Goal: Communication & Community: Answer question/provide support

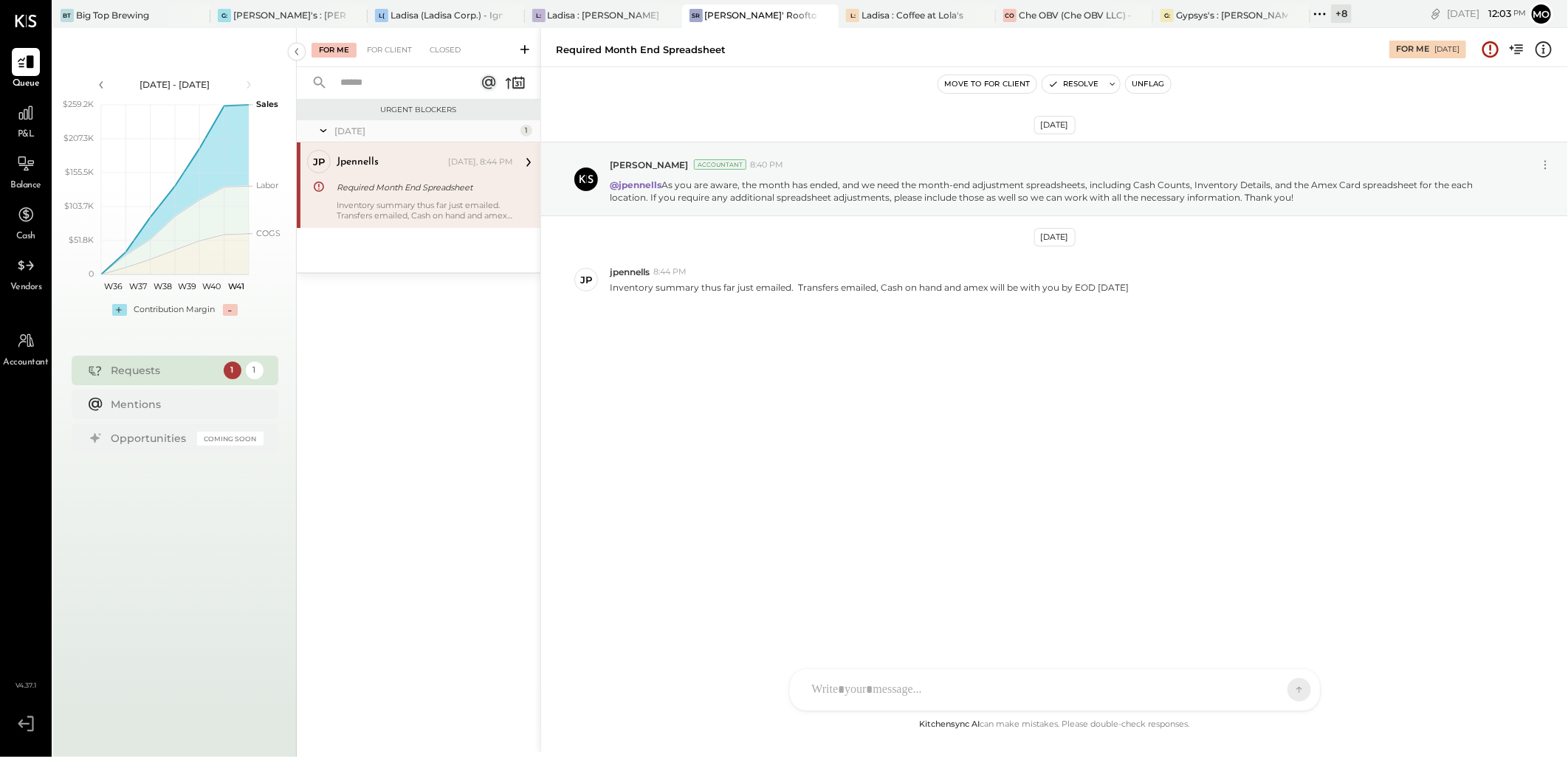
click at [866, 692] on div at bounding box center [1041, 690] width 474 height 32
drag, startPoint x: 946, startPoint y: 591, endPoint x: 1130, endPoint y: 554, distance: 187.7
click at [945, 590] on span "jpennells" at bounding box center [932, 592] width 116 height 14
drag, startPoint x: 1056, startPoint y: 629, endPoint x: 787, endPoint y: 615, distance: 269.4
click at [787, 615] on div "Required Month End Spreadsheet For Me [DATE] Move to for client Resolve Unflag …" at bounding box center [1054, 390] width 1028 height 725
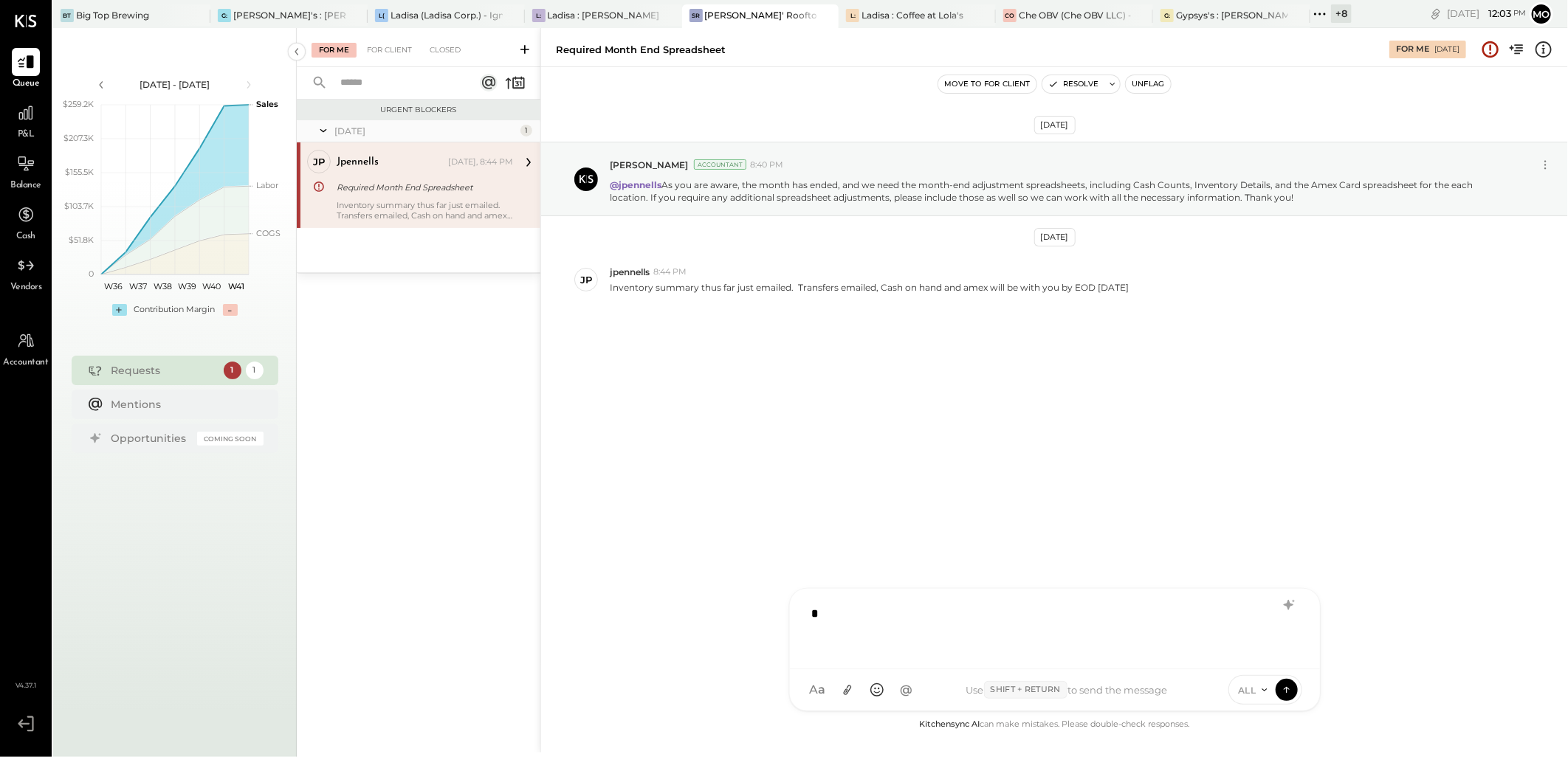
click at [872, 615] on div "*" at bounding box center [1055, 627] width 500 height 59
click at [873, 617] on div at bounding box center [1055, 627] width 500 height 59
click at [877, 630] on div at bounding box center [1055, 627] width 500 height 59
click at [877, 652] on div at bounding box center [1055, 627] width 500 height 59
click at [566, 347] on div "[DATE] [PERSON_NAME] Accountant 8:40 PM @jpennells As you are aware, the month …" at bounding box center [1054, 261] width 1027 height 313
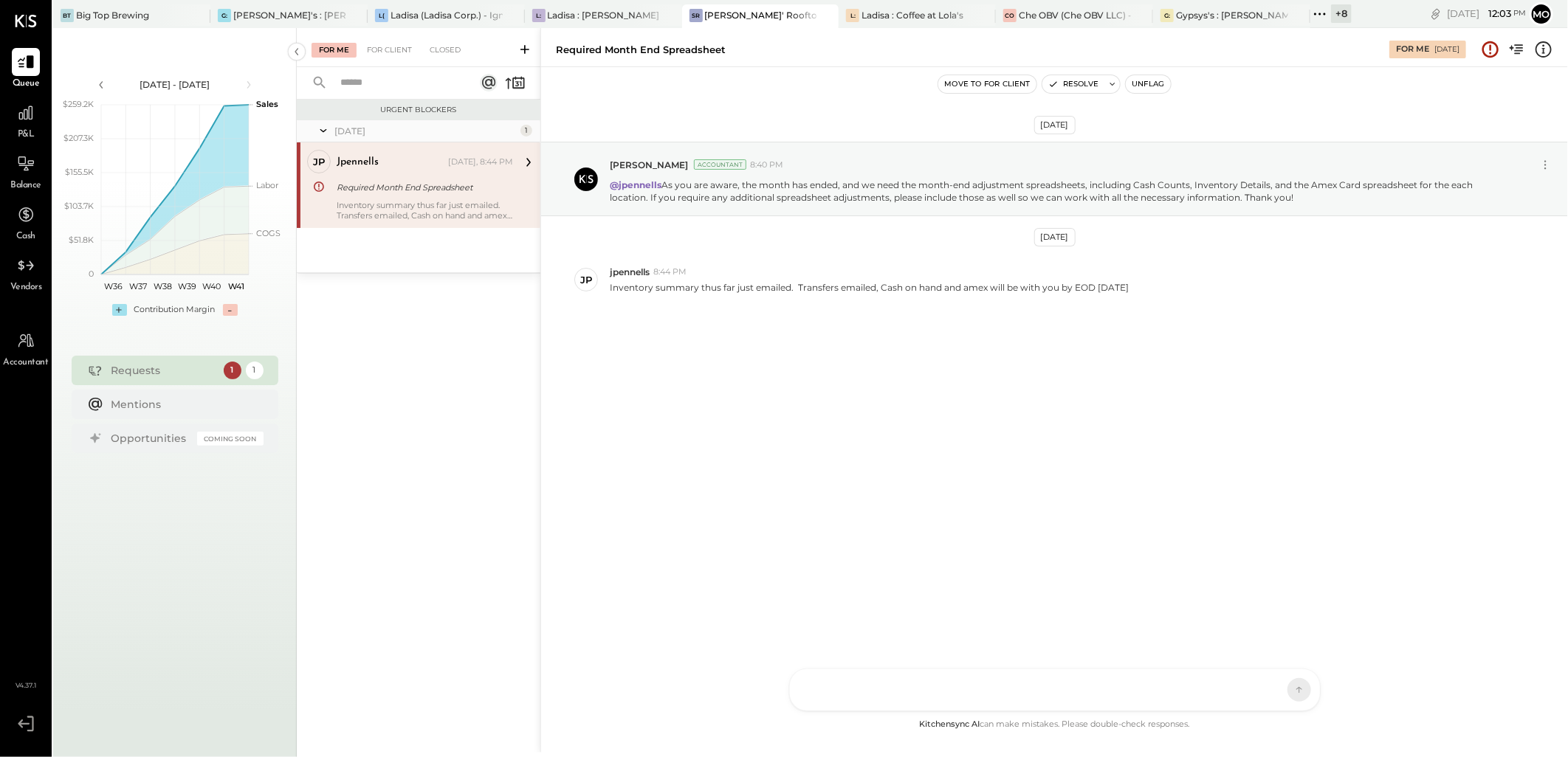
click at [918, 465] on div "[DATE] [PERSON_NAME] Accountant 8:40 PM @jpennells As you are aware, the month …" at bounding box center [1054, 392] width 1027 height 648
click at [856, 694] on div "AM [PERSON_NAME] I imeronijuan MA [PERSON_NAME] Ansari J jpennells J jpeyton S …" at bounding box center [1054, 649] width 531 height 124
drag, startPoint x: 814, startPoint y: 688, endPoint x: 943, endPoint y: 662, distance: 131.6
click at [814, 687] on button "A a" at bounding box center [817, 690] width 26 height 26
click at [849, 622] on div at bounding box center [1055, 627] width 500 height 59
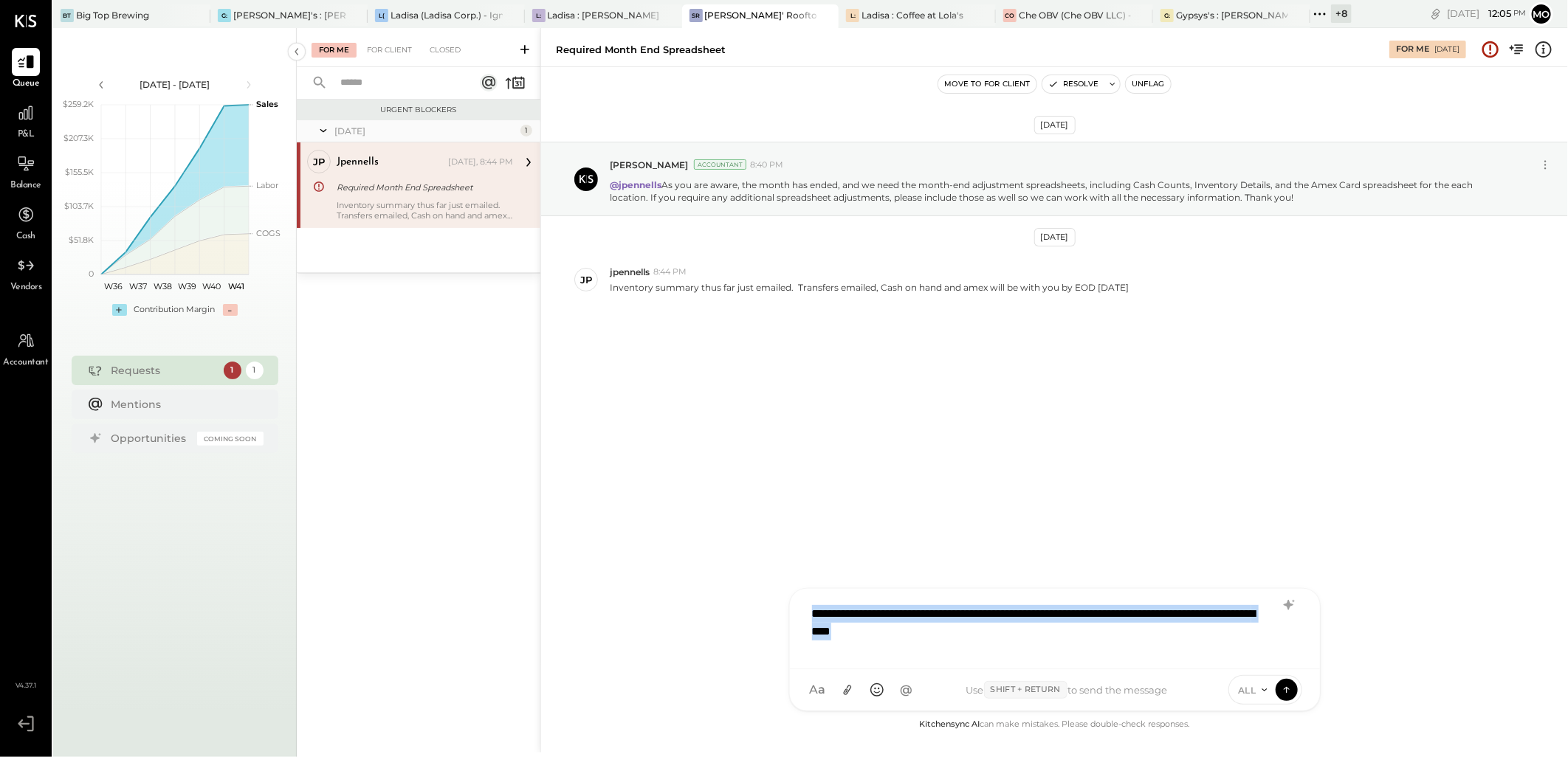
drag, startPoint x: 987, startPoint y: 630, endPoint x: 786, endPoint y: 592, distance: 204.6
click at [786, 592] on div "Required Month End Spreadsheet For Me [DATE] Move to for client Resolve Unflag …" at bounding box center [1054, 390] width 1028 height 725
click at [1285, 608] on icon at bounding box center [1289, 605] width 18 height 18
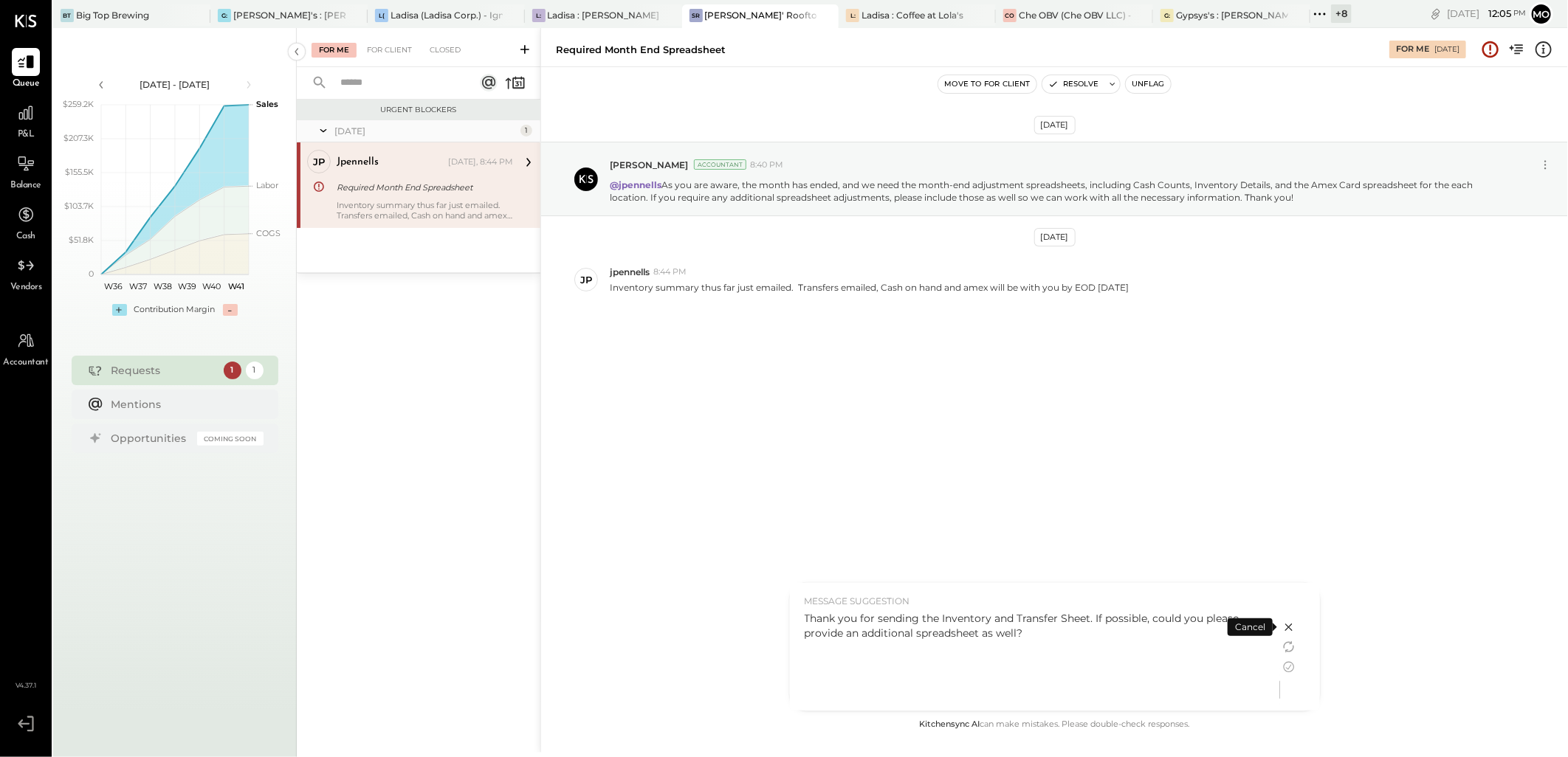
click at [1035, 645] on div "Thank you for sending the Inventory and Transfer Sheet. If possible, could you …" at bounding box center [1035, 657] width 461 height 92
drag, startPoint x: 806, startPoint y: 618, endPoint x: 1035, endPoint y: 640, distance: 230.1
click at [1035, 640] on div "Thank you for sending the Inventory and Transfer Sheet. If possible, could you …" at bounding box center [1035, 625] width 461 height 29
copy div "Thank you for sending the Inventory and Transfer Sheet. If possible, could you …"
click at [1286, 621] on icon at bounding box center [1289, 627] width 18 height 18
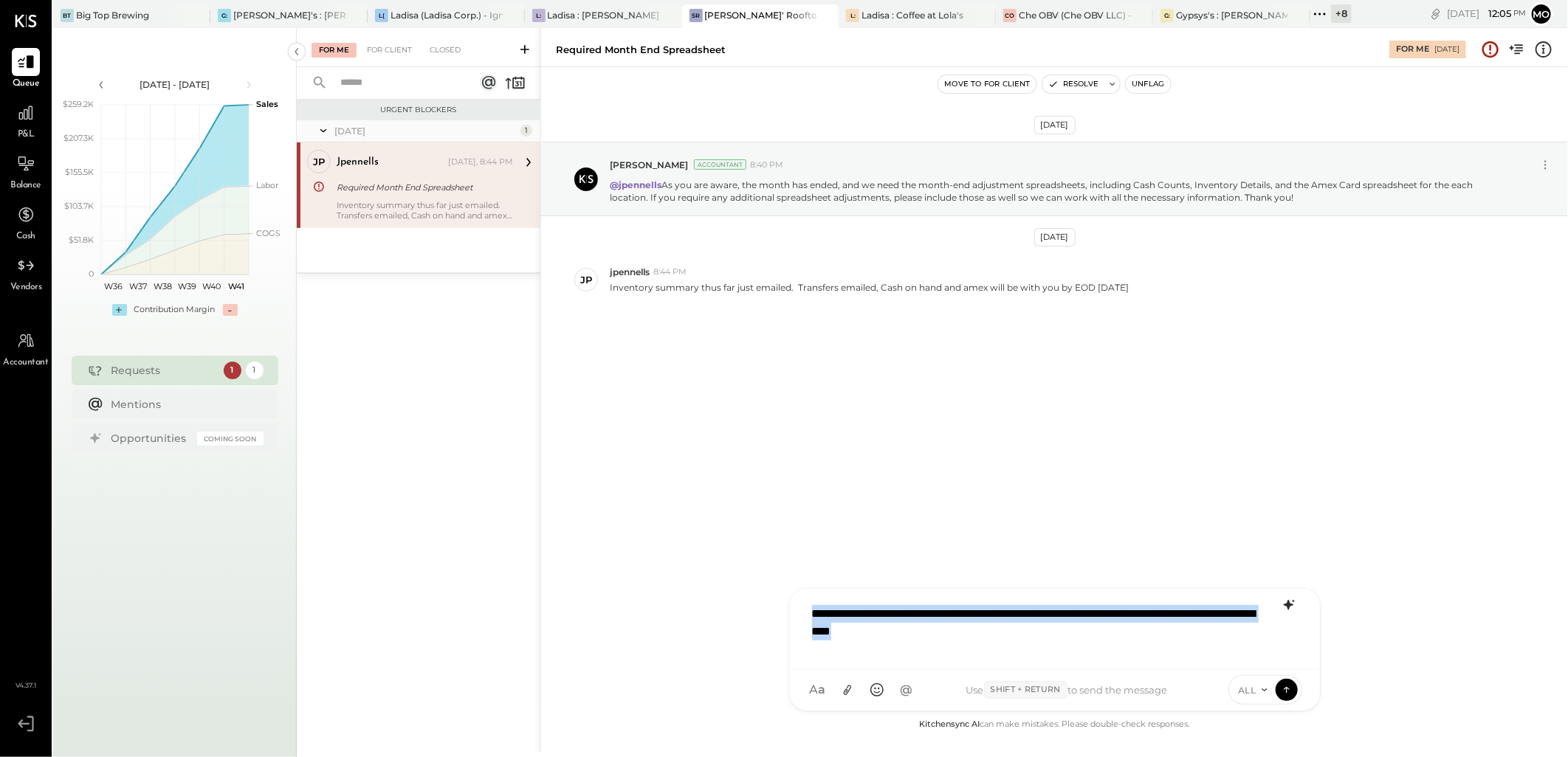
drag, startPoint x: 1006, startPoint y: 639, endPoint x: 814, endPoint y: 586, distance: 199.2
click at [814, 586] on div "Required Month End Spreadsheet For Me [DATE] Move to for client Resolve Unflag …" at bounding box center [1054, 390] width 1028 height 725
click at [1037, 649] on div "**********" at bounding box center [1055, 627] width 500 height 59
drag, startPoint x: 1008, startPoint y: 642, endPoint x: 778, endPoint y: 594, distance: 235.0
click at [778, 594] on div "Required Month End Spreadsheet For Me [DATE] Move to for client Resolve Unflag …" at bounding box center [1054, 390] width 1028 height 725
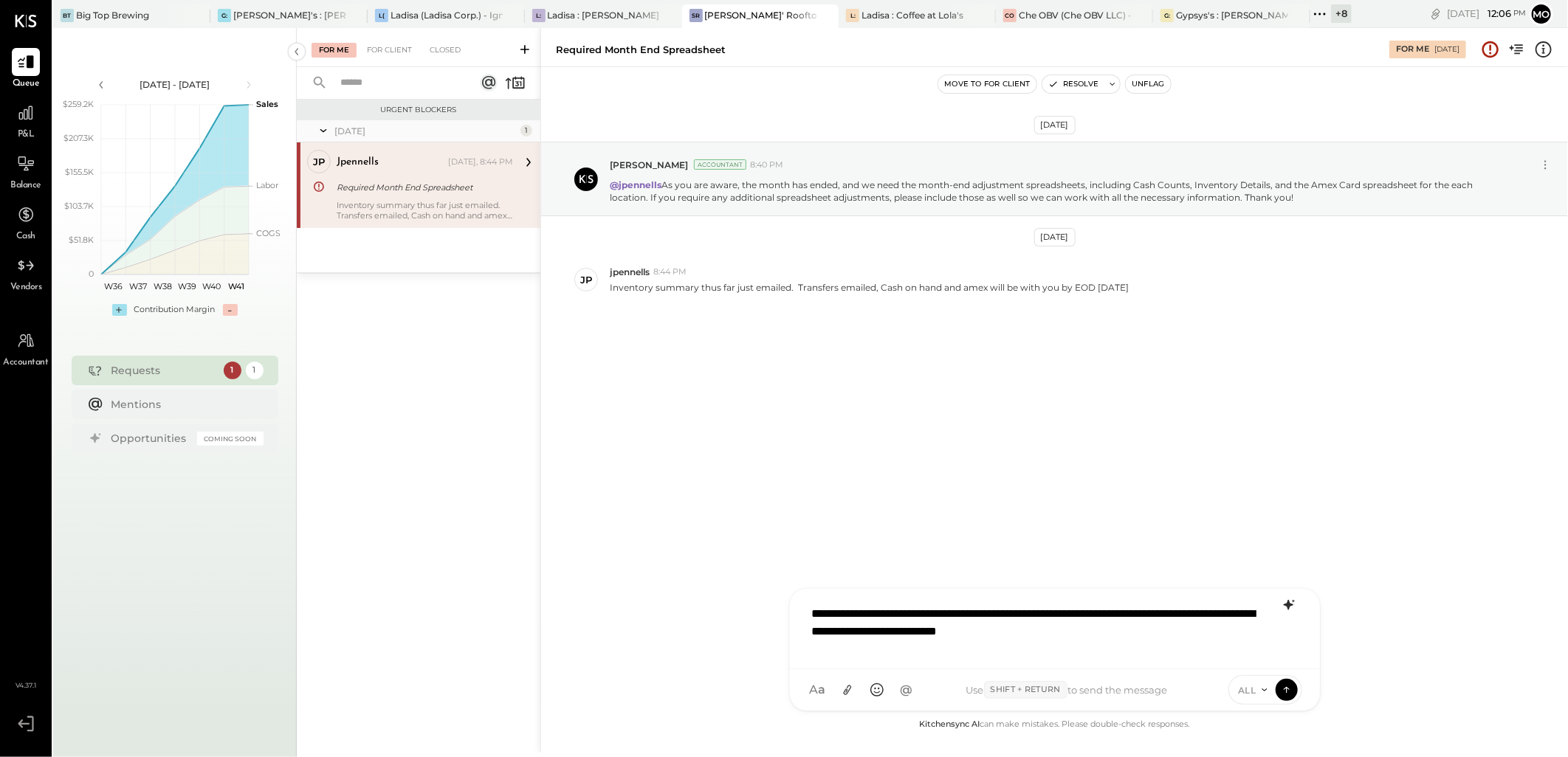
click at [1141, 635] on div "**********" at bounding box center [1055, 627] width 500 height 59
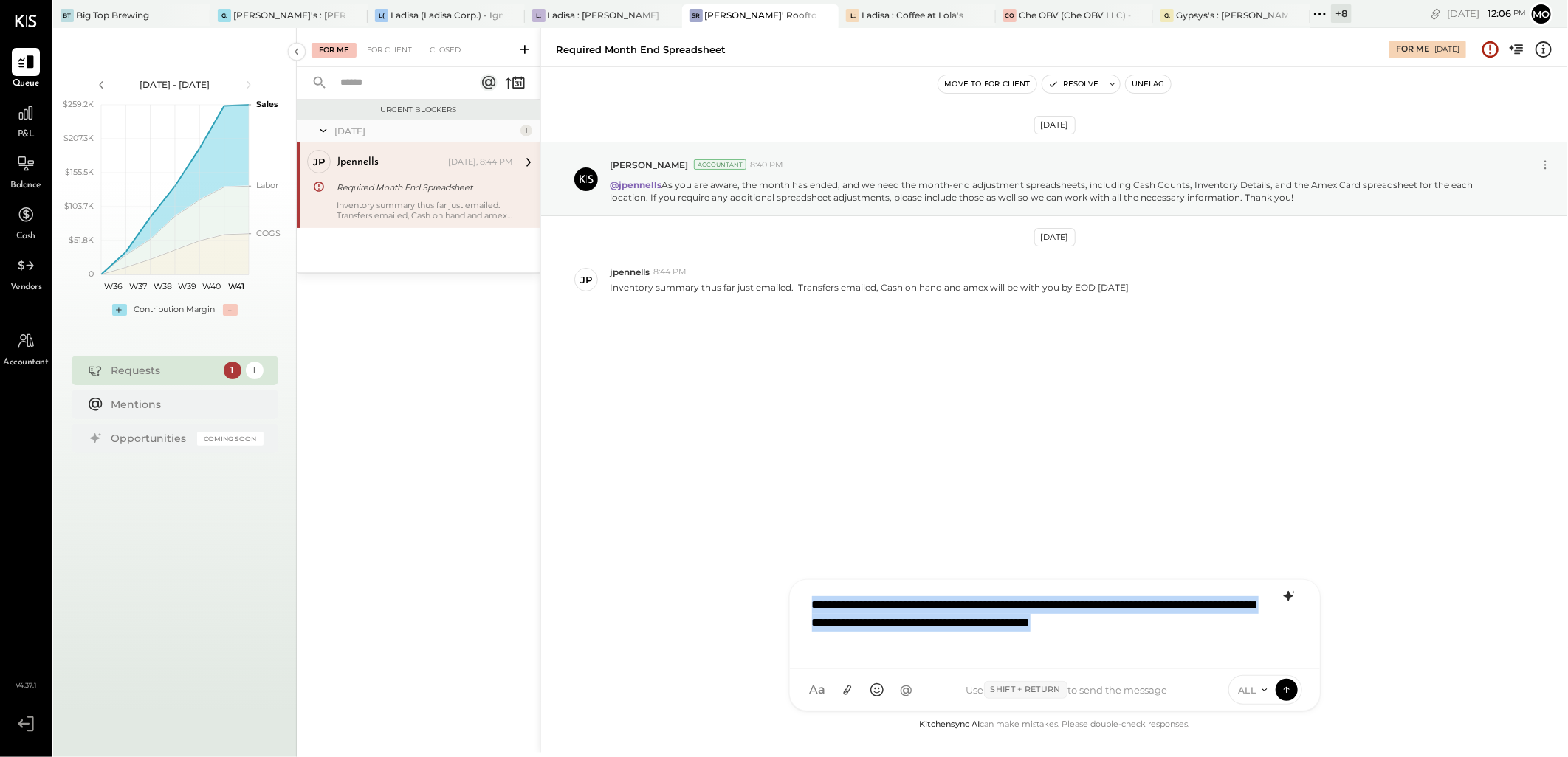
drag, startPoint x: 874, startPoint y: 644, endPoint x: 778, endPoint y: 604, distance: 104.0
click at [778, 604] on div "Required Month End Spreadsheet For Me [DATE] Move to for client Resolve Unflag …" at bounding box center [1054, 390] width 1028 height 725
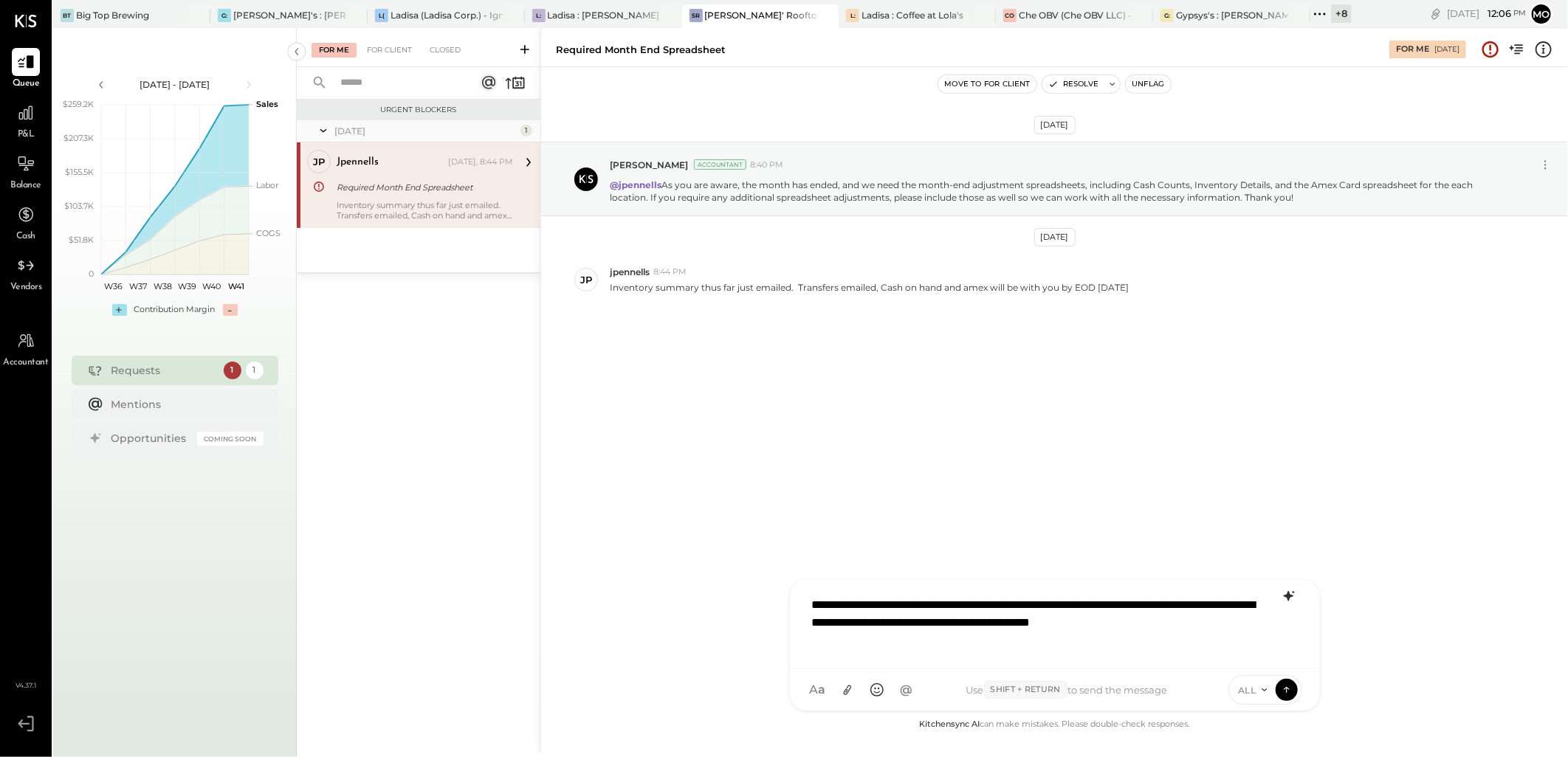
click at [1289, 599] on icon at bounding box center [1288, 596] width 10 height 10
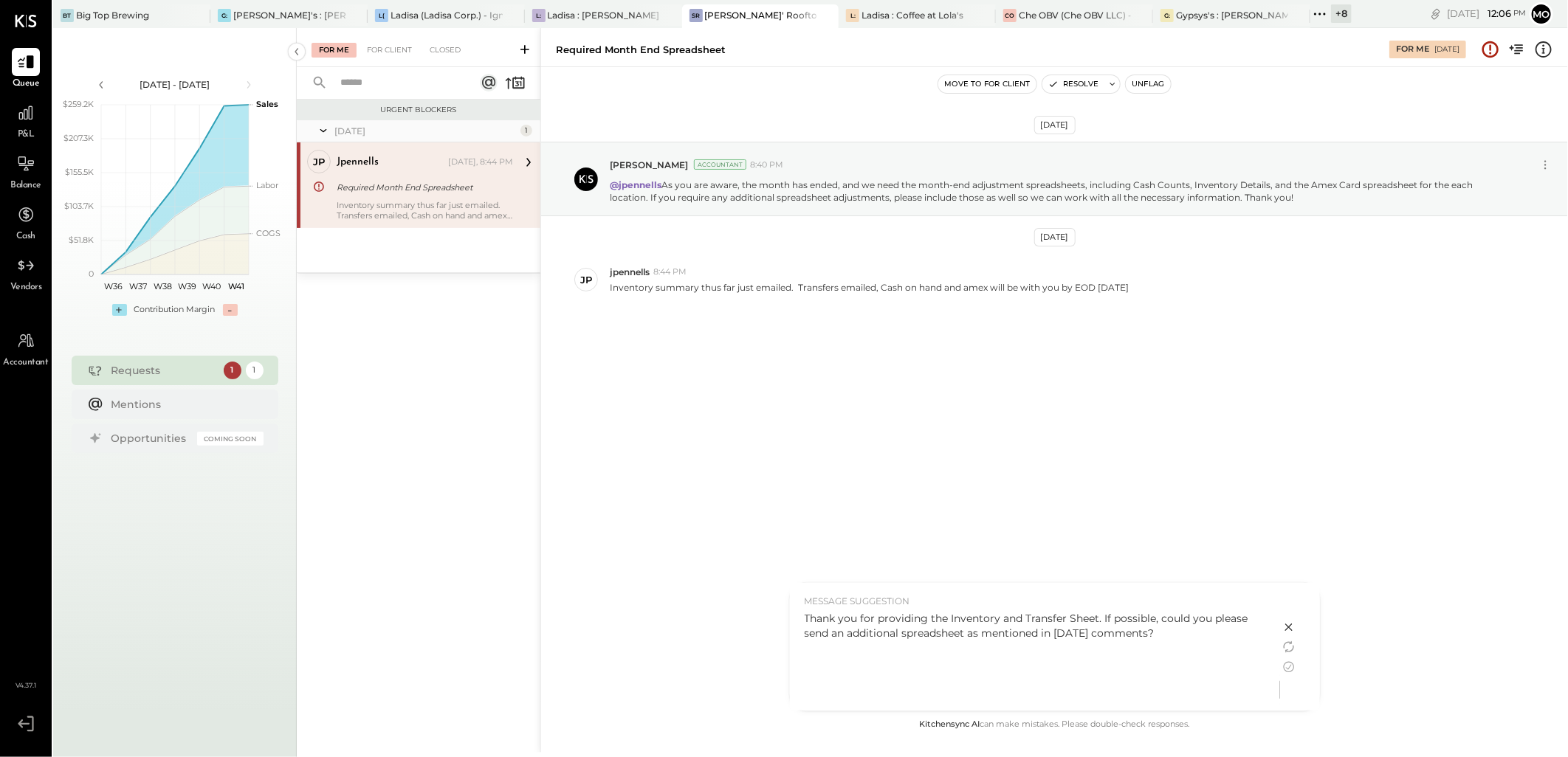
click at [1100, 686] on div "Thank you for providing the Inventory and Transfer Sheet. If possible, could yo…" at bounding box center [1035, 657] width 461 height 92
click at [1095, 630] on div "Thank you for providing the Inventory and Transfer Sheet. If possible, could yo…" at bounding box center [1035, 625] width 461 height 29
click at [1287, 664] on icon at bounding box center [1289, 667] width 18 height 18
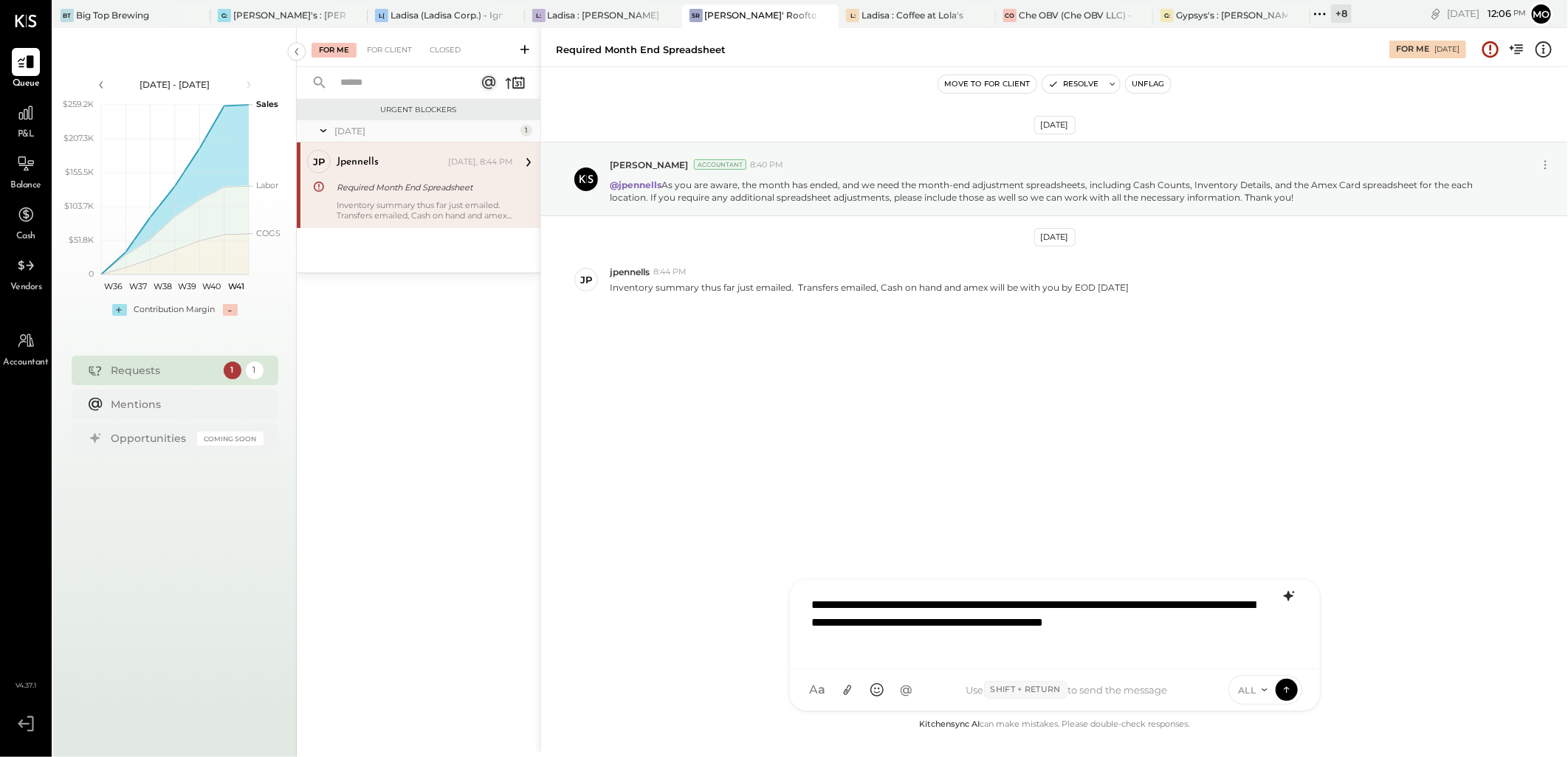
click at [1207, 621] on div "**********" at bounding box center [1055, 622] width 500 height 68
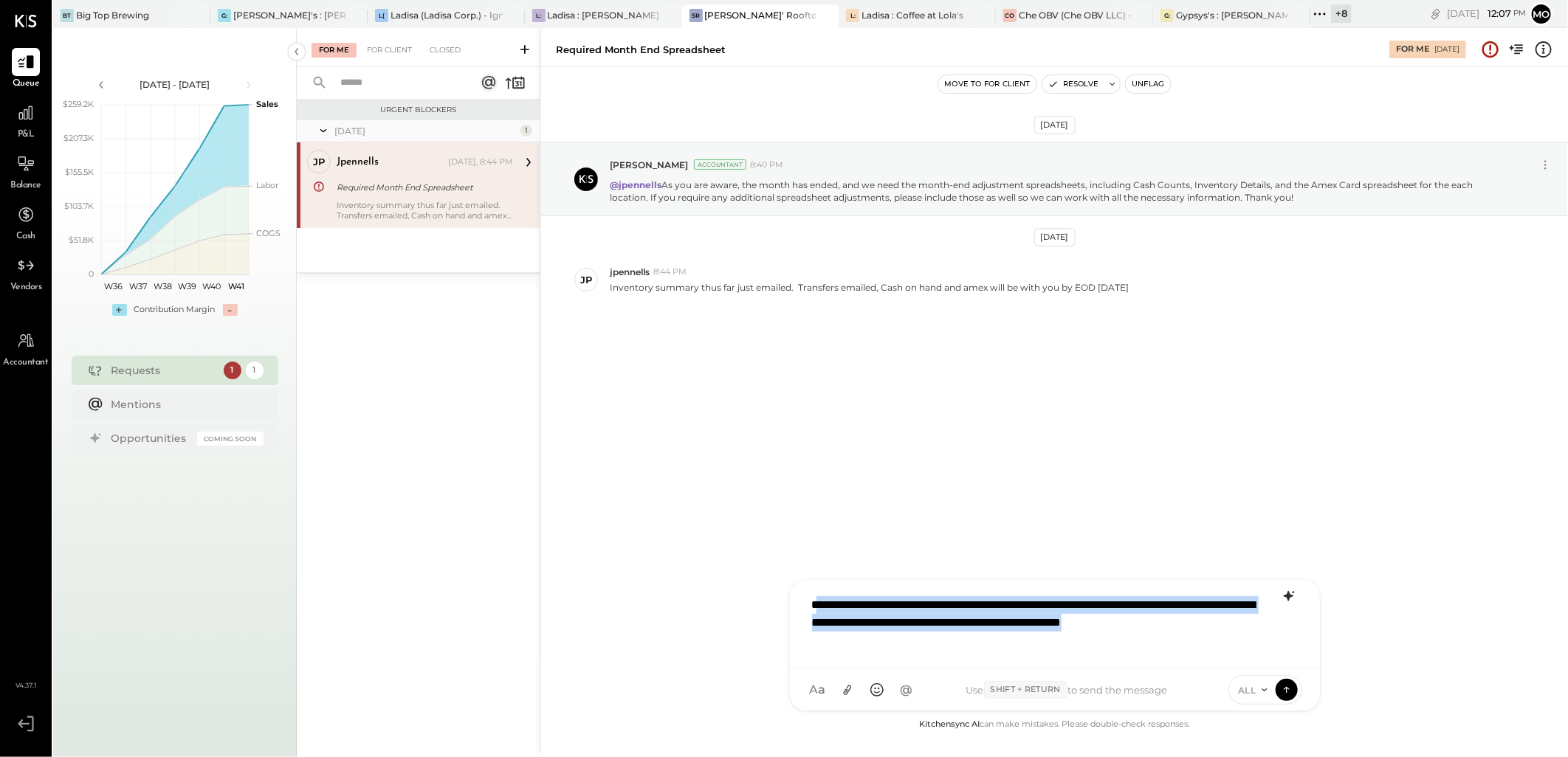
drag, startPoint x: 896, startPoint y: 638, endPoint x: 816, endPoint y: 585, distance: 96.0
click at [816, 585] on div "**********" at bounding box center [1055, 624] width 530 height 89
click at [812, 616] on div "**********" at bounding box center [1055, 622] width 500 height 68
drag, startPoint x: 808, startPoint y: 599, endPoint x: 903, endPoint y: 645, distance: 105.6
click at [903, 645] on div "**********" at bounding box center [1055, 622] width 500 height 68
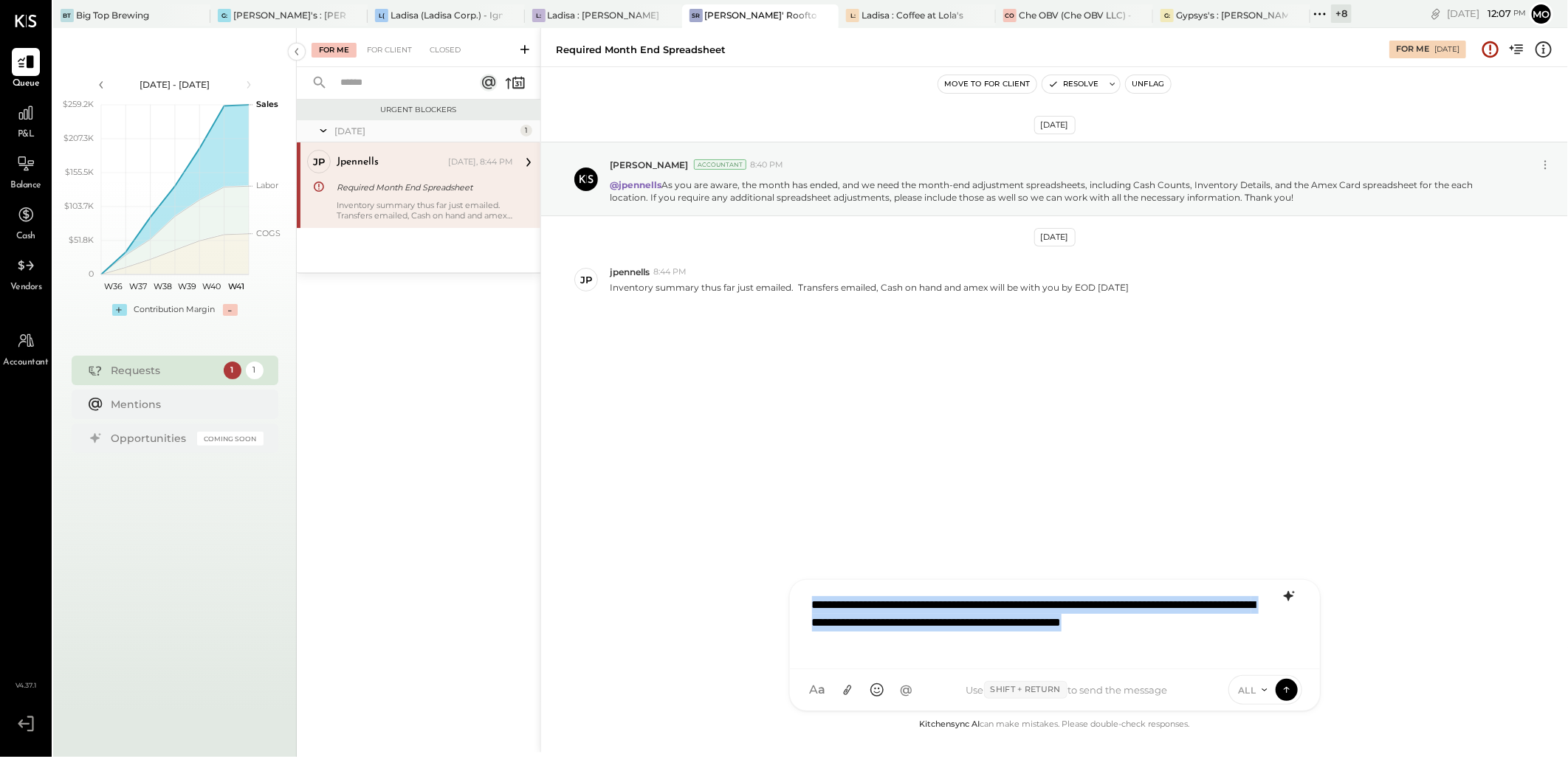
copy div "**********"
click at [934, 643] on div "**********" at bounding box center [1055, 622] width 500 height 68
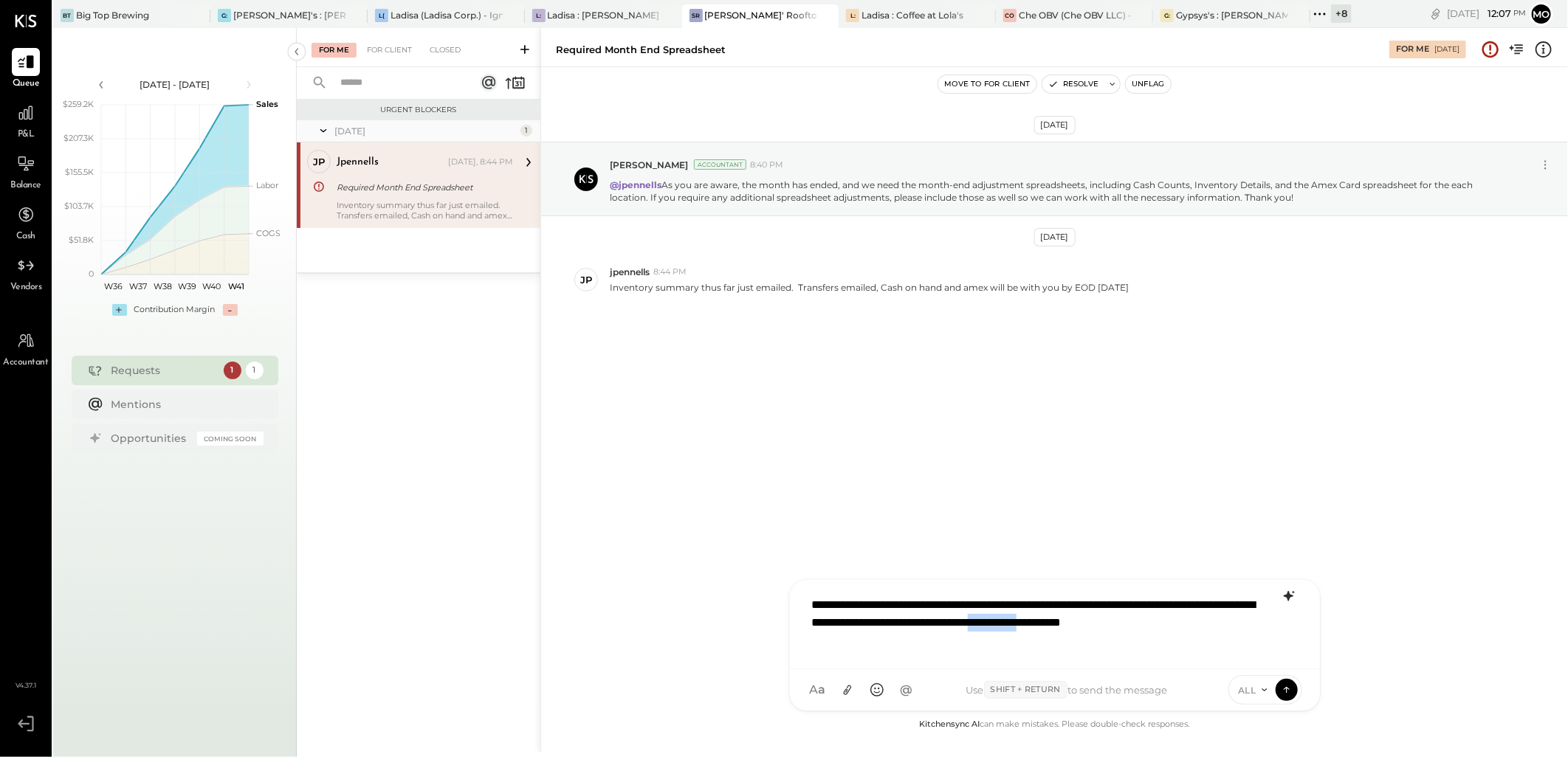
drag, startPoint x: 1165, startPoint y: 618, endPoint x: 1231, endPoint y: 618, distance: 66.0
click at [1231, 618] on div "**********" at bounding box center [1055, 622] width 500 height 68
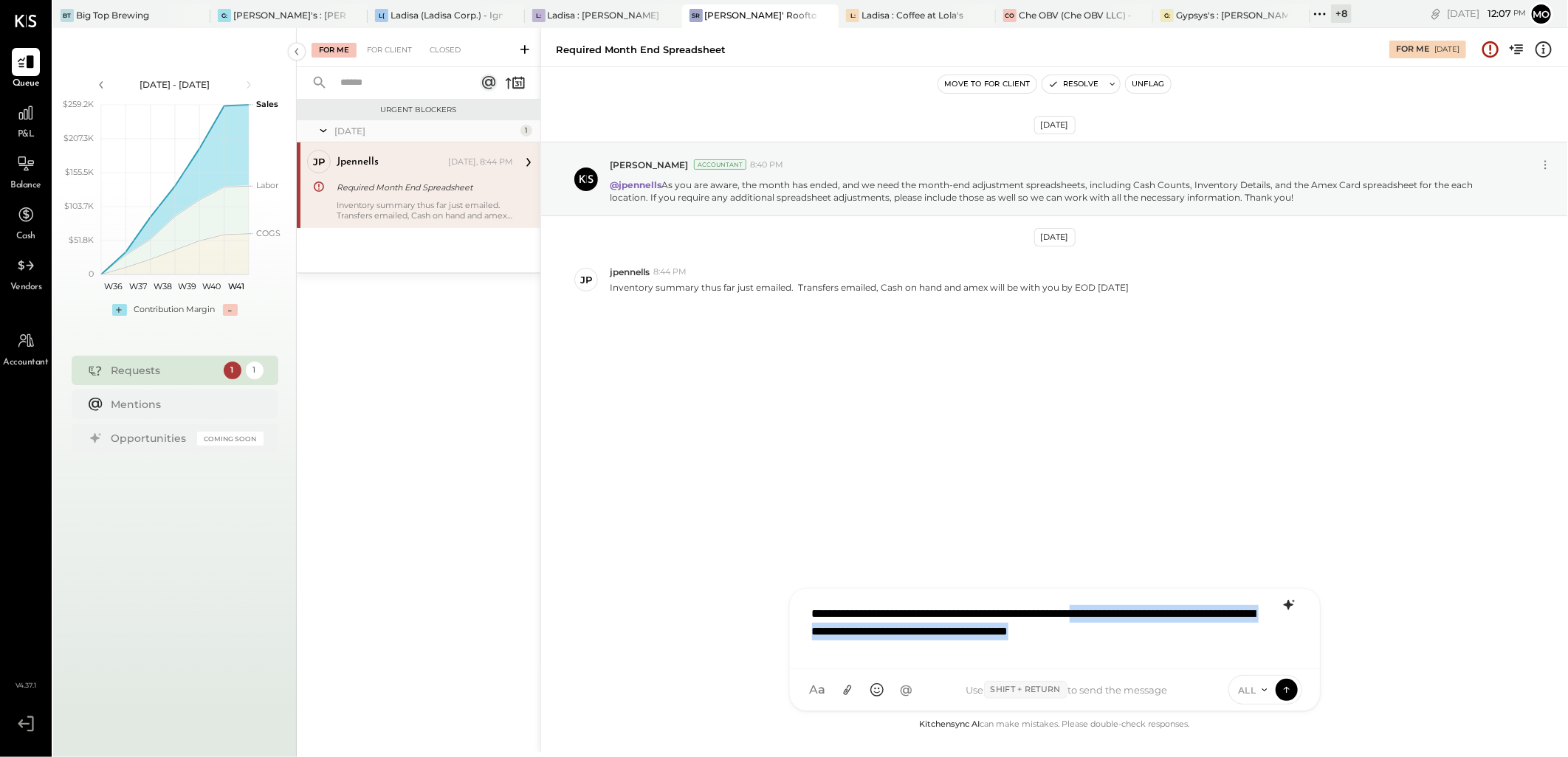
drag, startPoint x: 1152, startPoint y: 607, endPoint x: 1268, endPoint y: 647, distance: 122.7
click at [1268, 647] on div "**********" at bounding box center [1055, 627] width 500 height 59
drag, startPoint x: 1135, startPoint y: 638, endPoint x: 776, endPoint y: 578, distance: 364.0
click at [762, 578] on div "Required Month End Spreadsheet For Me [DATE] Move to for client Resolve Unflag …" at bounding box center [1054, 390] width 1028 height 725
click at [1290, 603] on icon at bounding box center [1289, 605] width 18 height 18
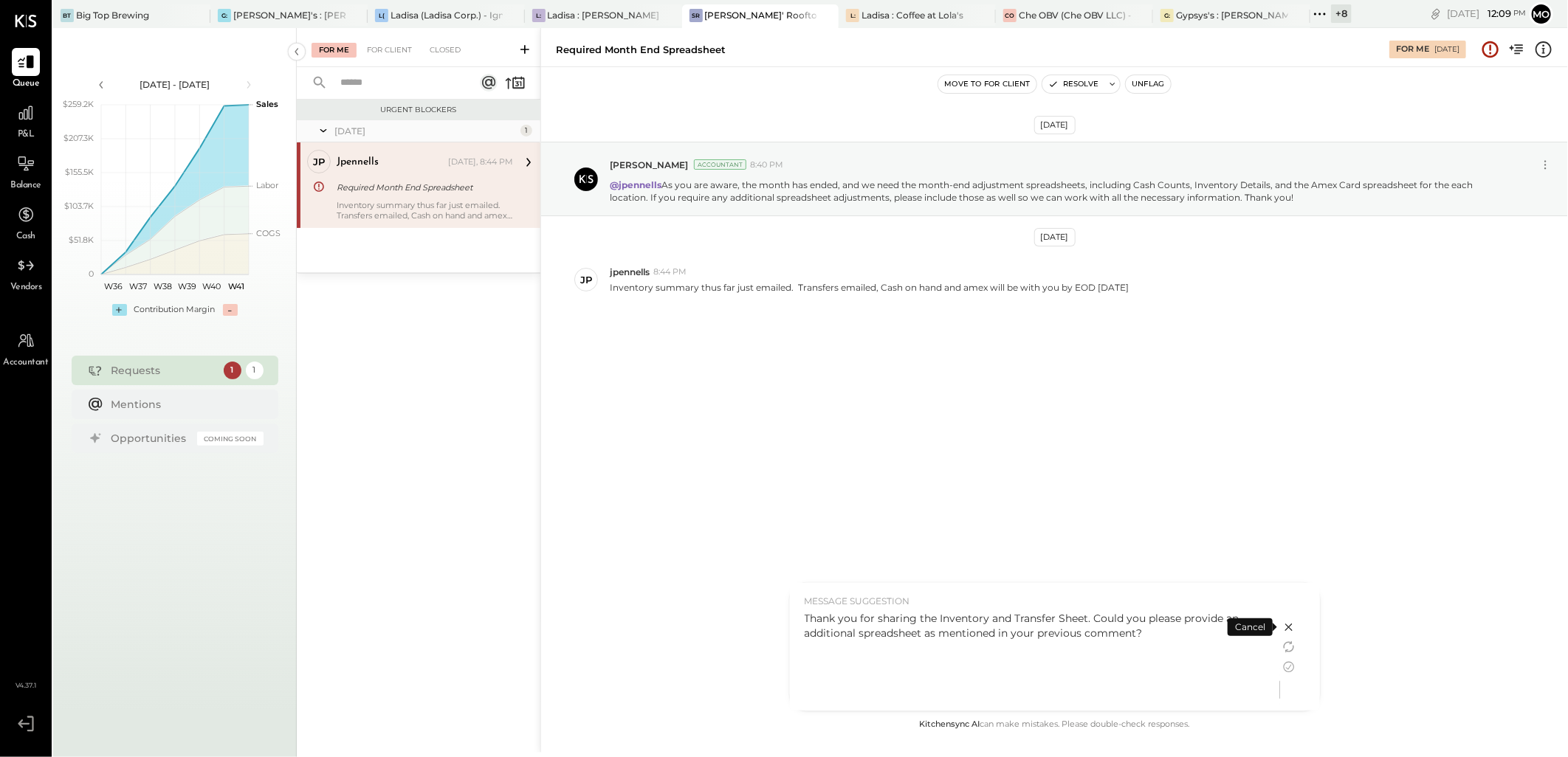
click at [1133, 636] on div "Thank you for sharing the Inventory and Transfer Sheet. Could you please provid…" at bounding box center [1035, 625] width 461 height 29
click at [1288, 666] on icon at bounding box center [1289, 667] width 18 height 18
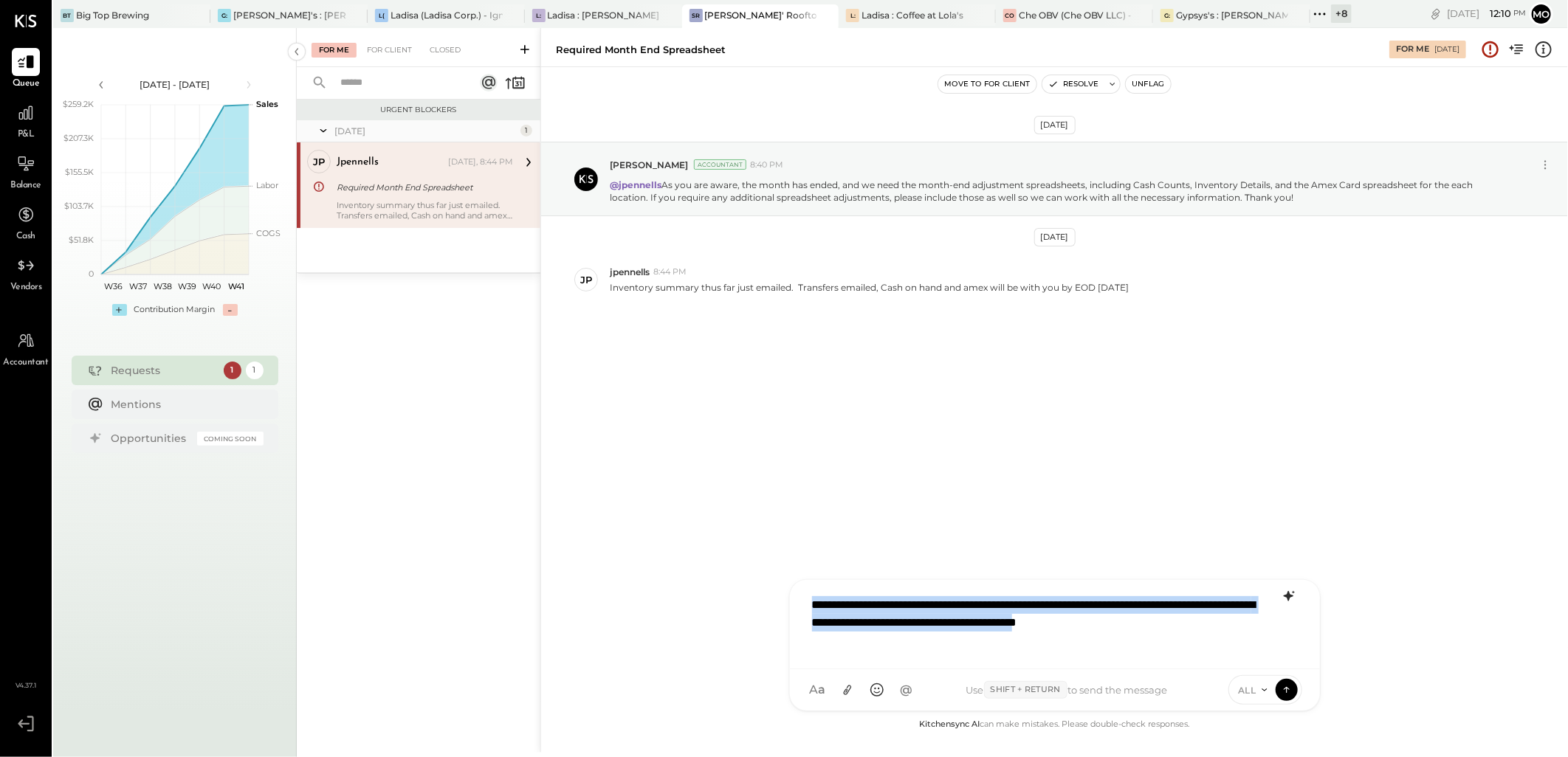
drag, startPoint x: 877, startPoint y: 642, endPoint x: 785, endPoint y: 593, distance: 104.2
click at [785, 593] on div "Required Month End Spreadsheet For Me [DATE] Move to for client Resolve Unflag …" at bounding box center [1054, 390] width 1028 height 725
copy div "**********"
click at [814, 606] on div "**********" at bounding box center [1055, 622] width 500 height 68
drag, startPoint x: 903, startPoint y: 651, endPoint x: 788, endPoint y: 593, distance: 128.8
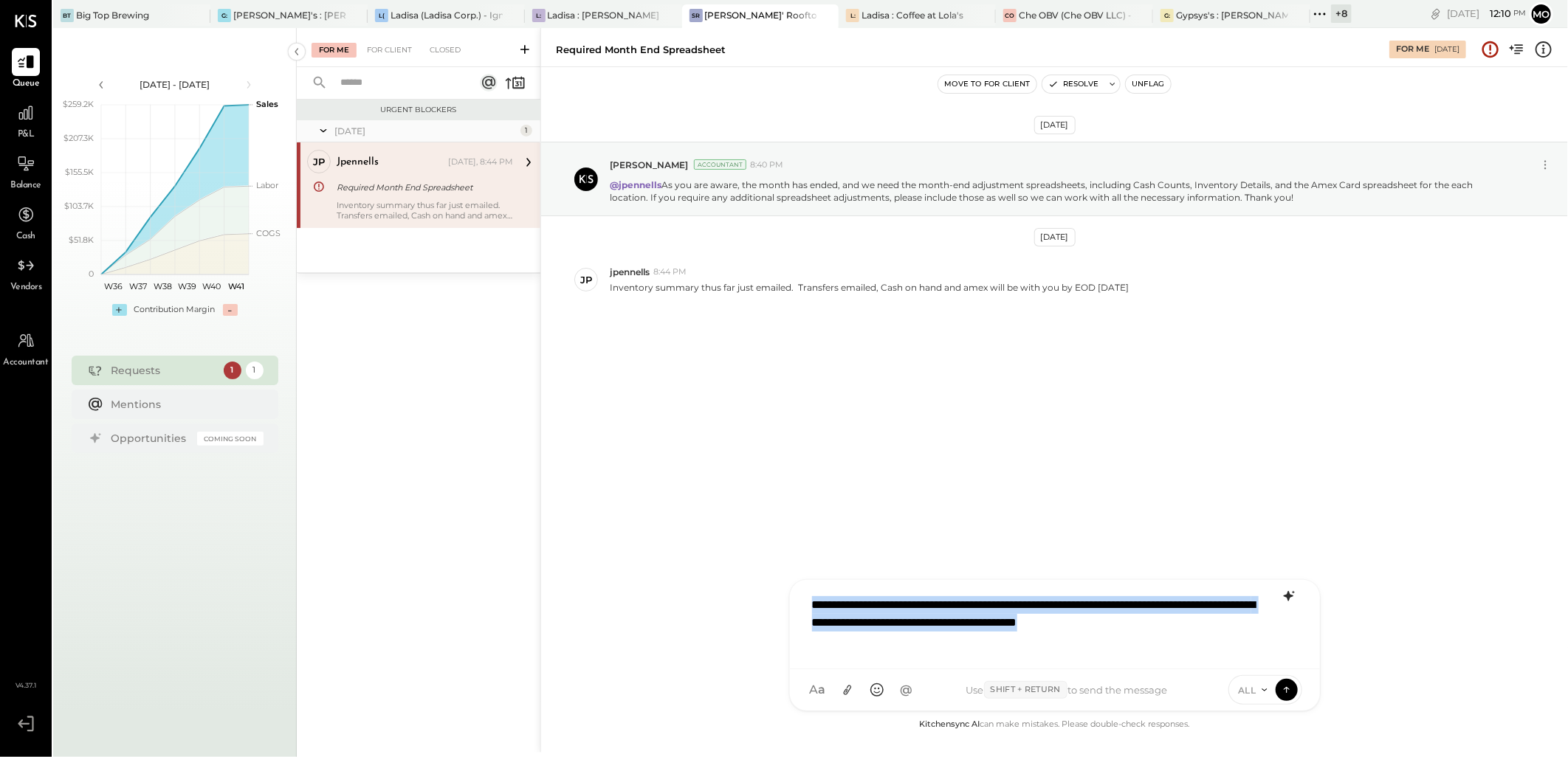
click at [789, 593] on div "**********" at bounding box center [1054, 645] width 531 height 132
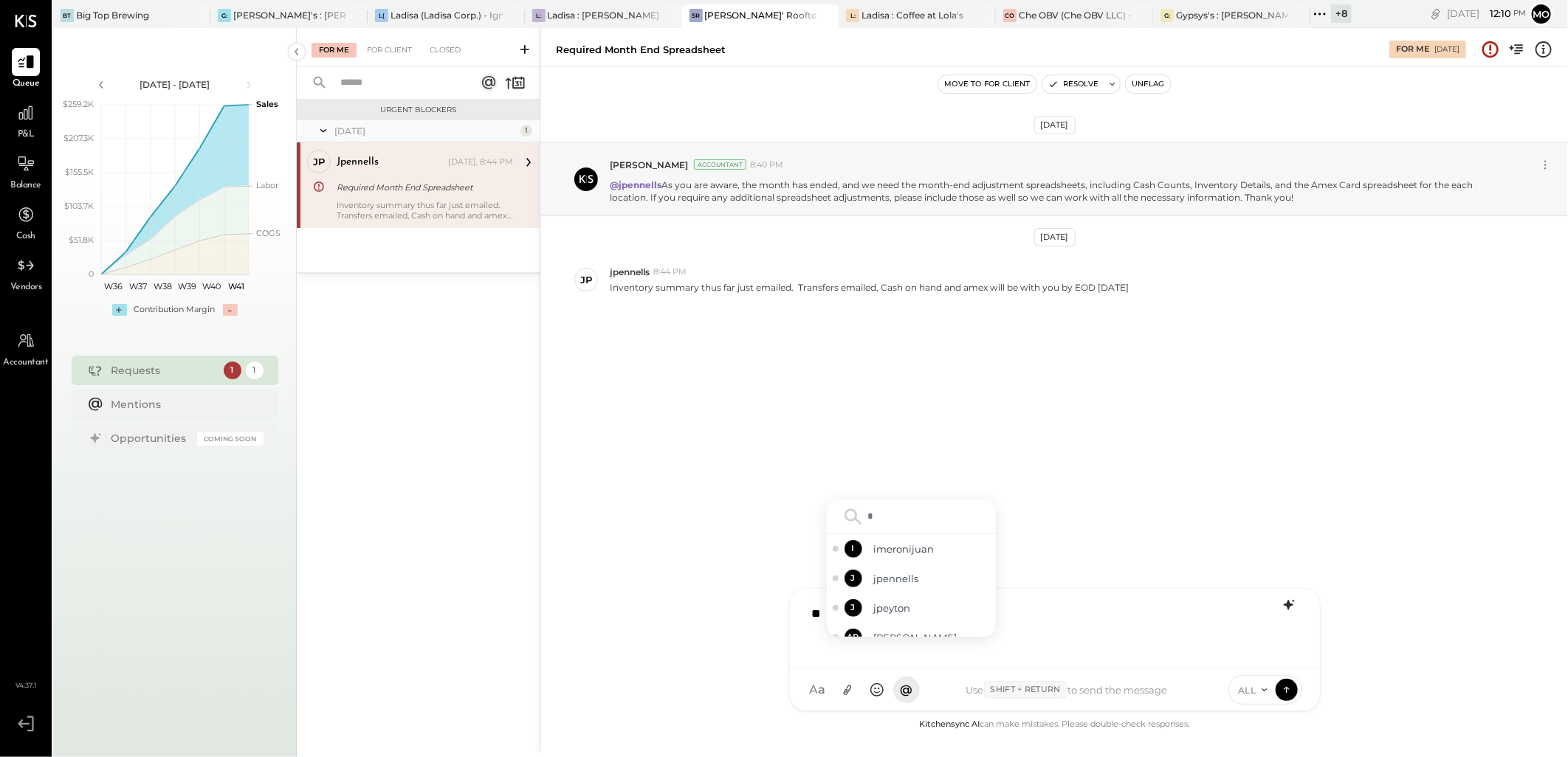
type input "**"
drag, startPoint x: 882, startPoint y: 591, endPoint x: 1005, endPoint y: 535, distance: 135.1
click at [888, 588] on span "jpennells" at bounding box center [932, 592] width 116 height 14
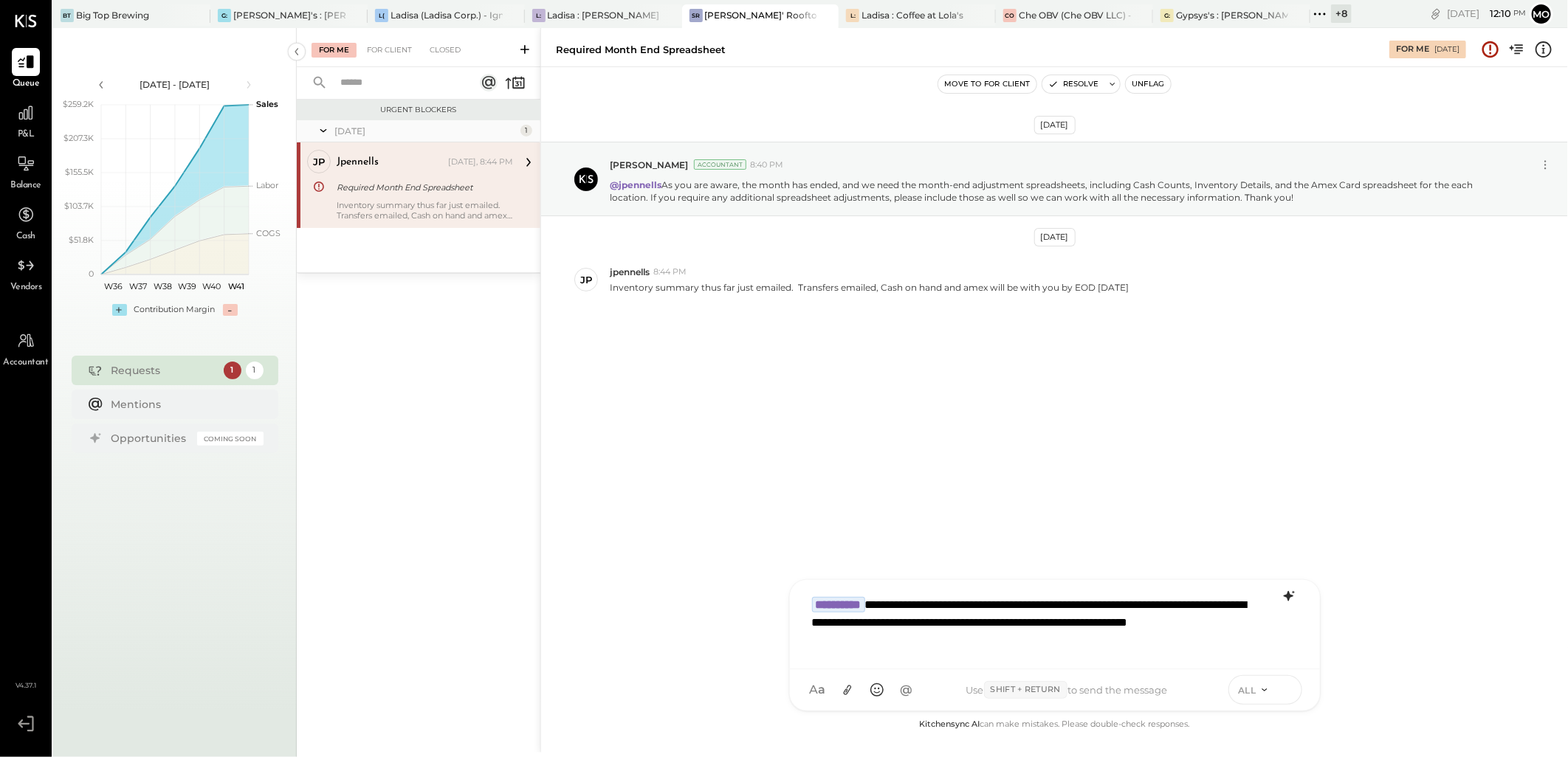
click at [1289, 688] on icon at bounding box center [1287, 689] width 13 height 15
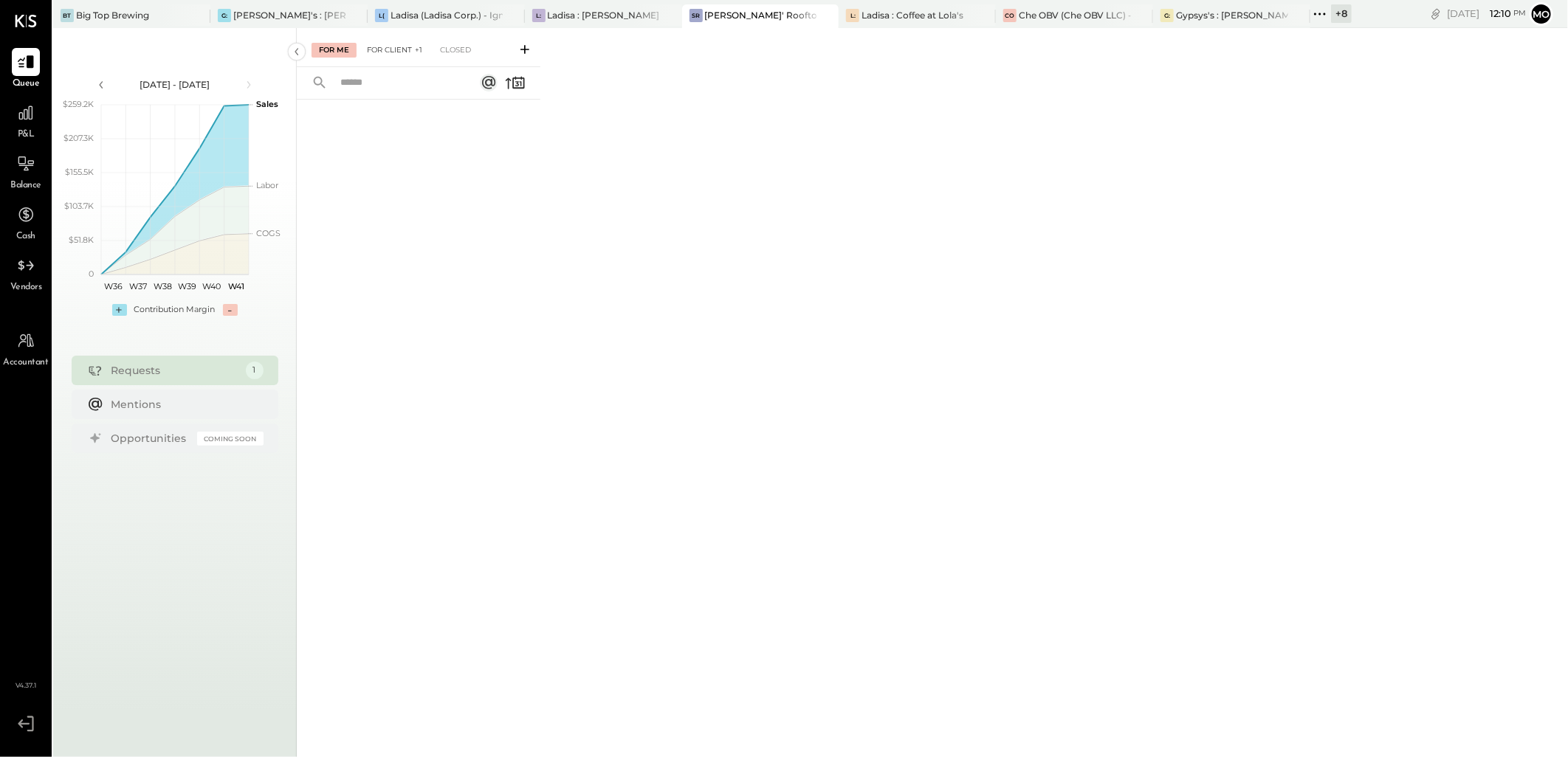
click at [399, 55] on div "For Client +1" at bounding box center [395, 50] width 70 height 15
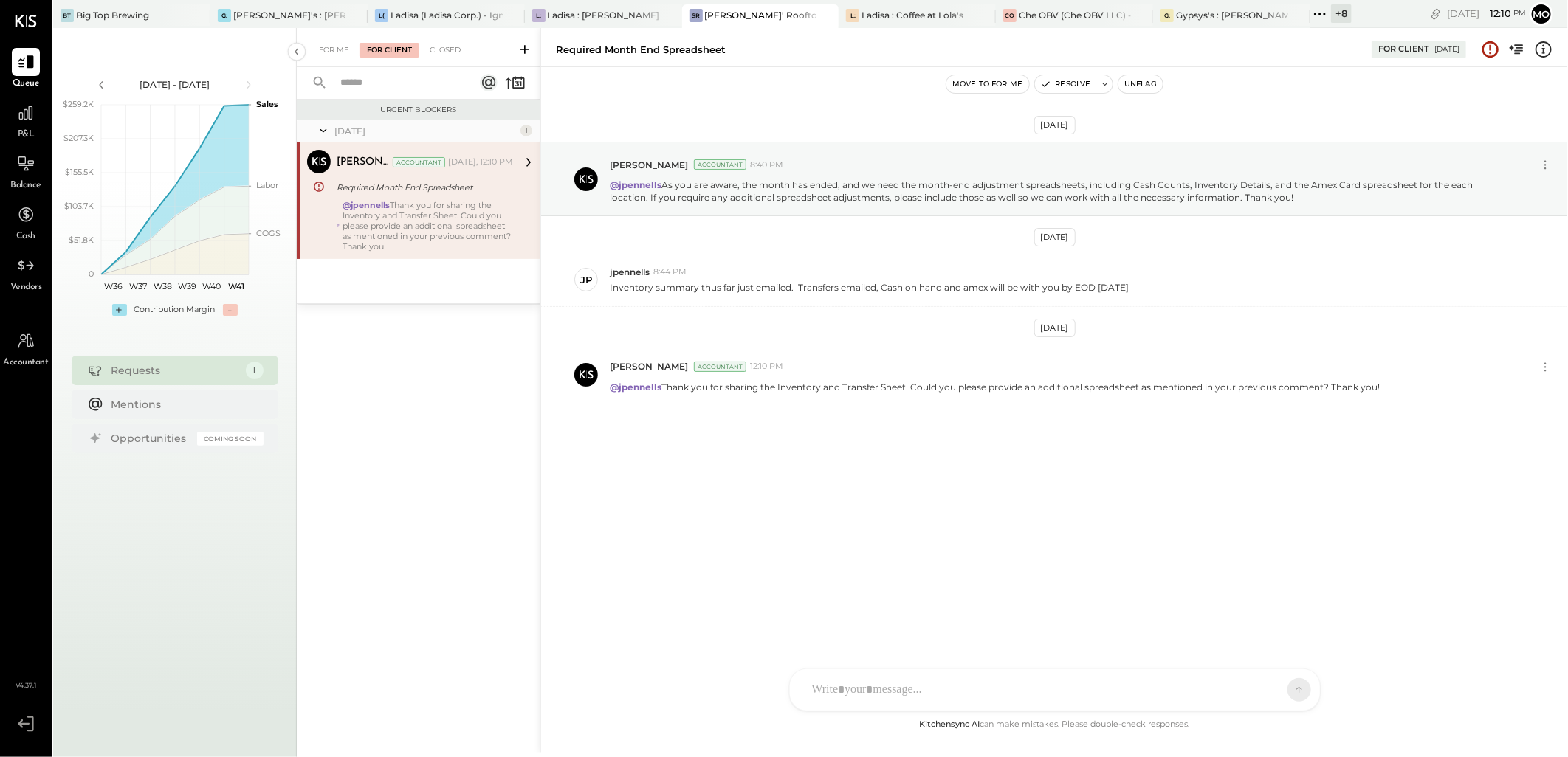
click at [1319, 16] on icon at bounding box center [1320, 14] width 19 height 19
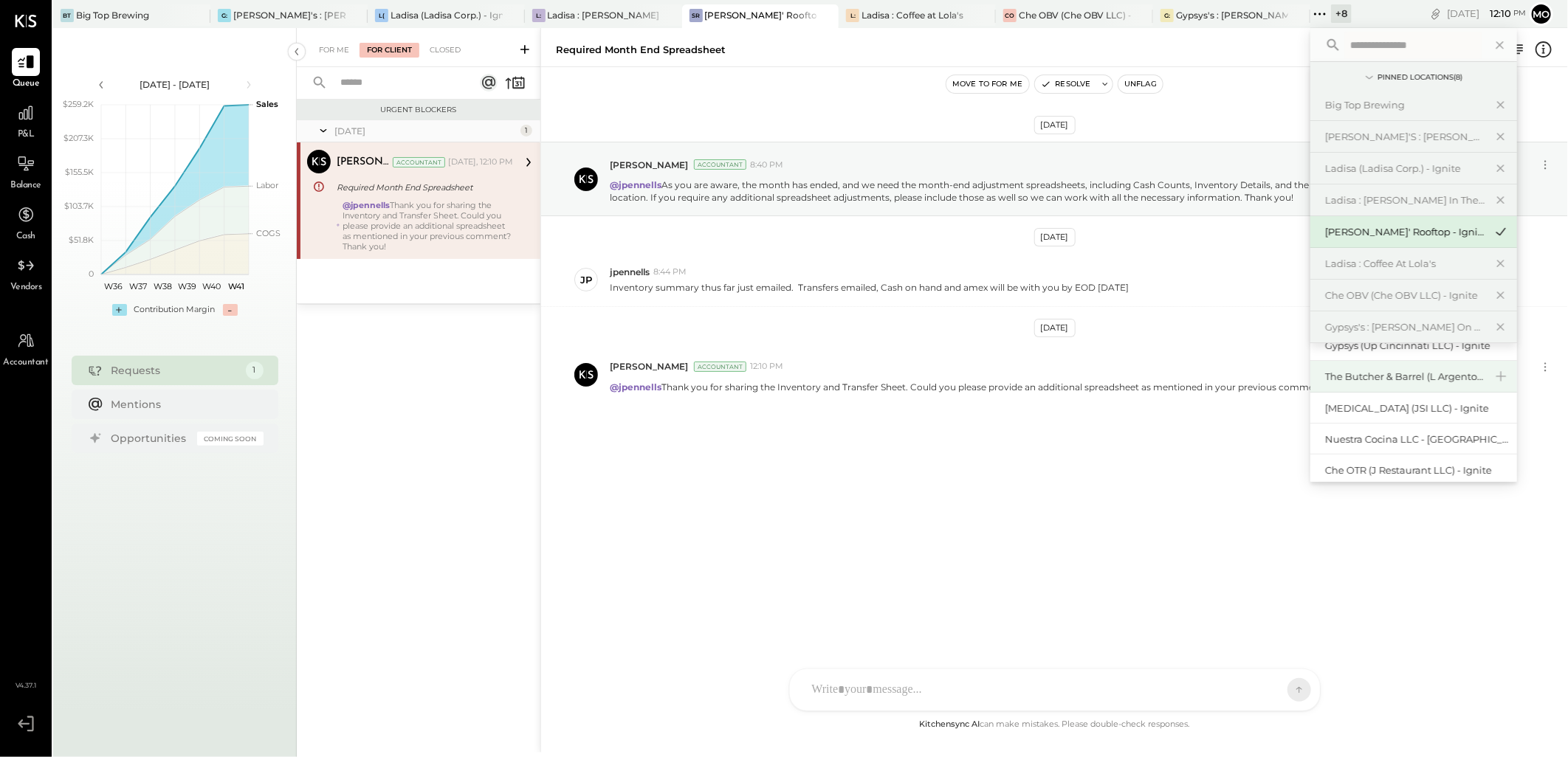
scroll to position [22, 0]
click at [1401, 427] on div "[MEDICAL_DATA] (JSI LLC) - Ignite" at bounding box center [1414, 436] width 207 height 31
click at [1356, 440] on div "[MEDICAL_DATA] (JSI LLC) - Ignite" at bounding box center [1405, 436] width 160 height 14
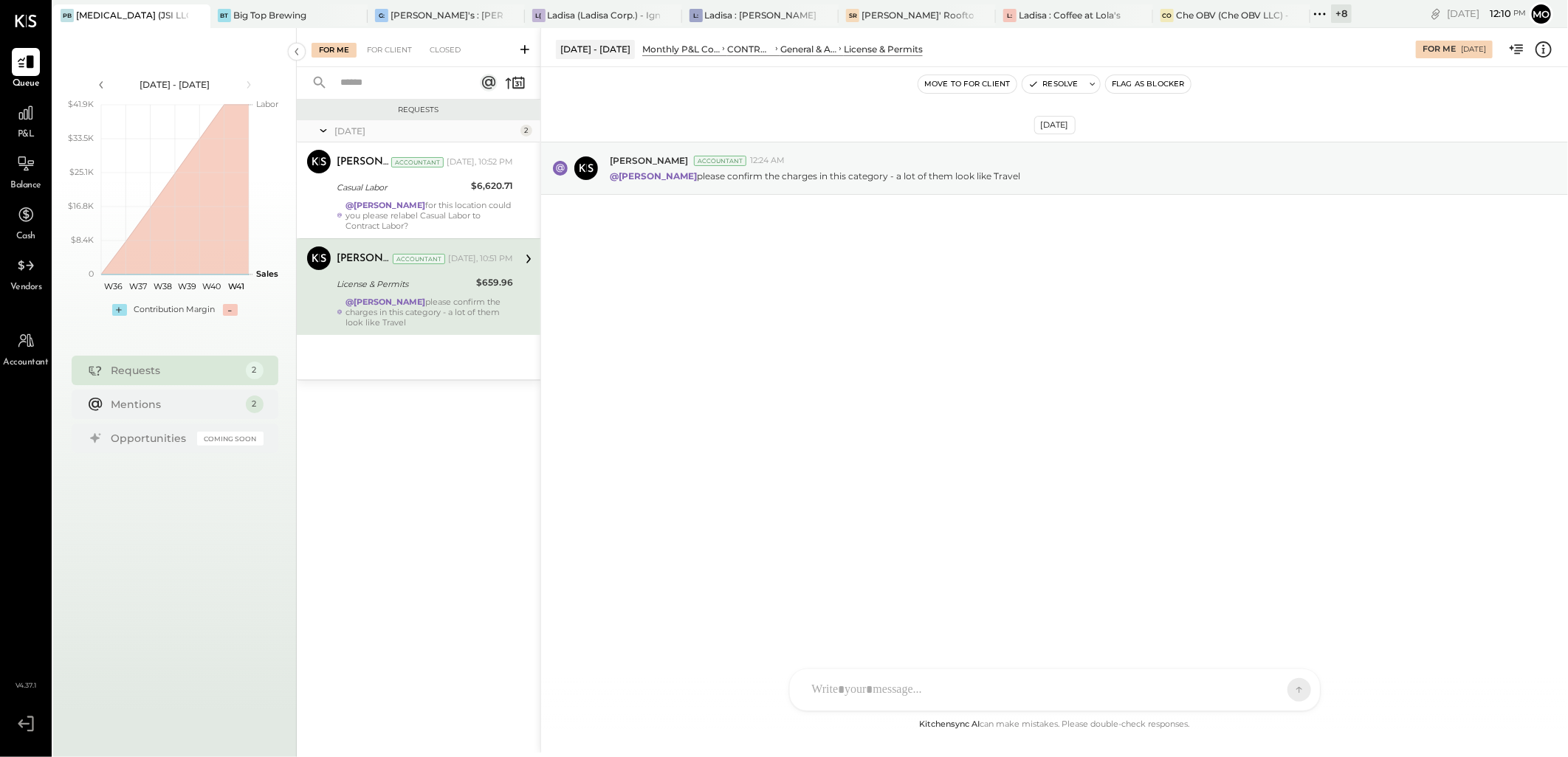
drag, startPoint x: 433, startPoint y: 224, endPoint x: 548, endPoint y: 249, distance: 117.7
click at [433, 224] on div "@Mohammadsalkin Ansari for this location could you please relabel Casual Labor …" at bounding box center [429, 215] width 168 height 31
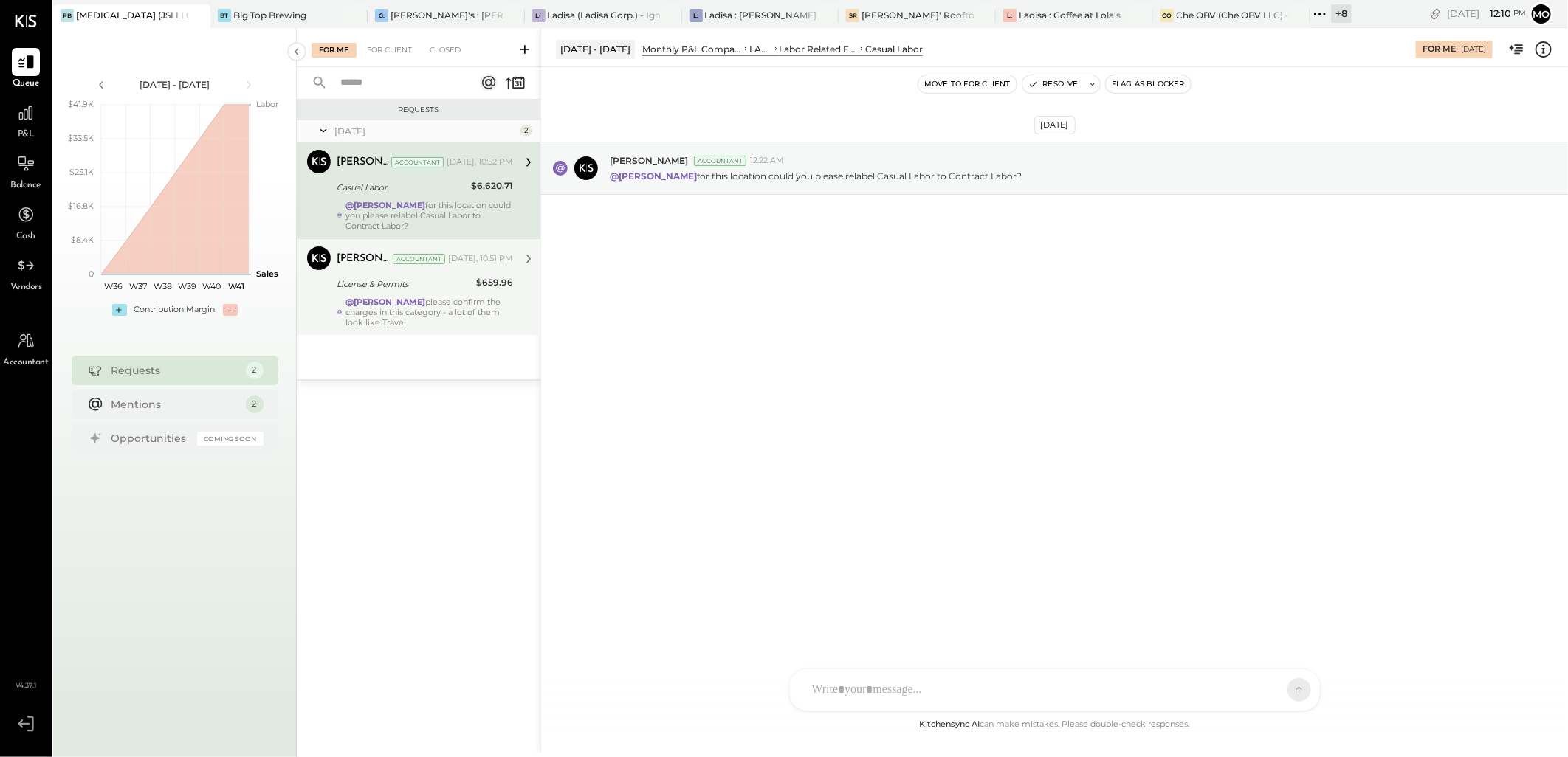
click at [360, 318] on div "@[PERSON_NAME] please confirm the charges in this category - a lot of them look…" at bounding box center [429, 311] width 168 height 31
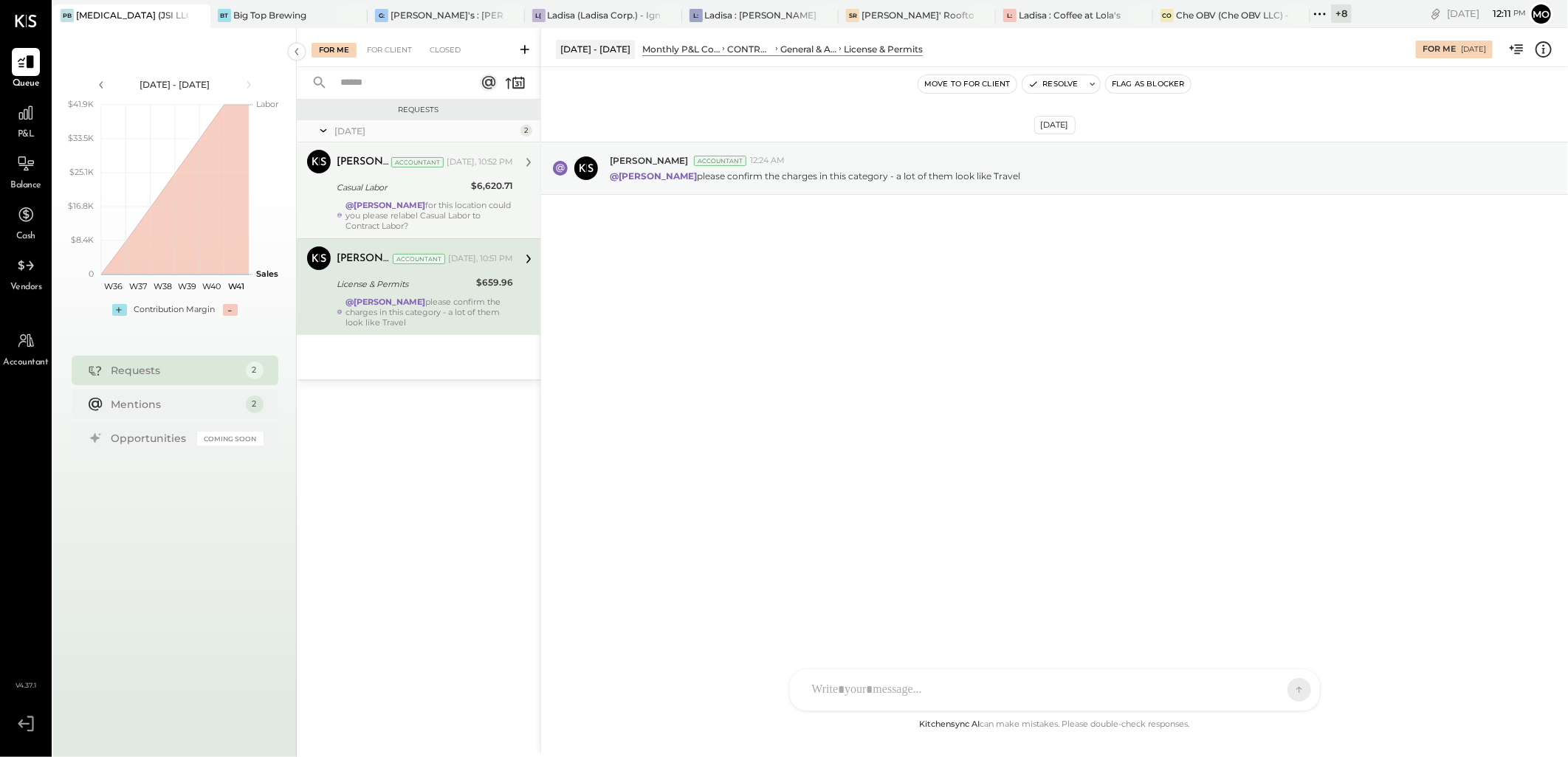
click at [426, 201] on strong "@[PERSON_NAME]" at bounding box center [385, 205] width 79 height 10
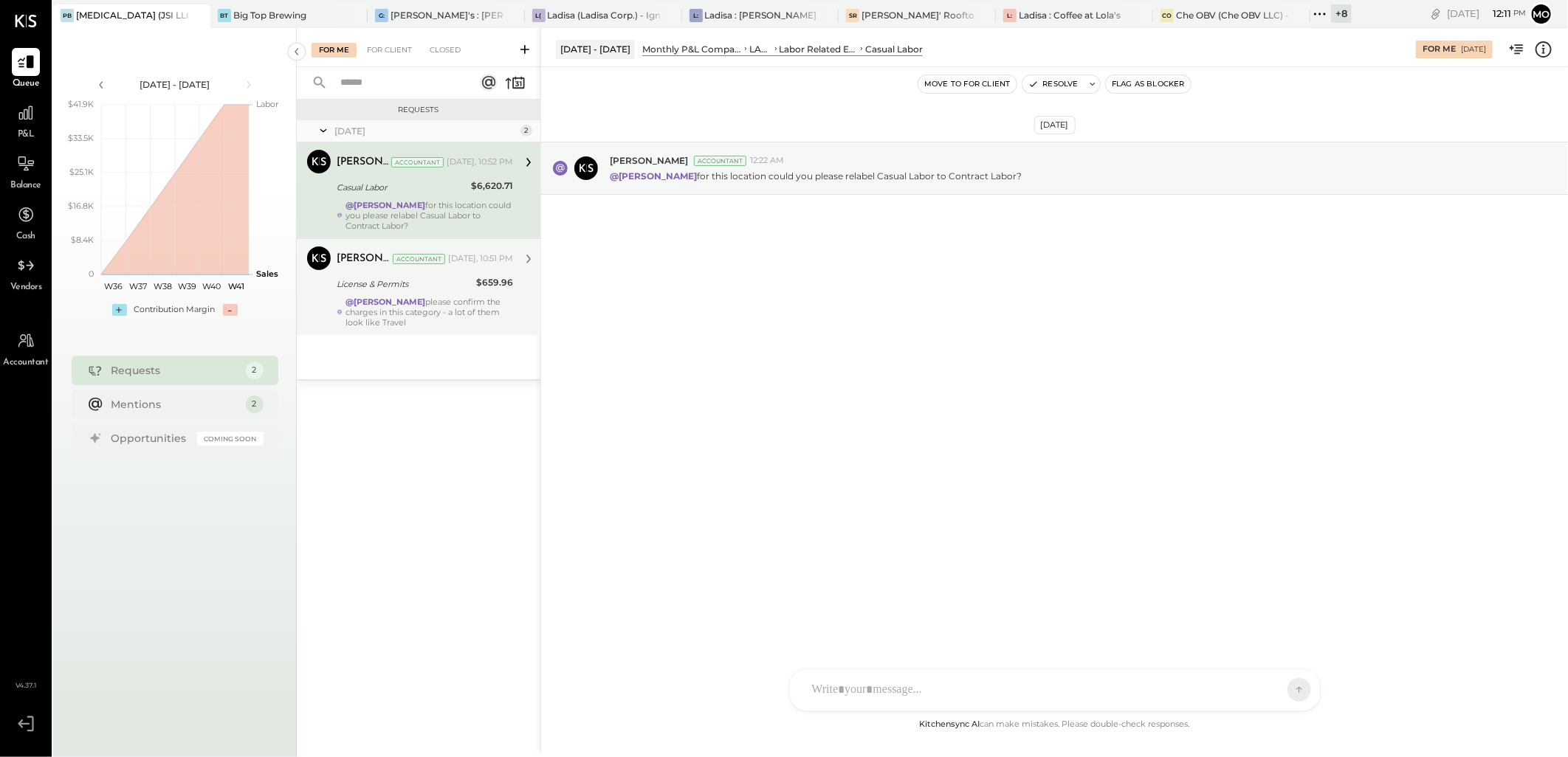
click at [378, 58] on div "For Me For Client Closed" at bounding box center [418, 47] width 243 height 39
drag, startPoint x: 375, startPoint y: 47, endPoint x: 811, endPoint y: 276, distance: 492.5
click at [375, 47] on div "For Client" at bounding box center [390, 50] width 60 height 15
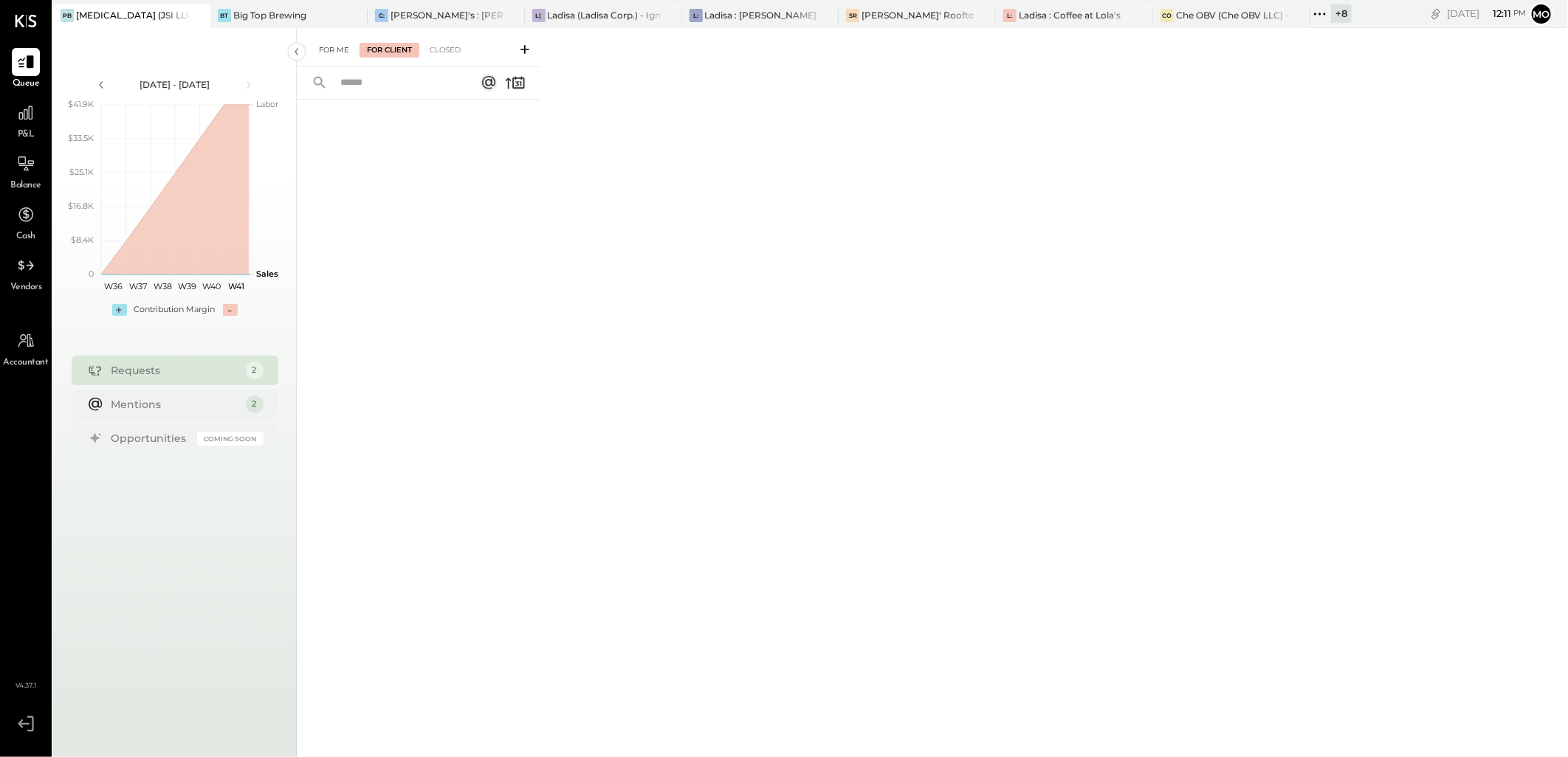
click at [338, 53] on div "For Me" at bounding box center [334, 50] width 45 height 15
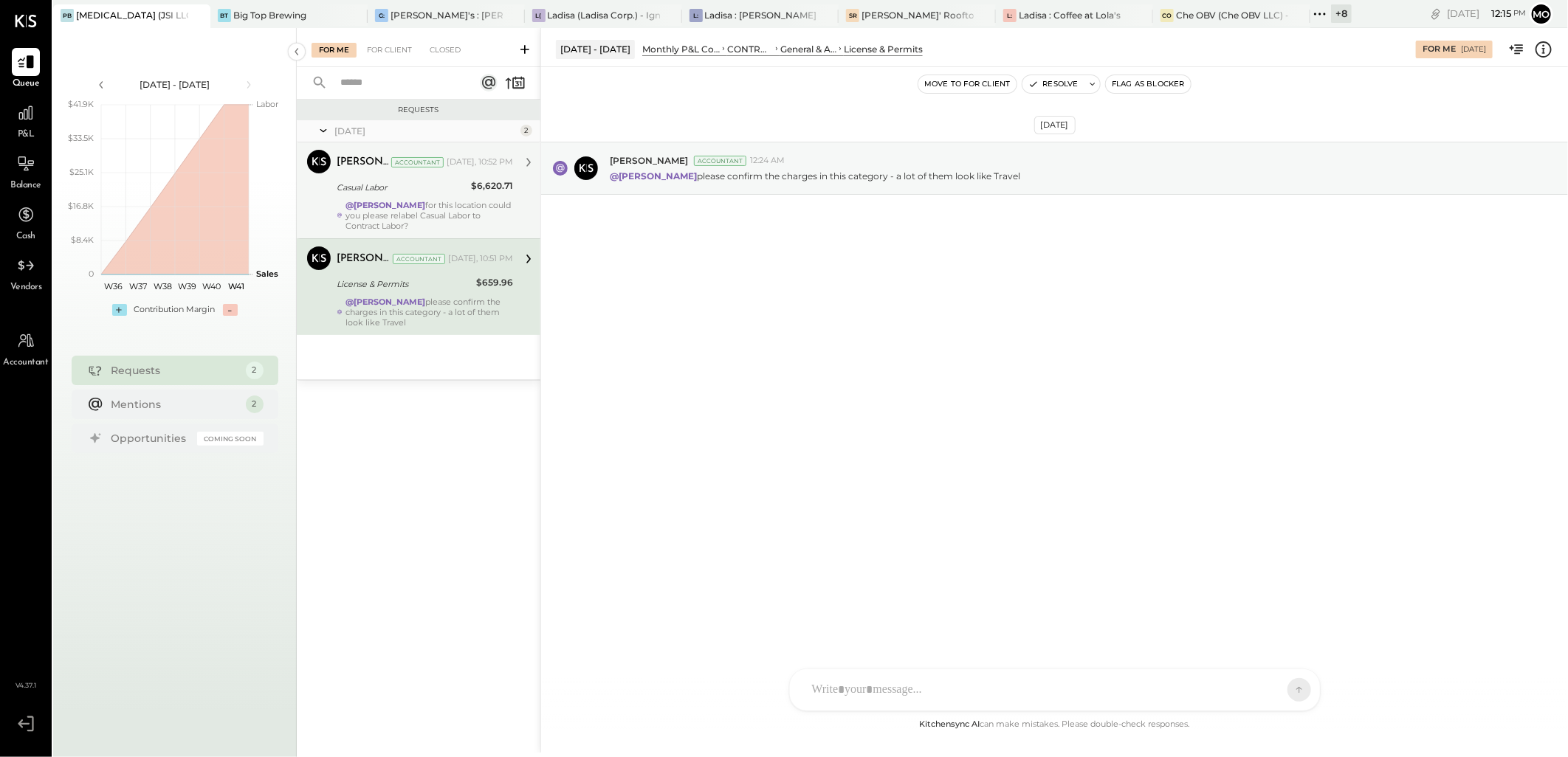
click at [455, 186] on div "Casual Labor" at bounding box center [401, 187] width 130 height 15
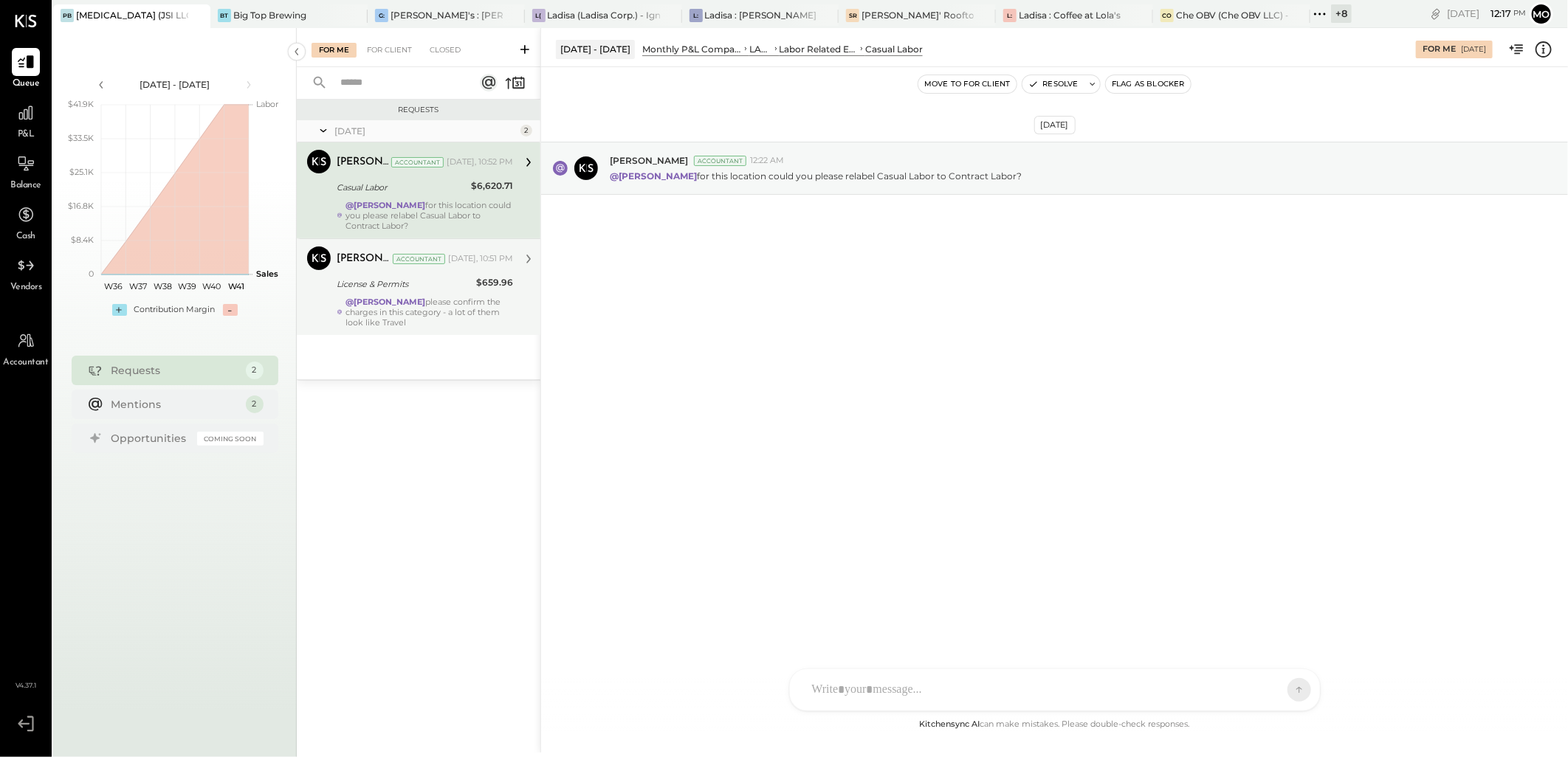
click at [384, 301] on strong "@[PERSON_NAME]" at bounding box center [385, 302] width 79 height 10
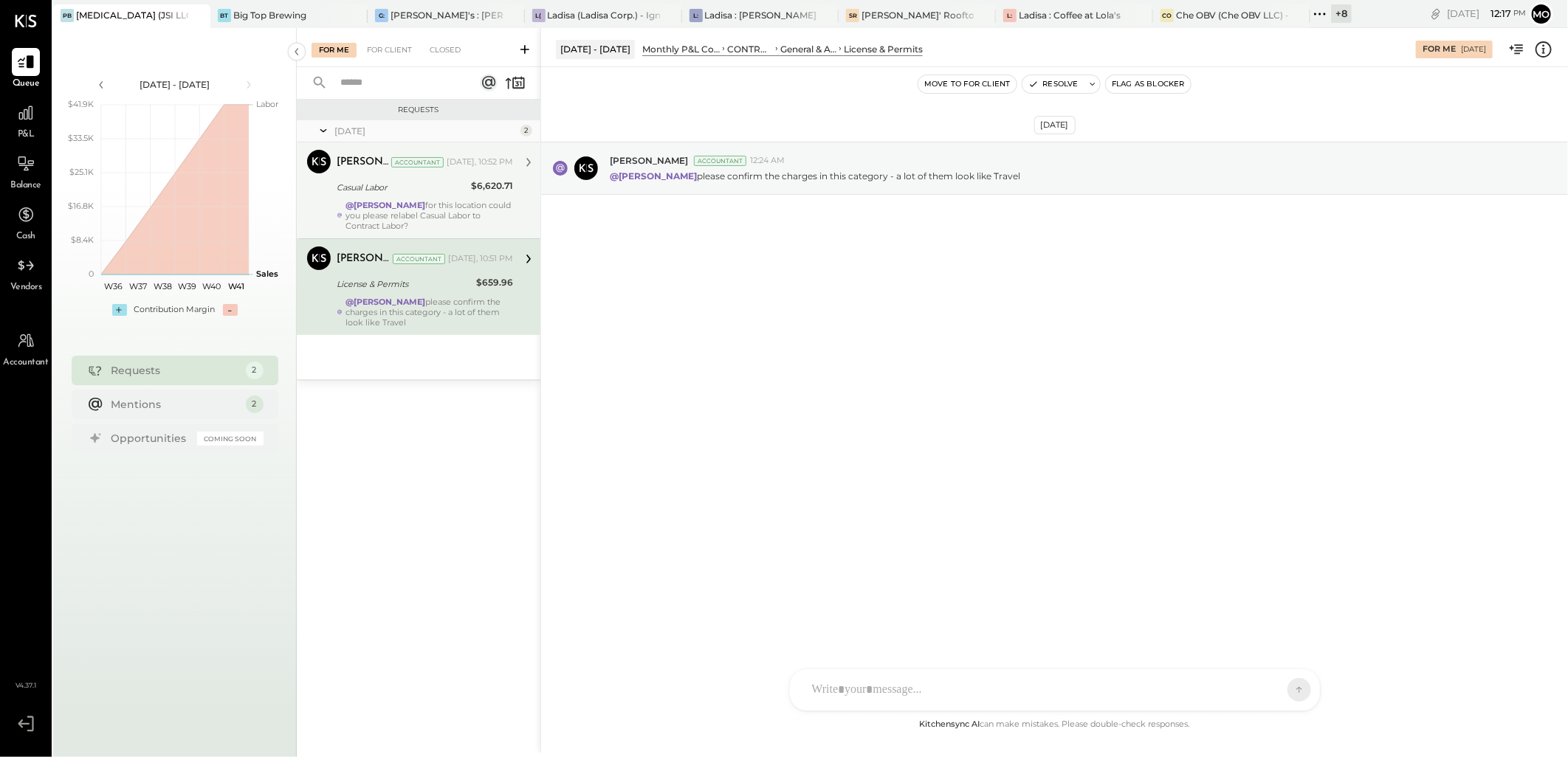
click at [408, 207] on strong "@[PERSON_NAME]" at bounding box center [385, 205] width 79 height 10
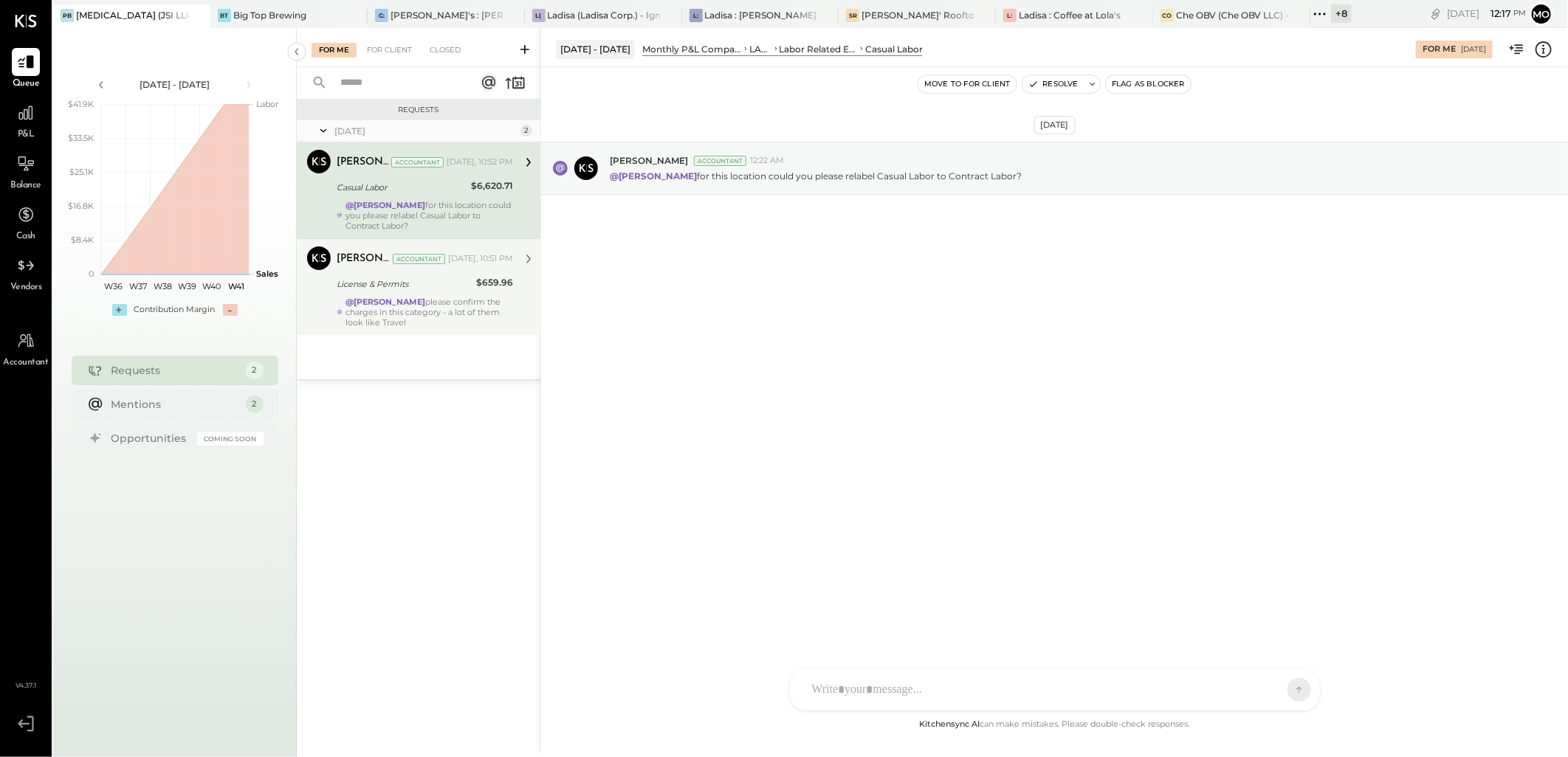
click at [463, 291] on div "License & Permits" at bounding box center [404, 285] width 135 height 15
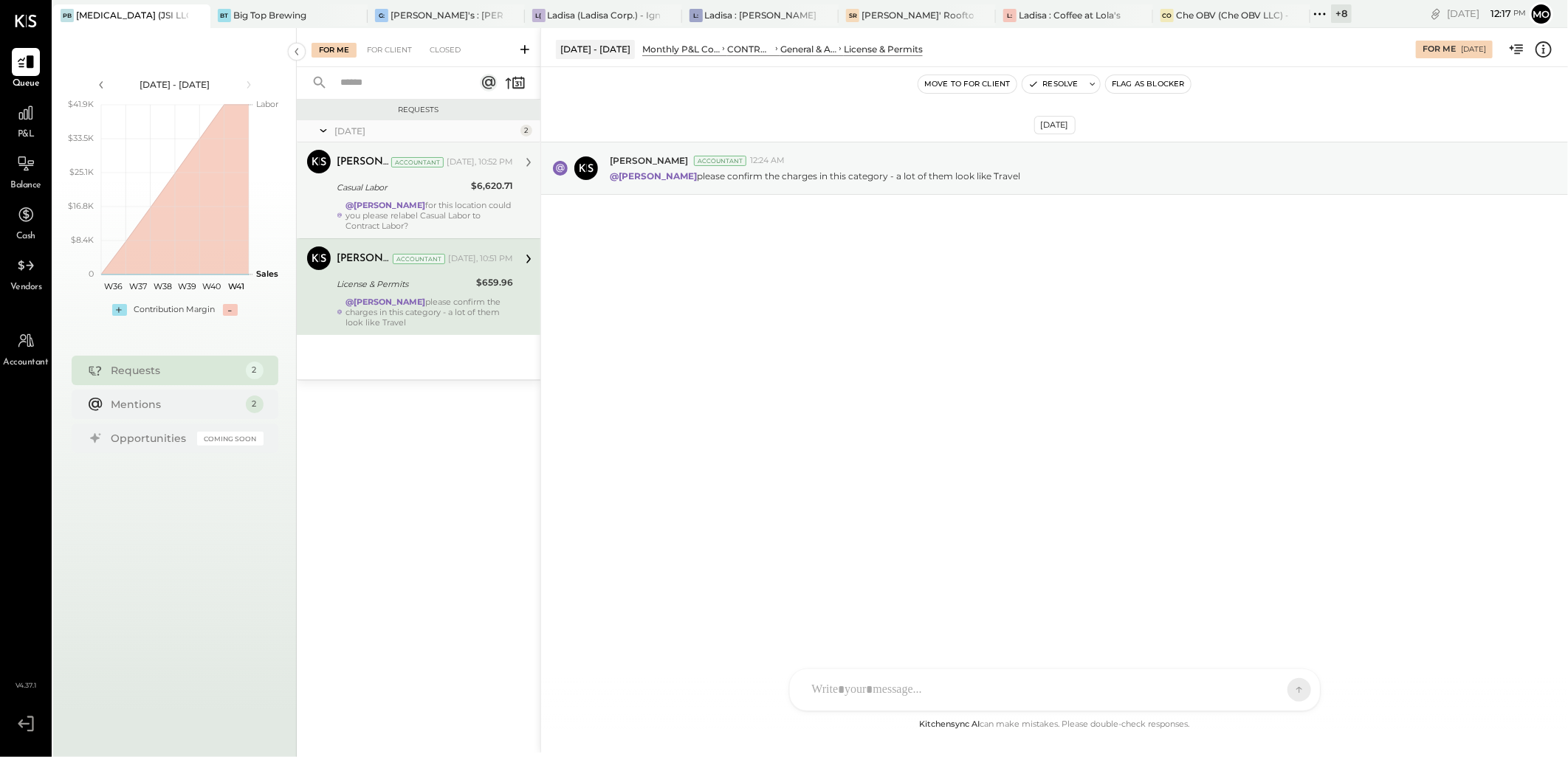
click at [447, 182] on div "Casual Labor" at bounding box center [401, 187] width 130 height 15
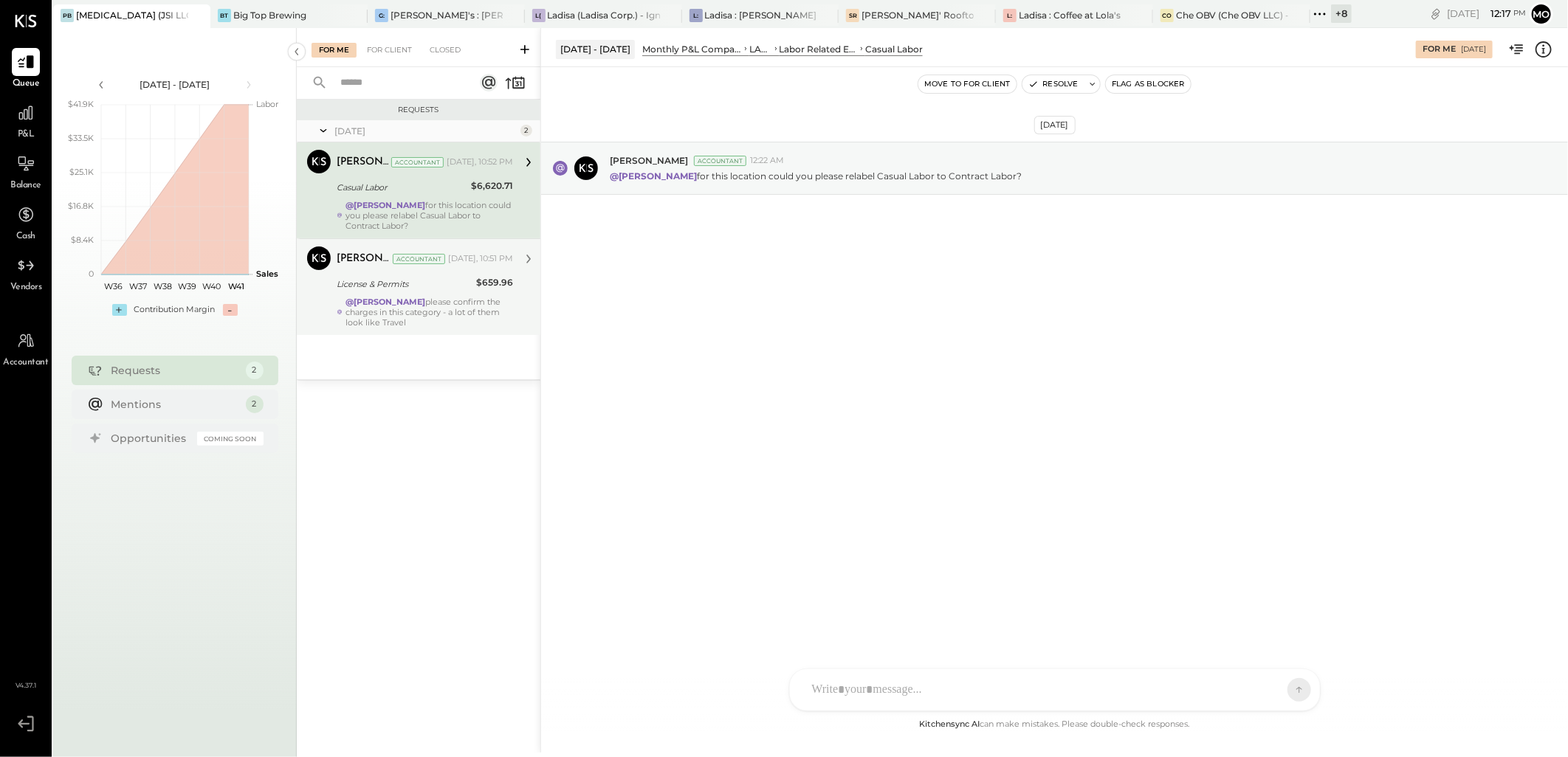
click at [426, 300] on strong "@[PERSON_NAME]" at bounding box center [385, 302] width 79 height 10
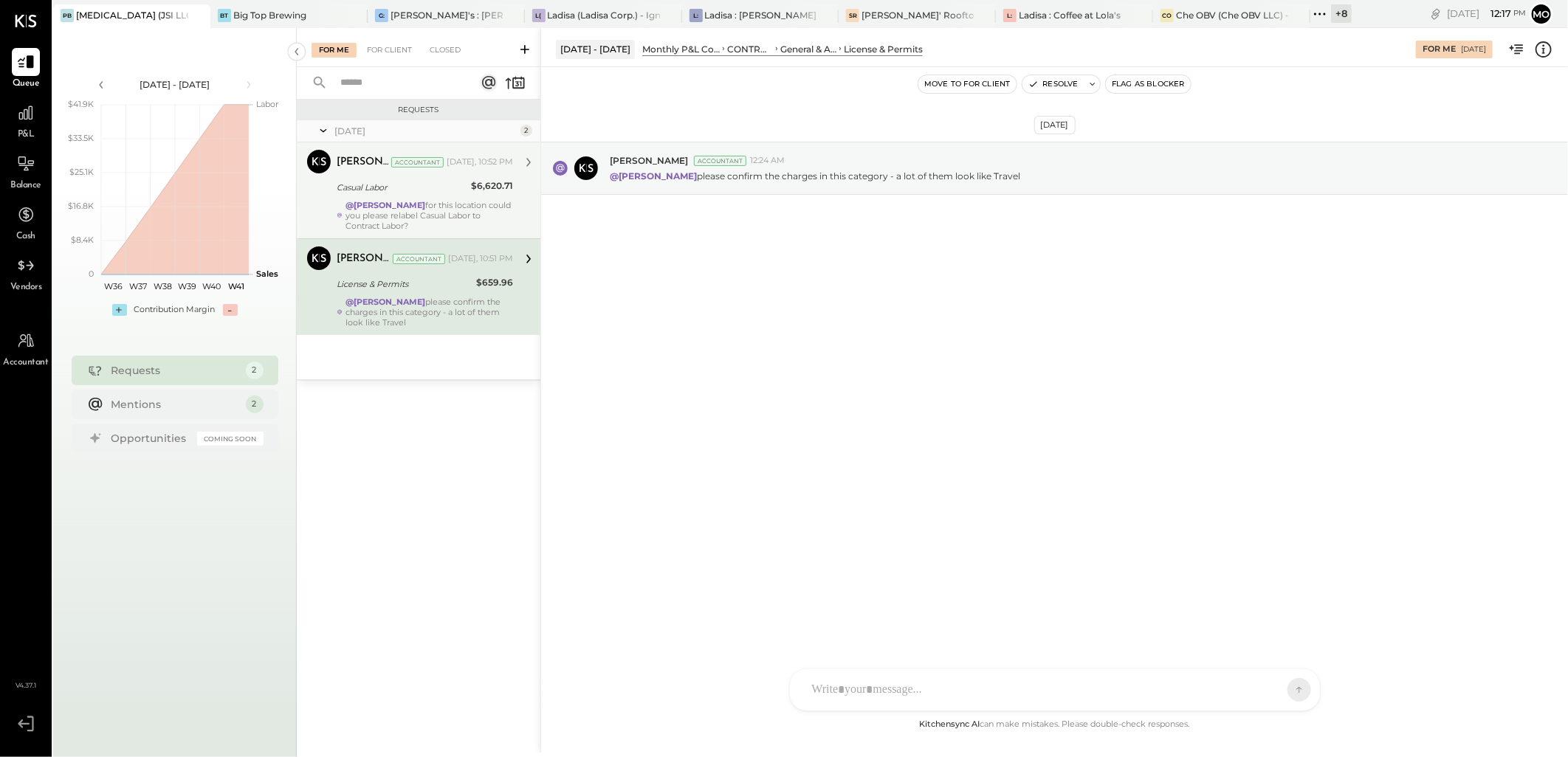
click at [423, 210] on div "@Mohammadsalkin Ansari for this location could you please relabel Casual Labor …" at bounding box center [429, 215] width 168 height 31
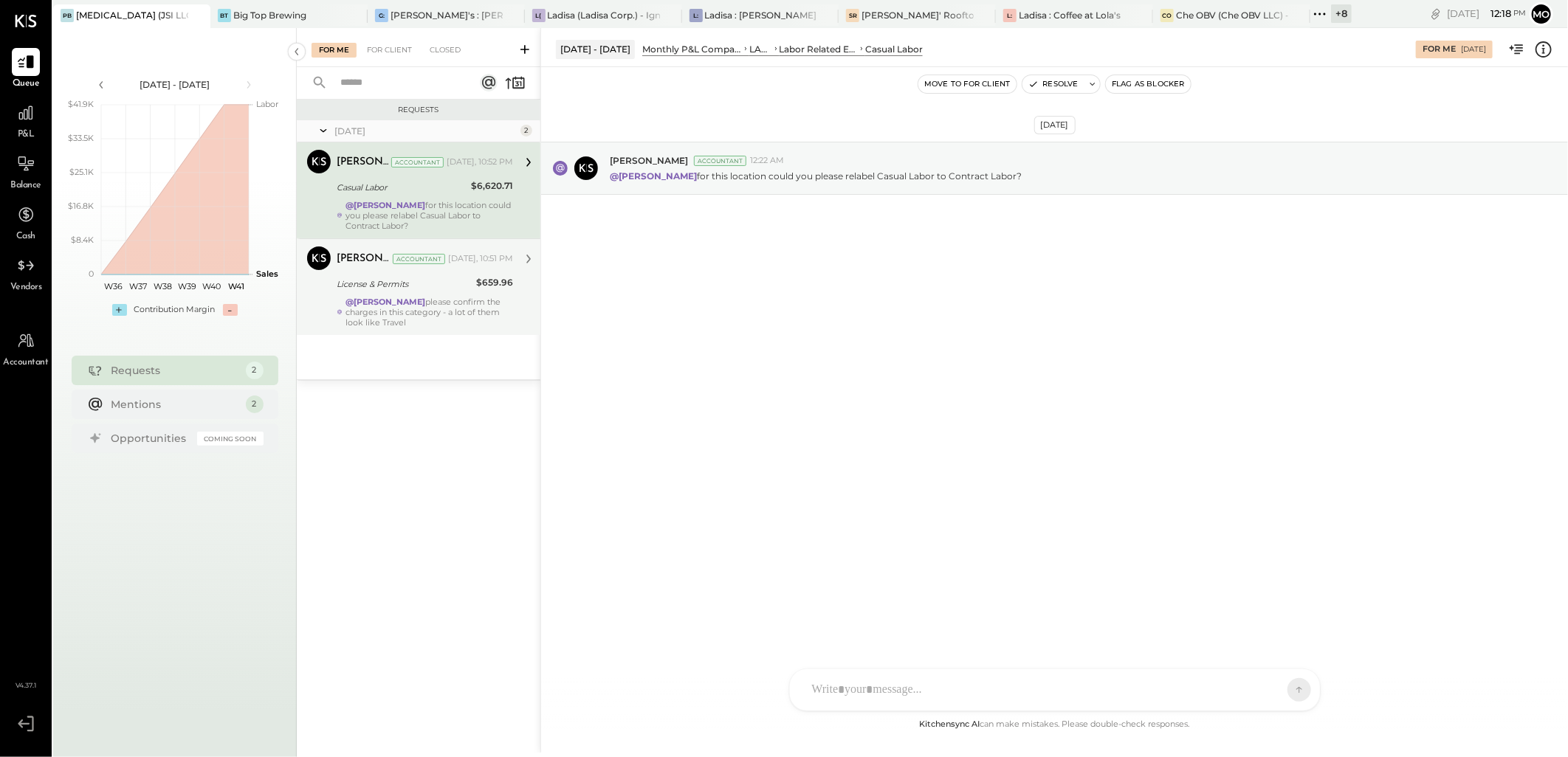
click at [721, 356] on div "[DATE] [PERSON_NAME] Accountant 12:22 AM @[PERSON_NAME] for this location could…" at bounding box center [1054, 392] width 1027 height 648
drag, startPoint x: 850, startPoint y: 684, endPoint x: 1082, endPoint y: 679, distance: 232.1
click at [850, 683] on div at bounding box center [1041, 690] width 474 height 32
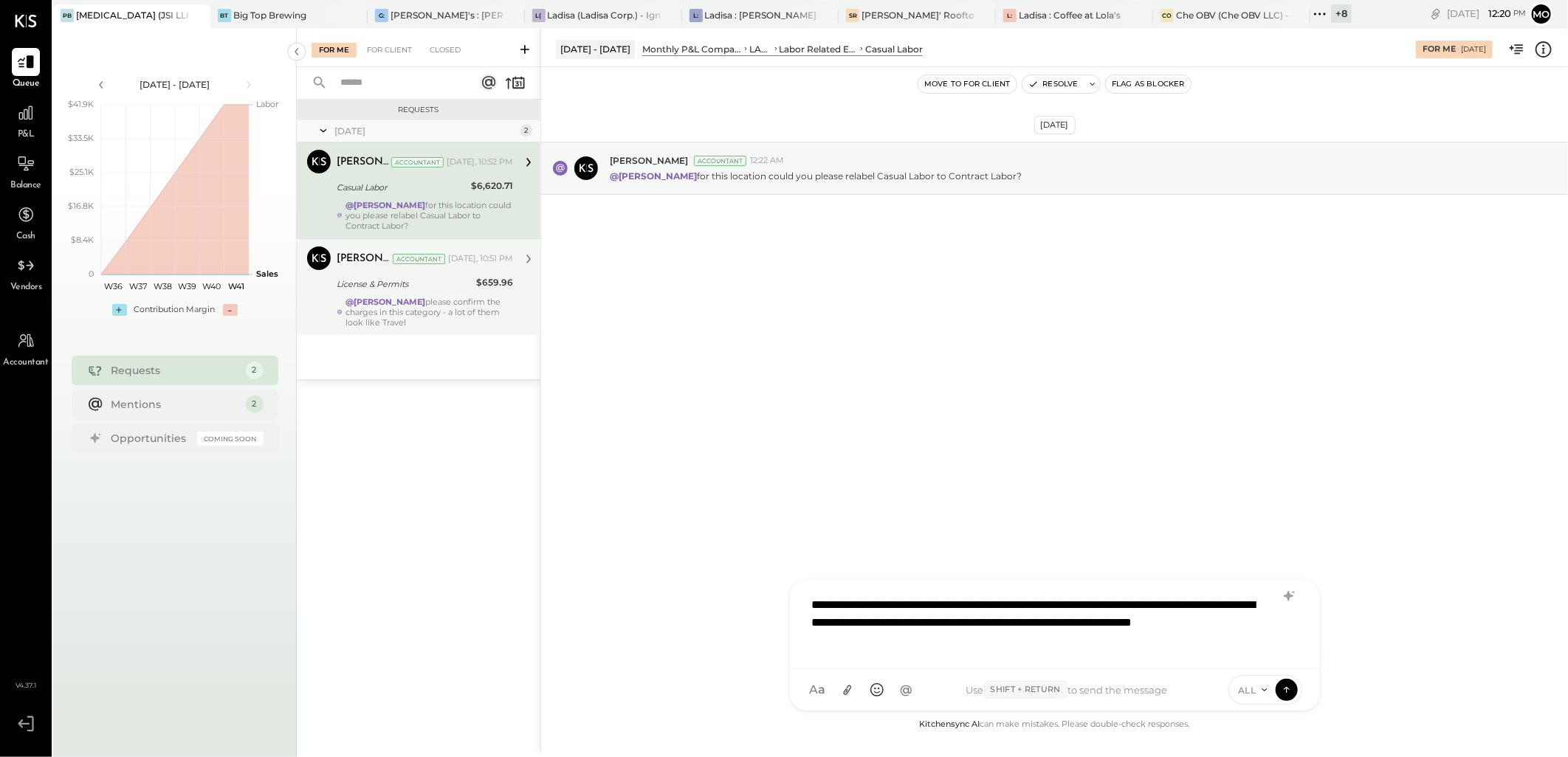
drag, startPoint x: 1015, startPoint y: 644, endPoint x: 1052, endPoint y: 639, distance: 37.3
click at [1014, 643] on div "**********" at bounding box center [1055, 622] width 500 height 68
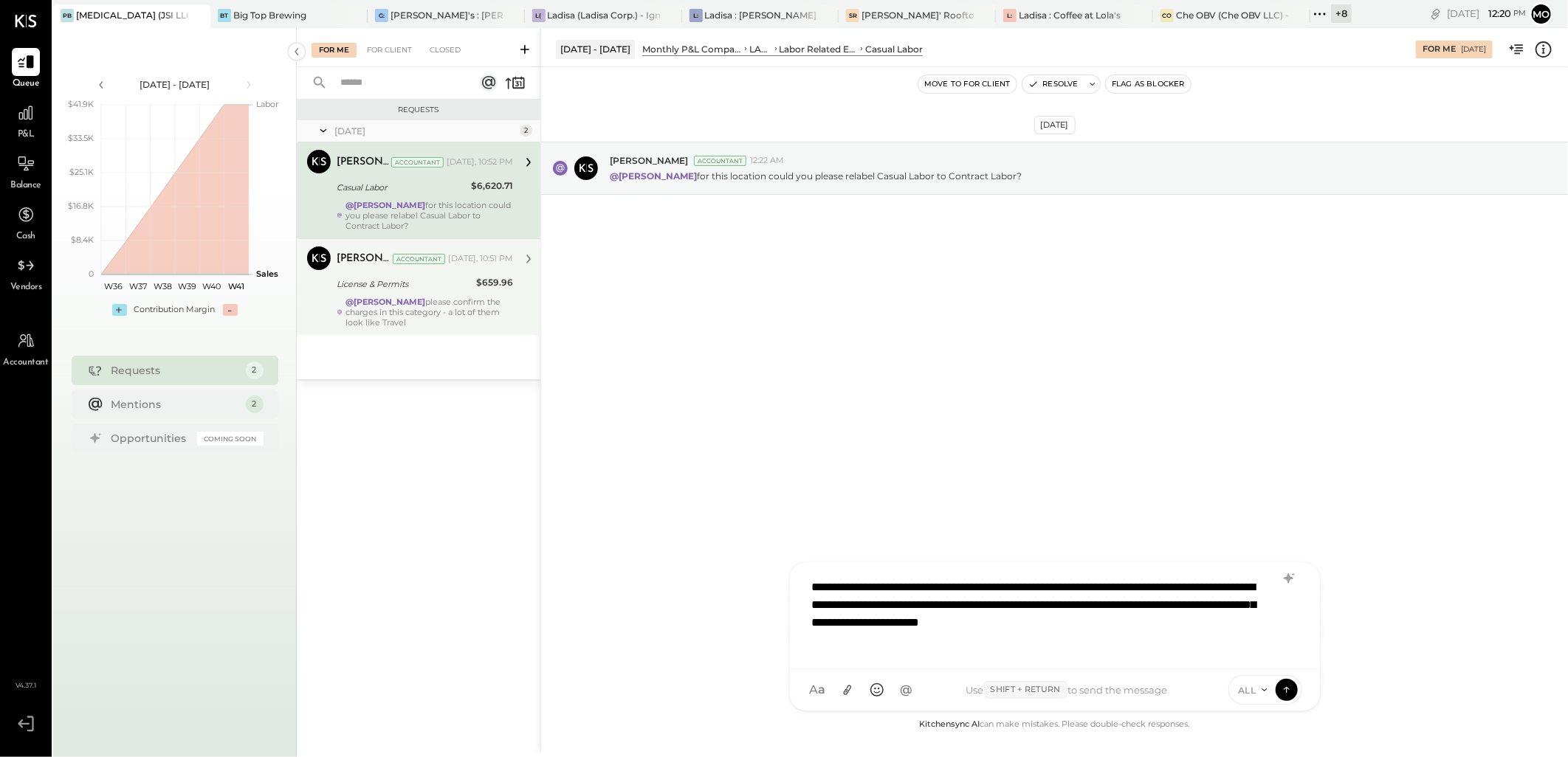
click at [891, 639] on div "**********" at bounding box center [1055, 614] width 500 height 85
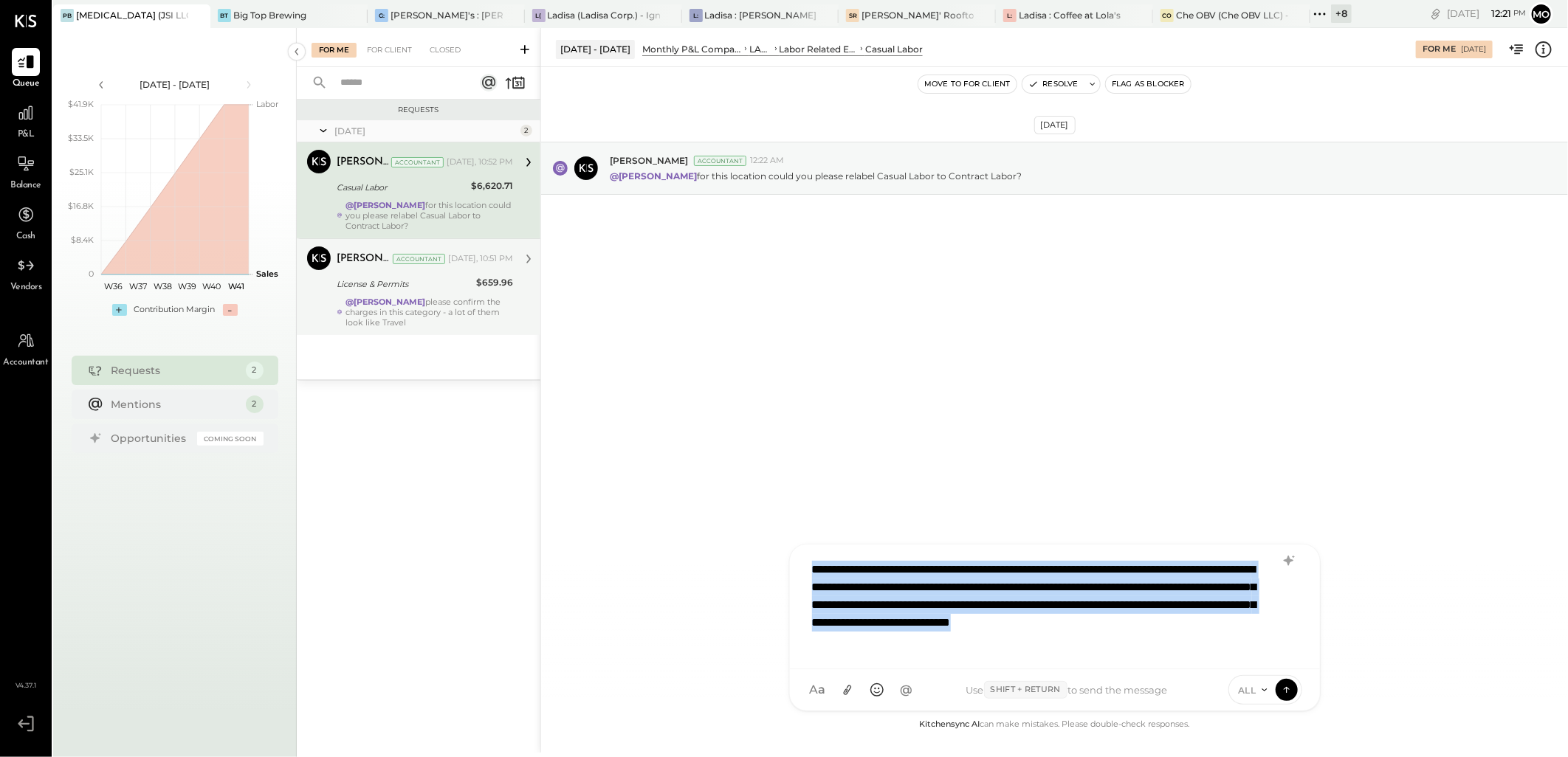
drag, startPoint x: 1068, startPoint y: 646, endPoint x: 798, endPoint y: 558, distance: 284.0
click at [798, 558] on div "**********" at bounding box center [1055, 606] width 530 height 125
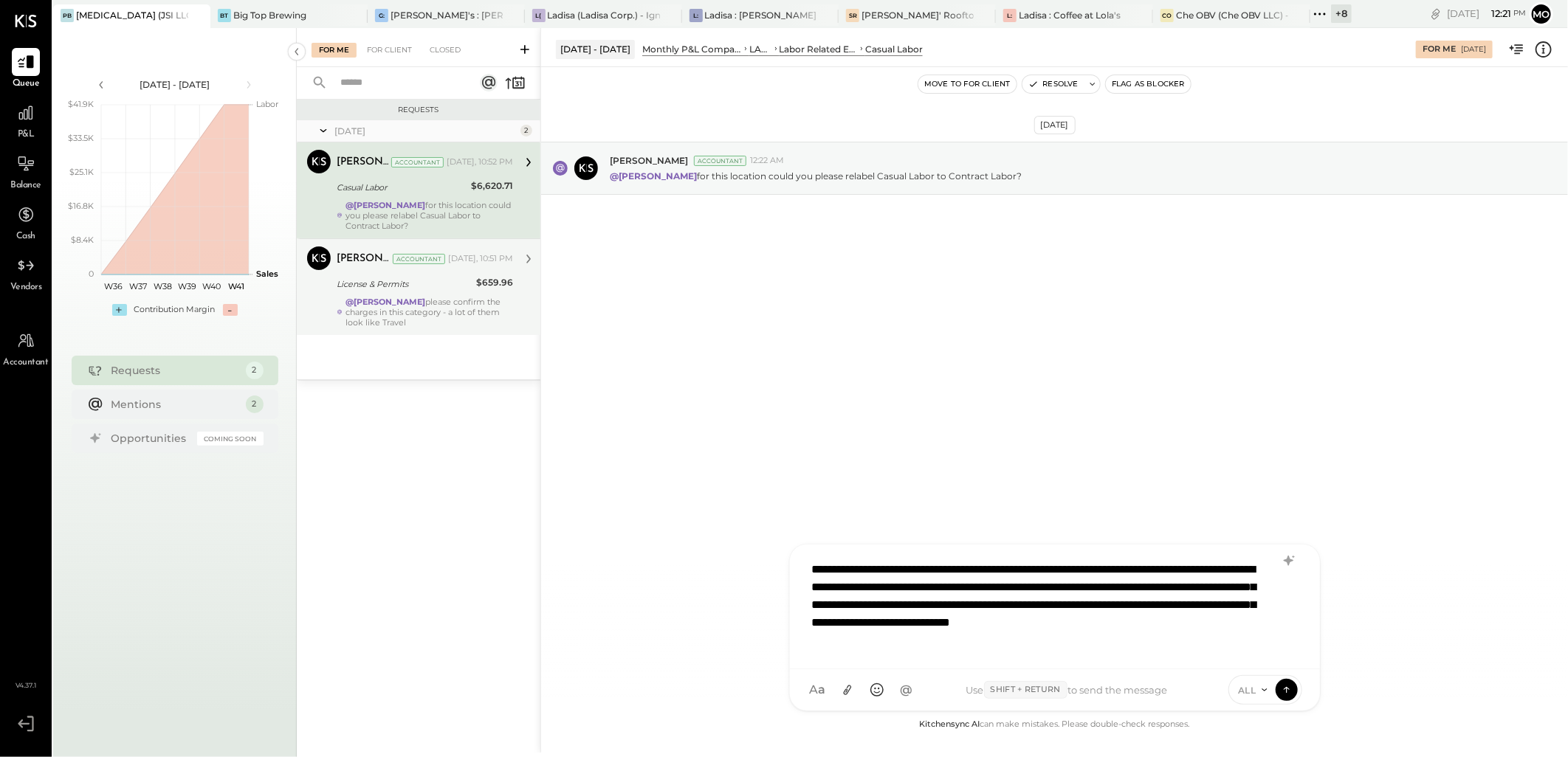
click at [1289, 555] on icon at bounding box center [1289, 561] width 18 height 18
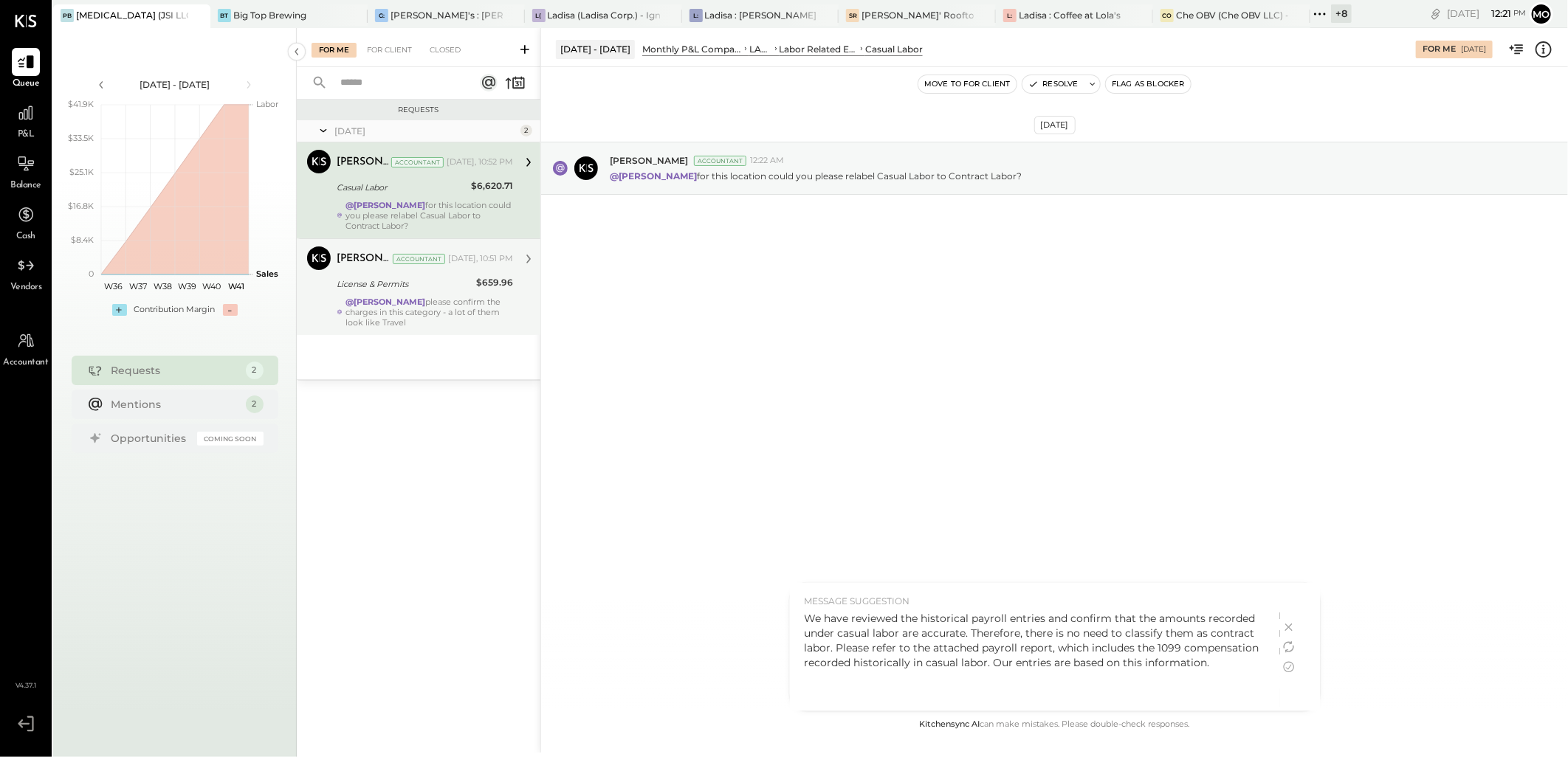
click at [1227, 666] on p "We have reviewed the historical payroll entries and confirm that the amounts re…" at bounding box center [1035, 640] width 461 height 59
click at [1288, 672] on icon at bounding box center [1289, 667] width 11 height 11
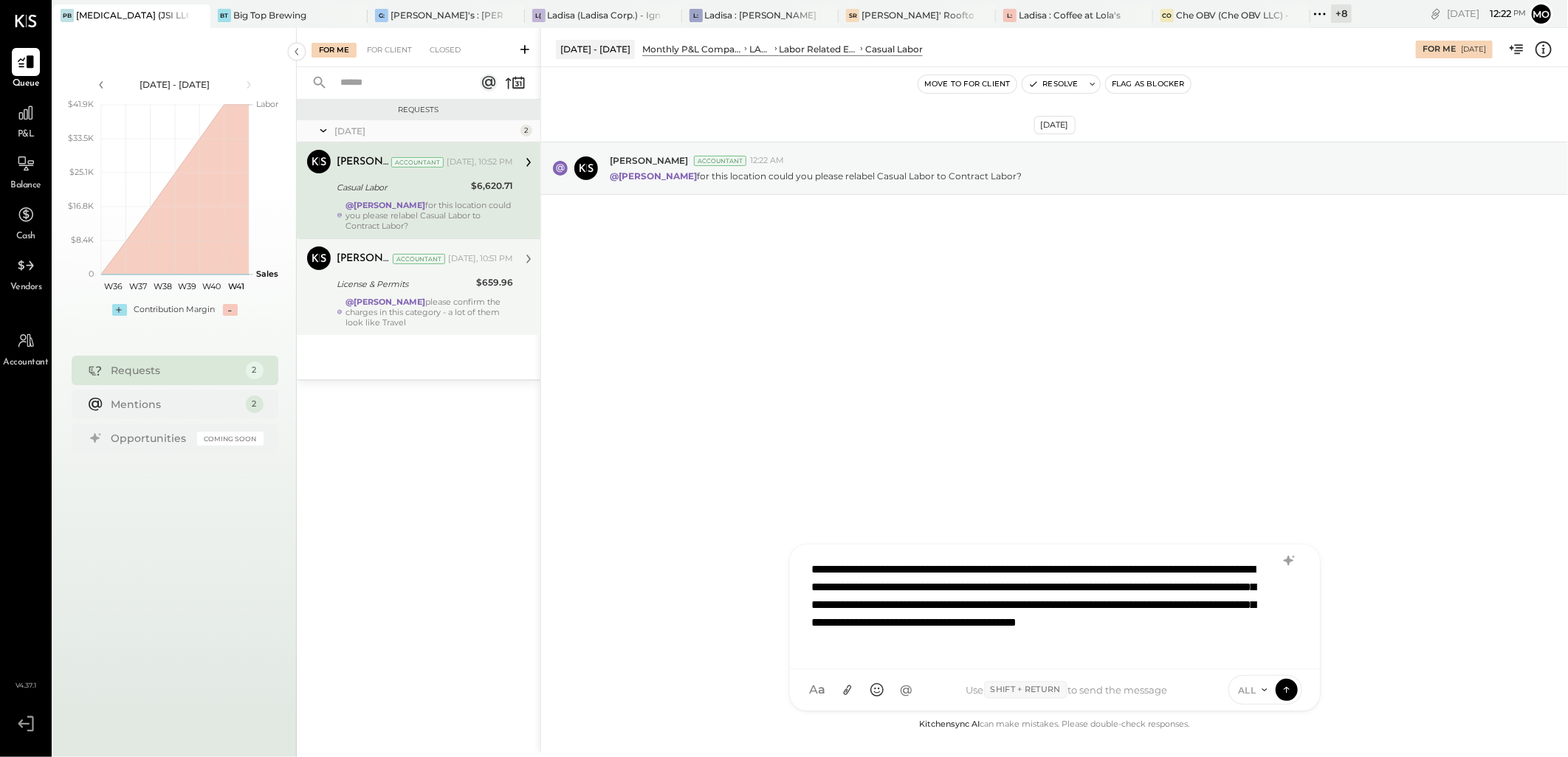
click at [1159, 639] on p "**********" at bounding box center [1036, 605] width 449 height 88
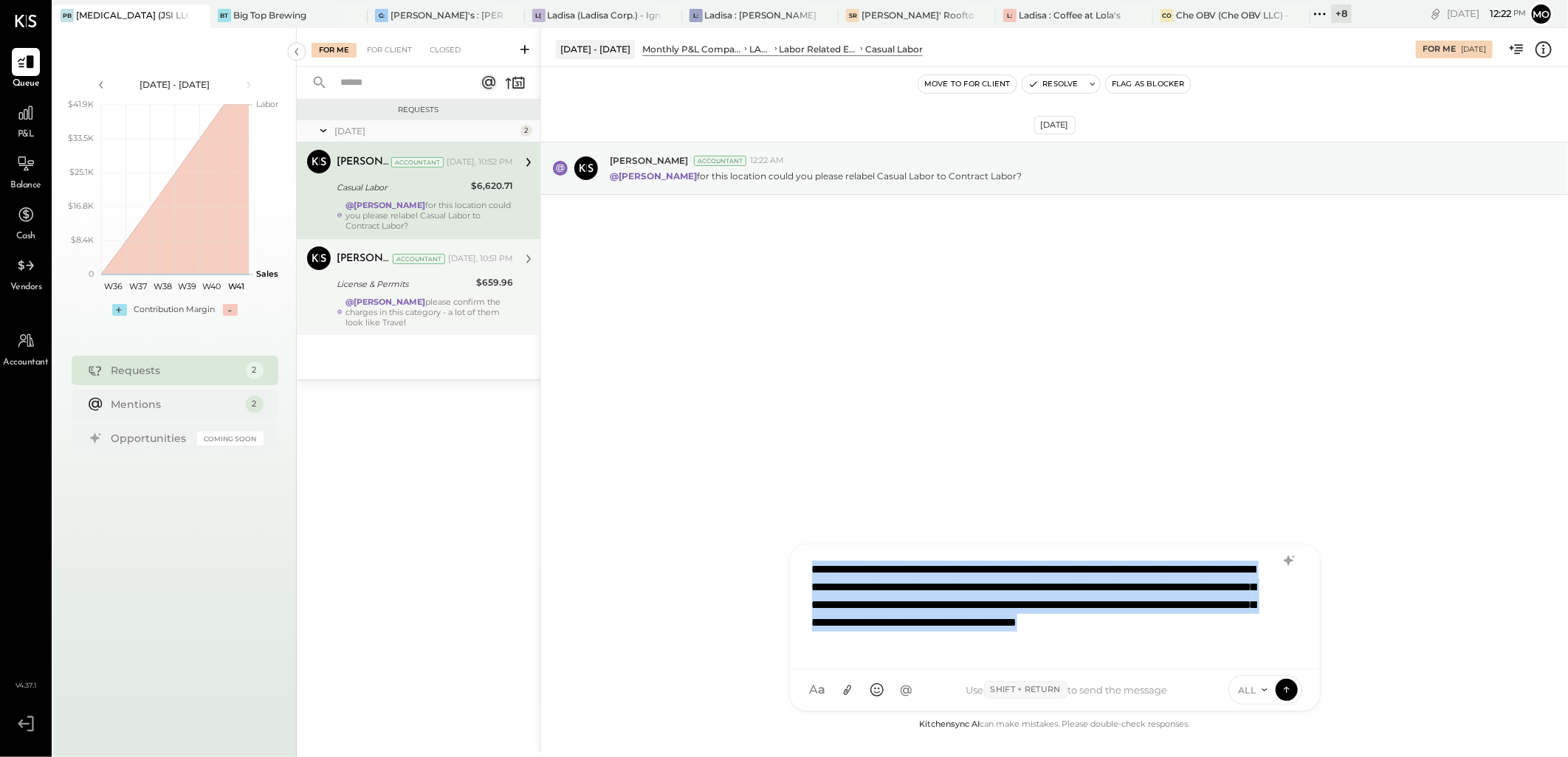
drag, startPoint x: 1142, startPoint y: 639, endPoint x: 662, endPoint y: 493, distance: 501.7
click at [662, 493] on div "[DATE] - [DATE] Monthly P&L Comparison LABOR Labor Related Expenses Casual Labo…" at bounding box center [1054, 390] width 1028 height 725
copy p "**********"
click at [1134, 653] on div "**********" at bounding box center [1055, 605] width 500 height 103
drag, startPoint x: 1142, startPoint y: 650, endPoint x: 735, endPoint y: 539, distance: 421.9
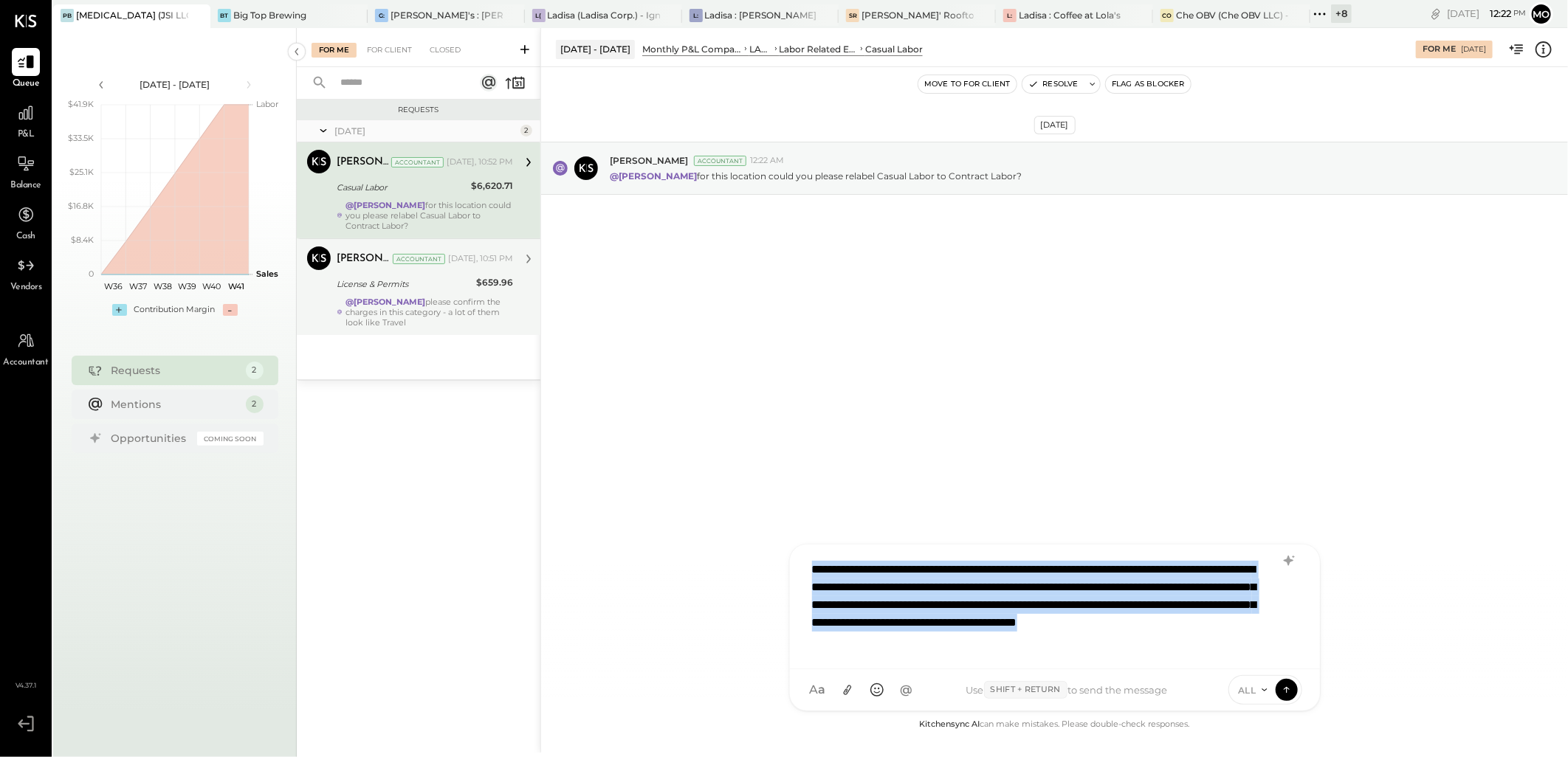
click at [735, 539] on div "[DATE] - [DATE] Monthly P&L Comparison LABOR Labor Related Expenses Casual Labo…" at bounding box center [1054, 390] width 1028 height 725
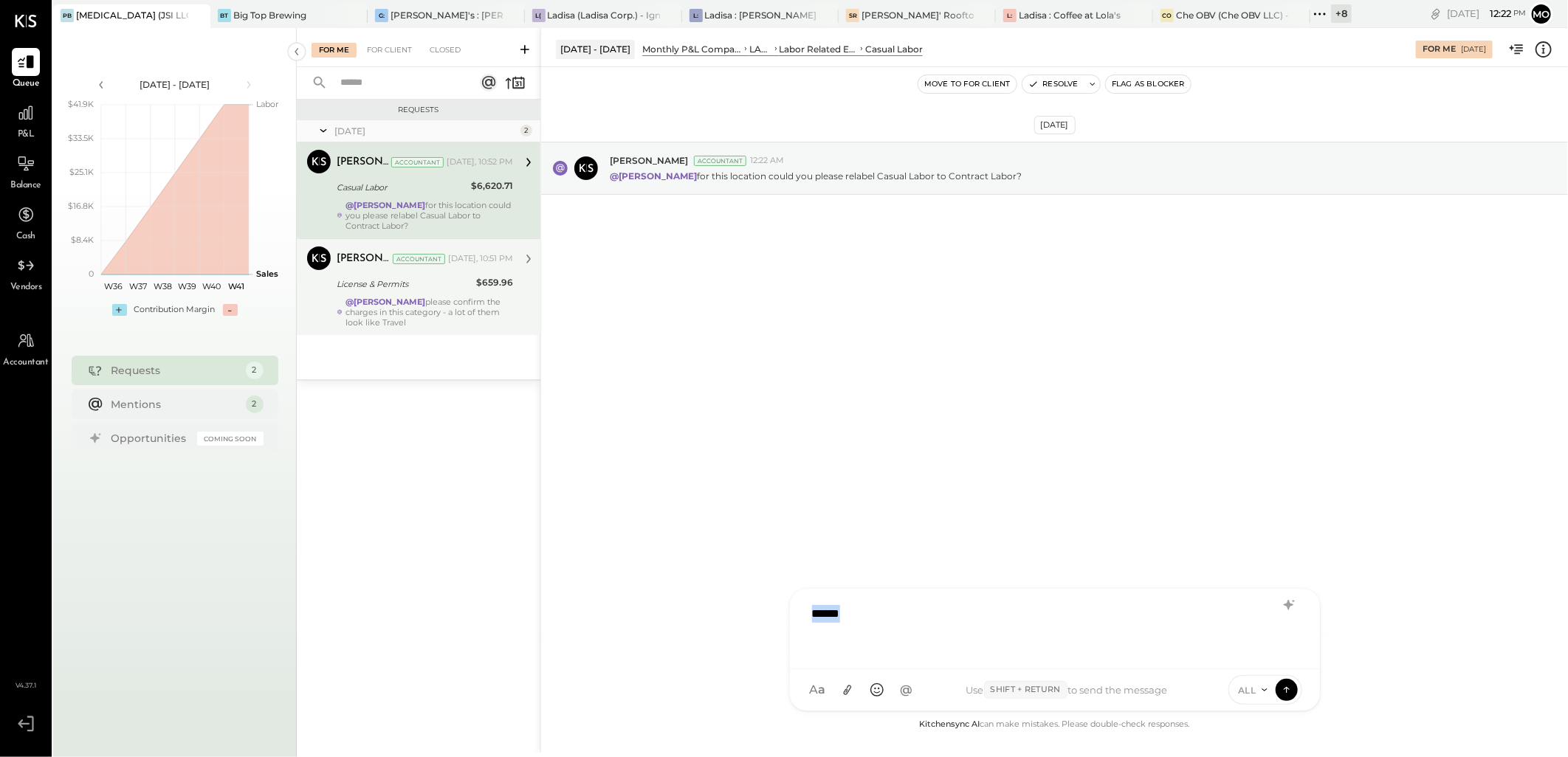
drag, startPoint x: 882, startPoint y: 612, endPoint x: 794, endPoint y: 611, distance: 88.0
click at [794, 612] on div "******" at bounding box center [1055, 628] width 530 height 80
type input "*****"
click at [936, 631] on div "MB [PERSON_NAME]" at bounding box center [912, 621] width 169 height 29
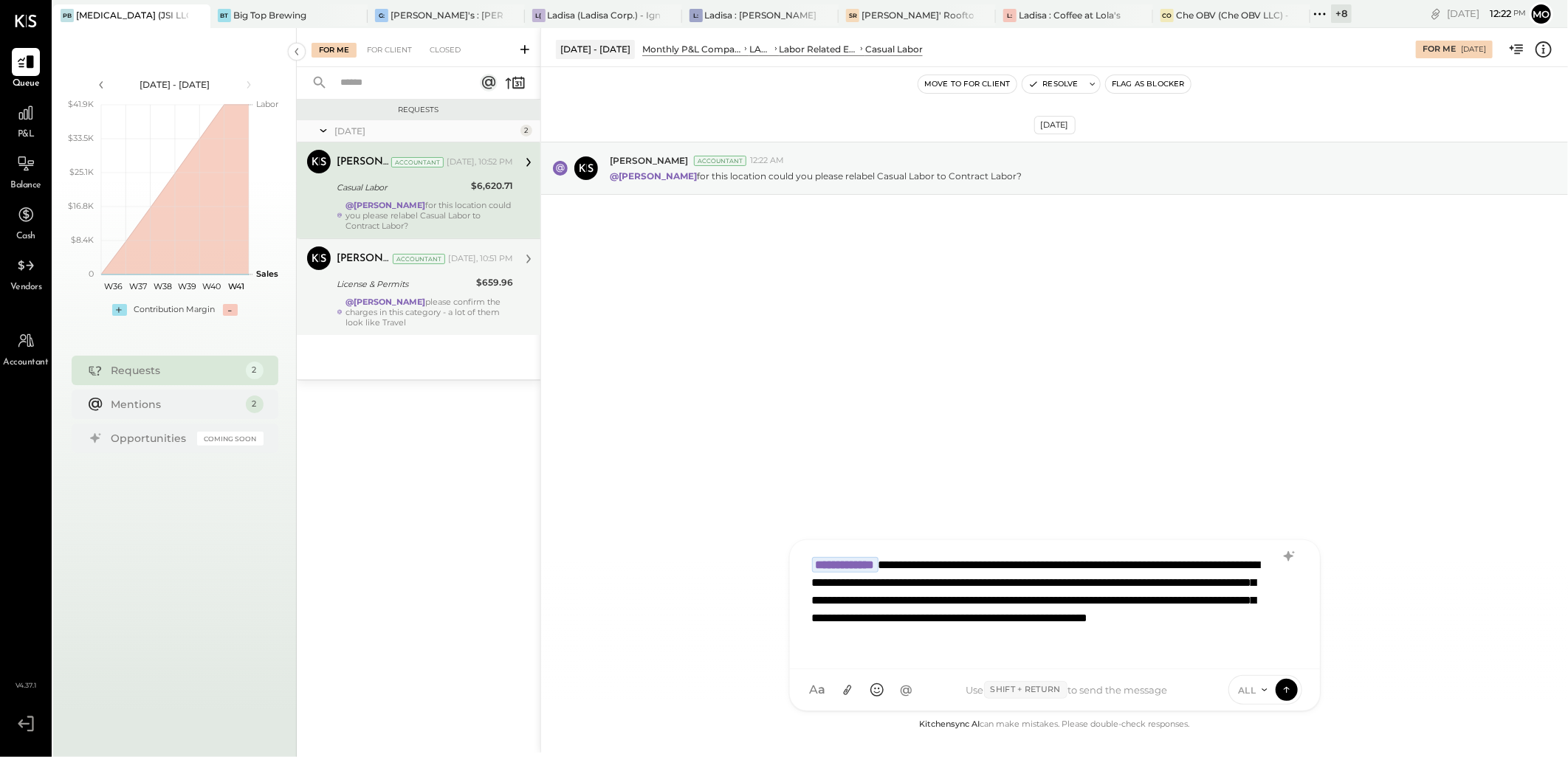
scroll to position [1, 0]
click at [842, 689] on icon at bounding box center [847, 690] width 16 height 16
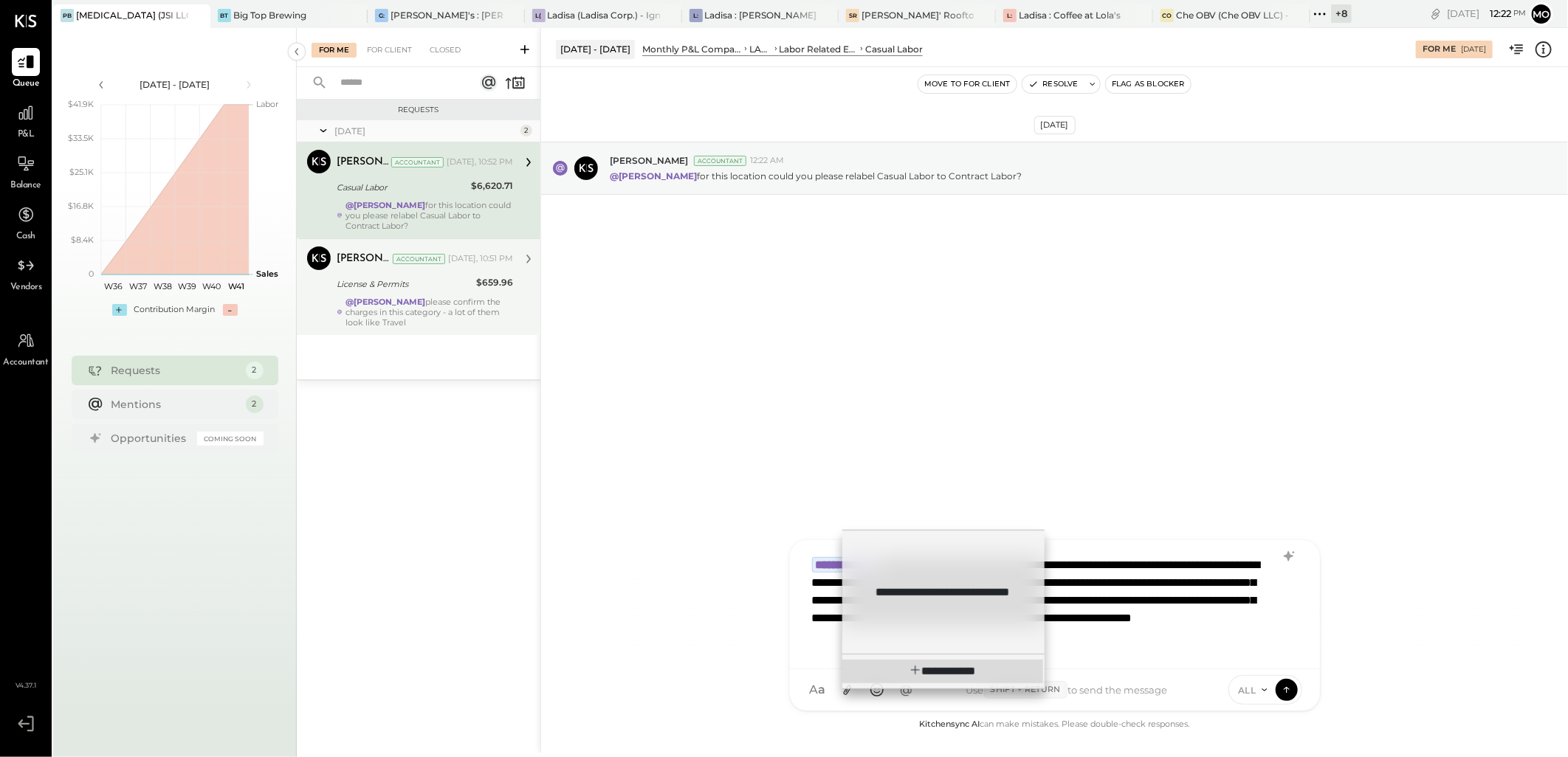
click at [960, 672] on span "**********" at bounding box center [954, 671] width 45 height 11
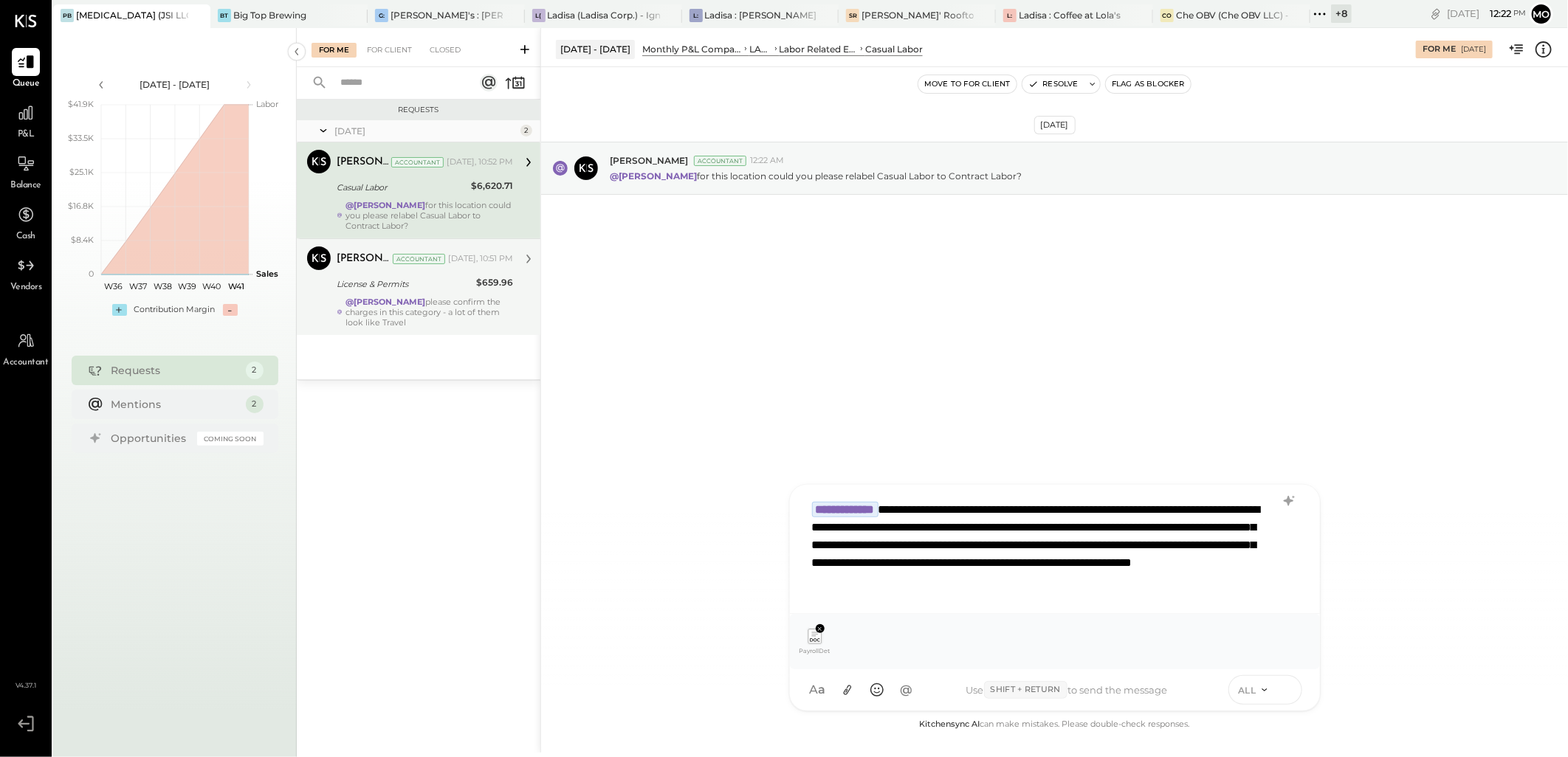
click at [1287, 687] on icon at bounding box center [1287, 689] width 13 height 15
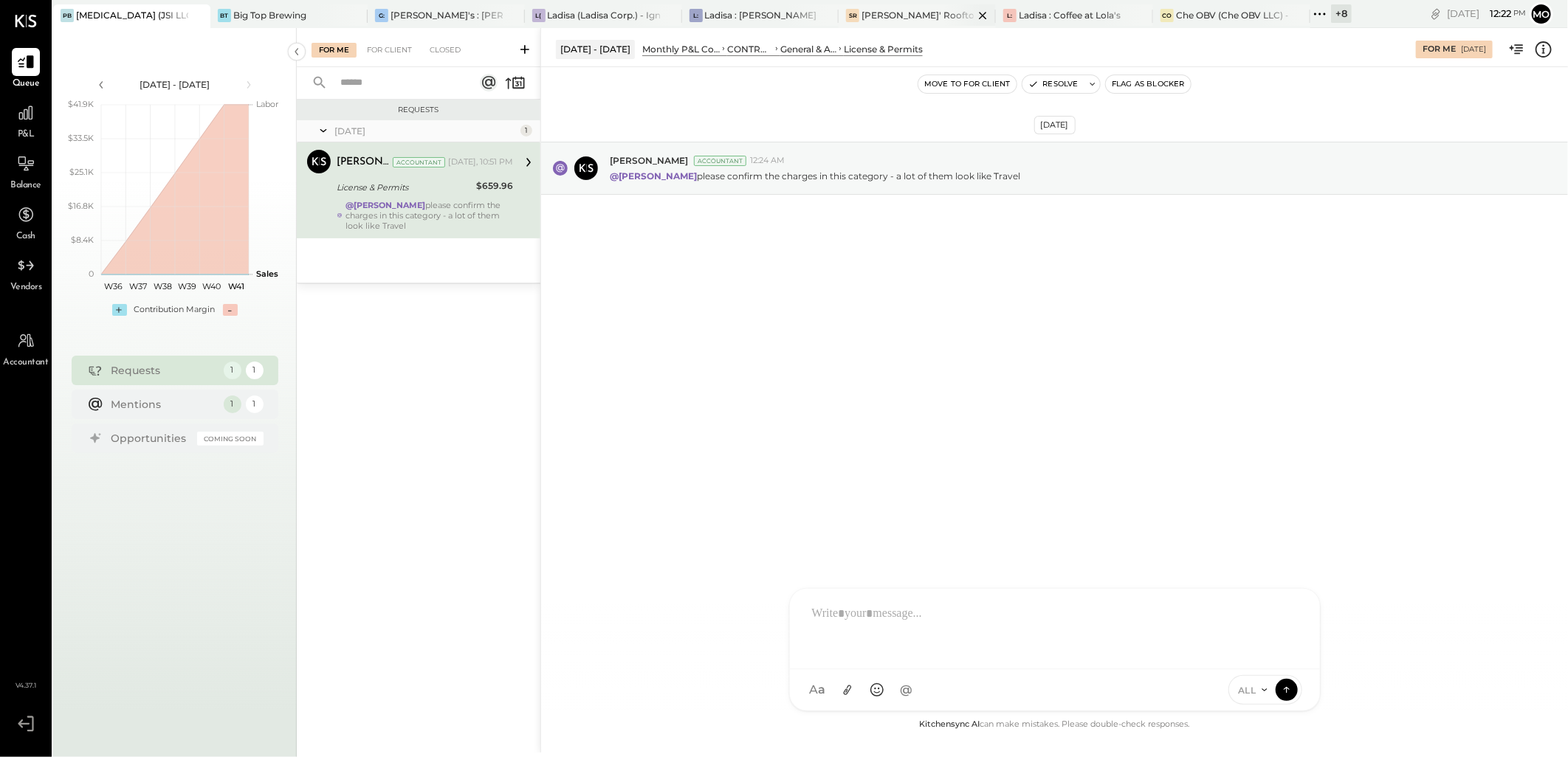
click at [898, 16] on div "[PERSON_NAME]' Rooftop - Ignite" at bounding box center [918, 15] width 112 height 13
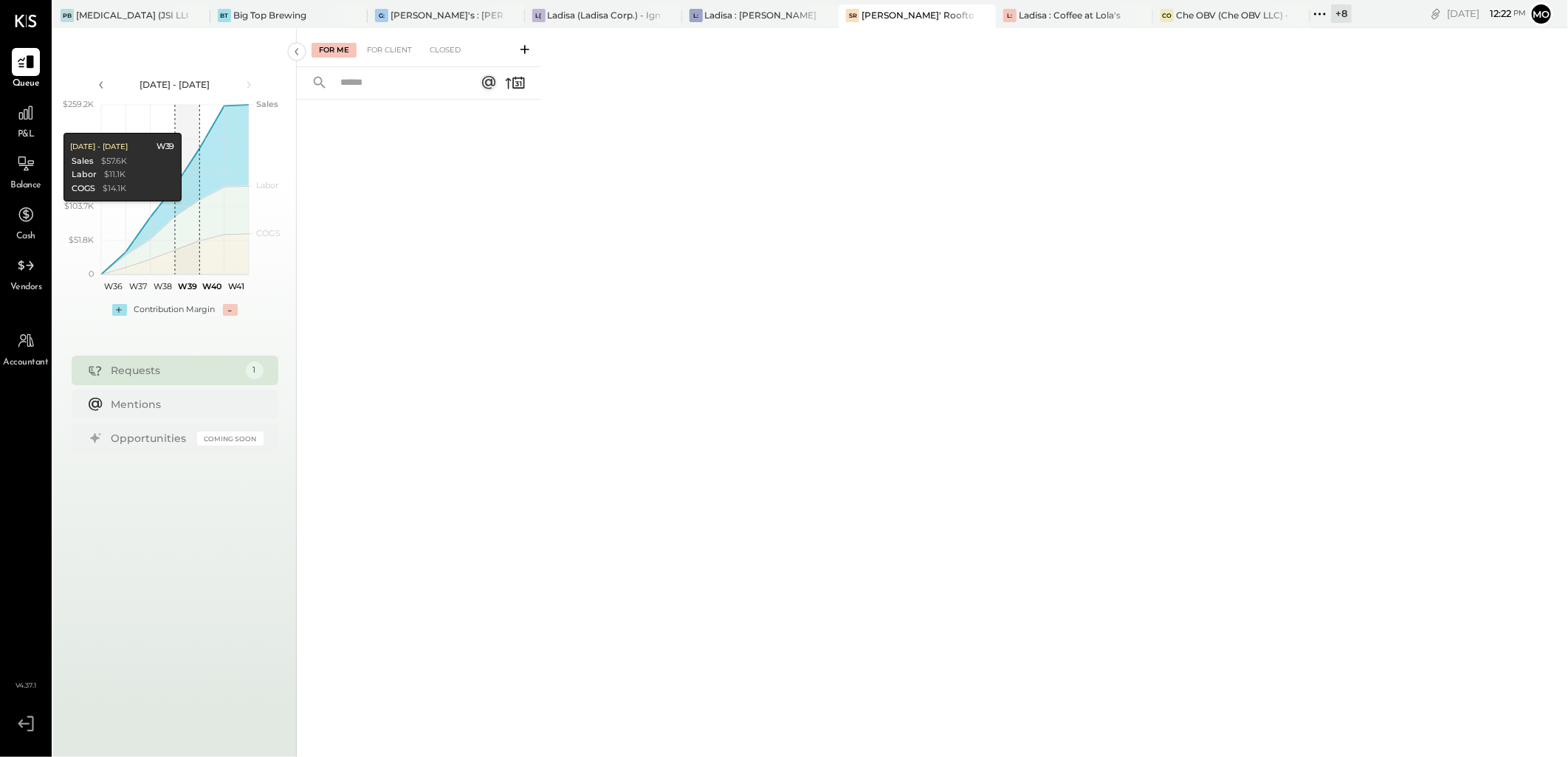
click at [387, 45] on div "For Client" at bounding box center [390, 50] width 60 height 15
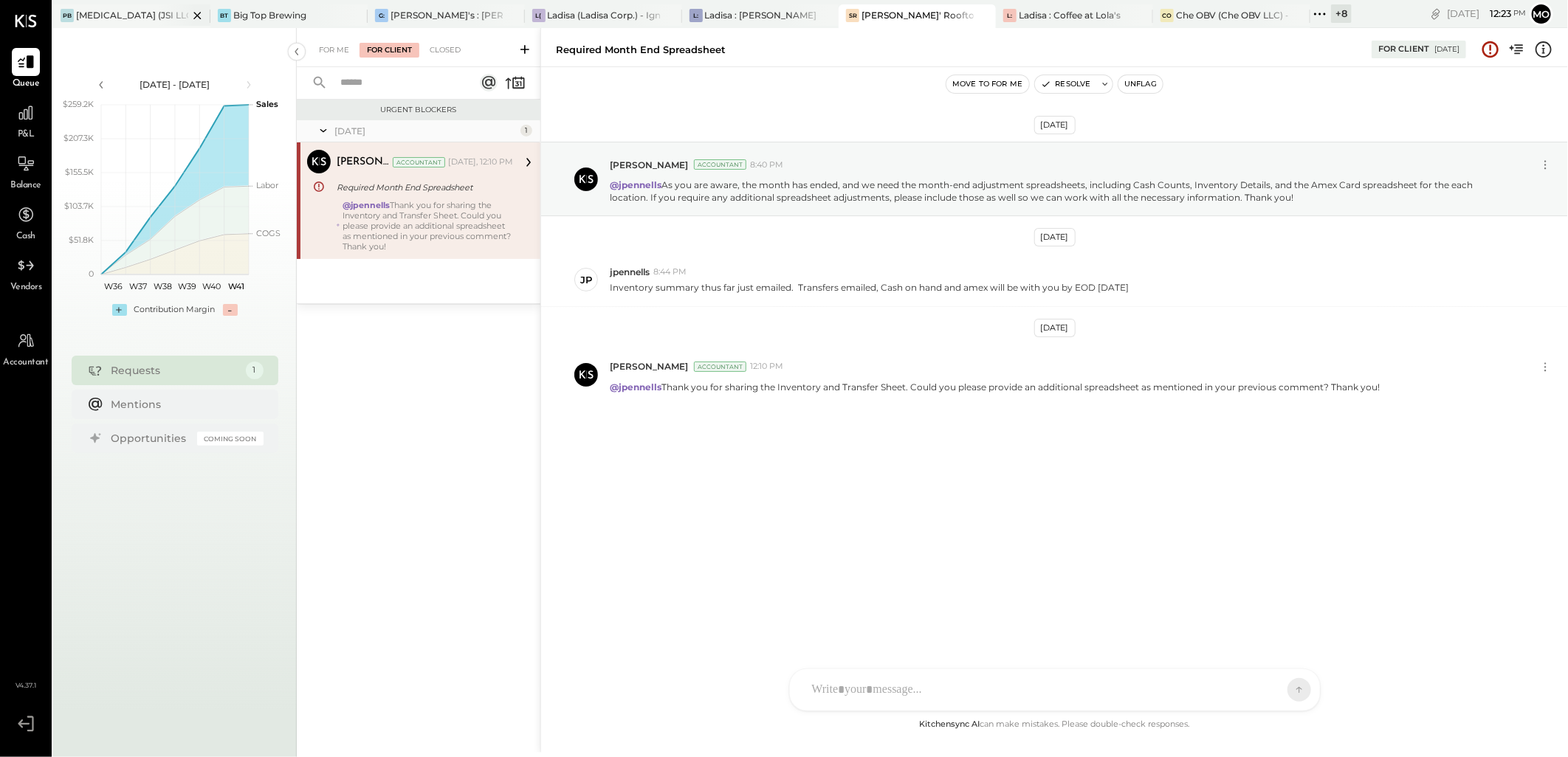
click at [97, 11] on div "[MEDICAL_DATA] (JSI LLC) - Ignite" at bounding box center [132, 15] width 112 height 13
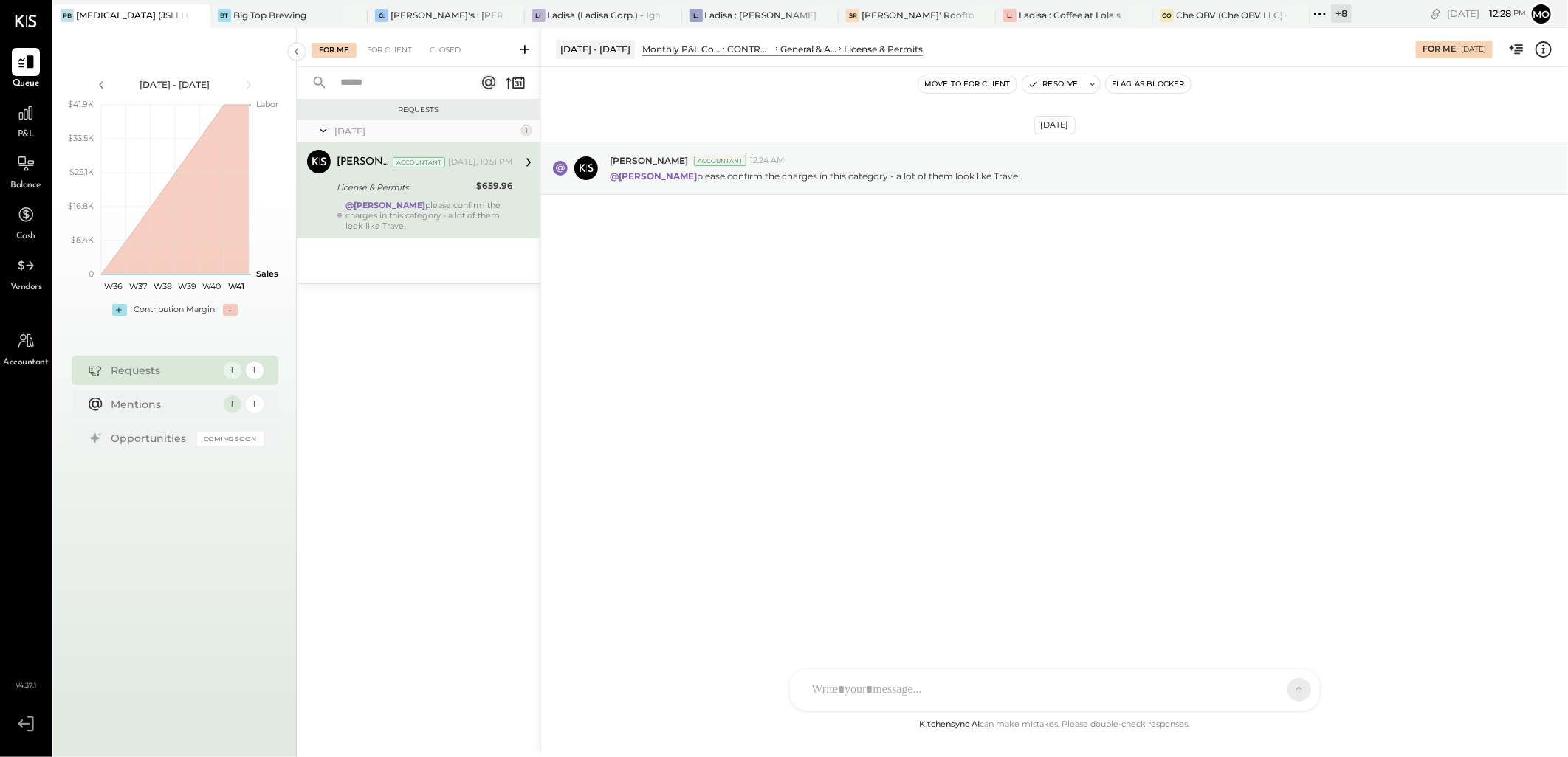
click at [886, 687] on div at bounding box center [1041, 690] width 474 height 32
type input "******"
drag, startPoint x: 883, startPoint y: 620, endPoint x: 1274, endPoint y: 454, distance: 424.8
click at [883, 618] on span "[PERSON_NAME]" at bounding box center [932, 622] width 116 height 14
click at [1130, 611] on div "**********" at bounding box center [1055, 627] width 500 height 59
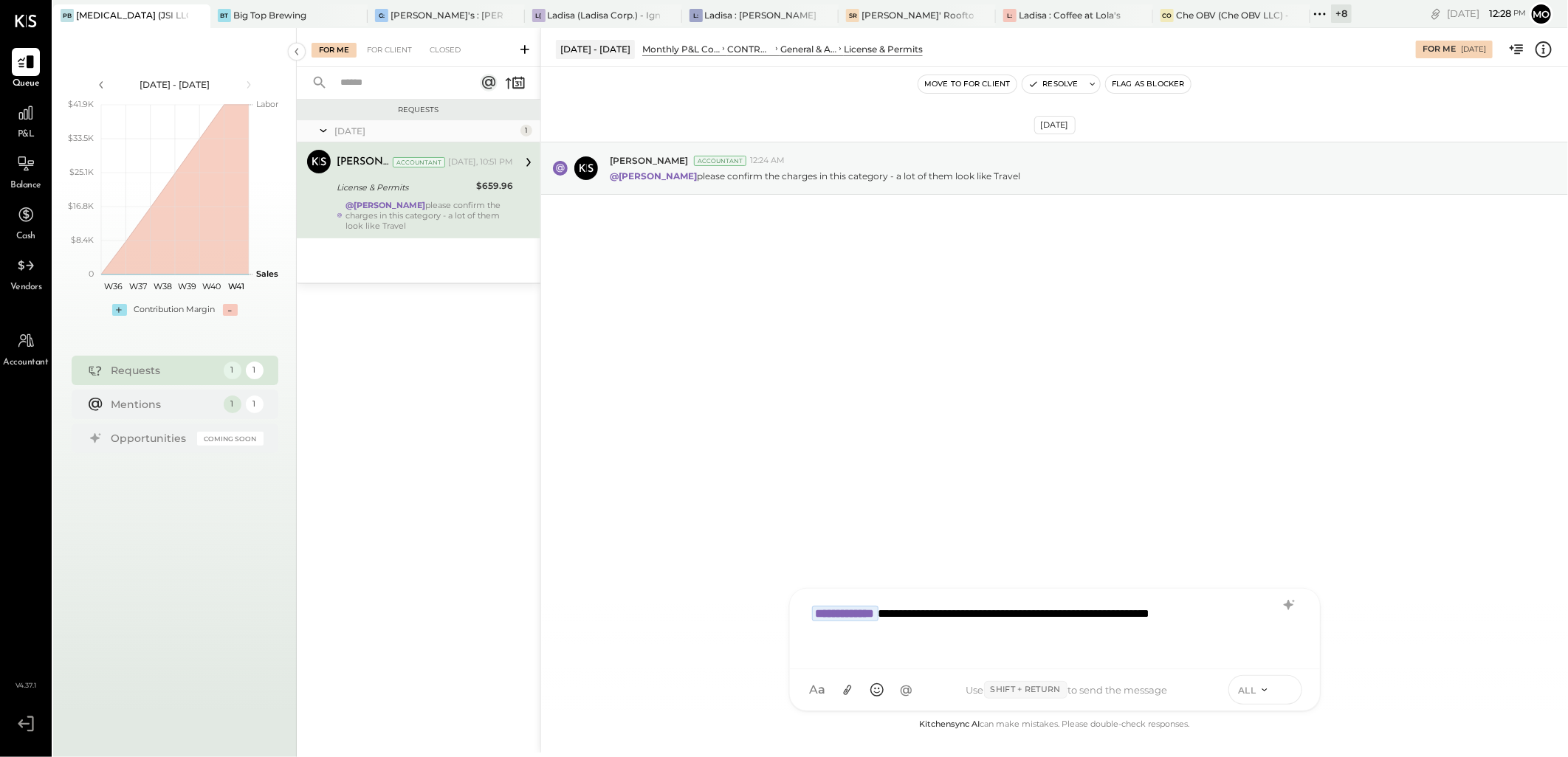
click at [1283, 696] on icon at bounding box center [1287, 689] width 13 height 15
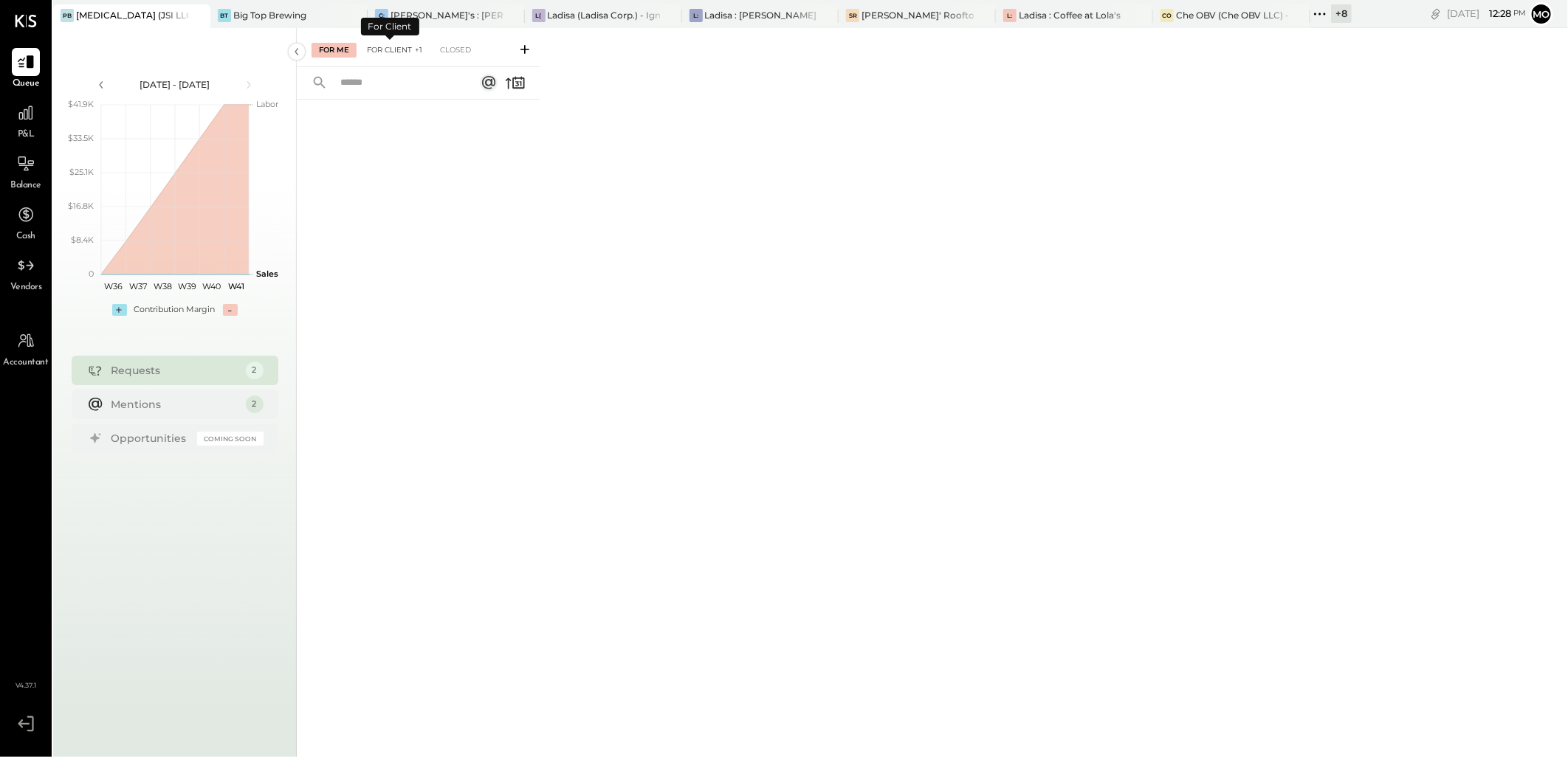
click at [396, 52] on div "For Client +1" at bounding box center [395, 50] width 70 height 15
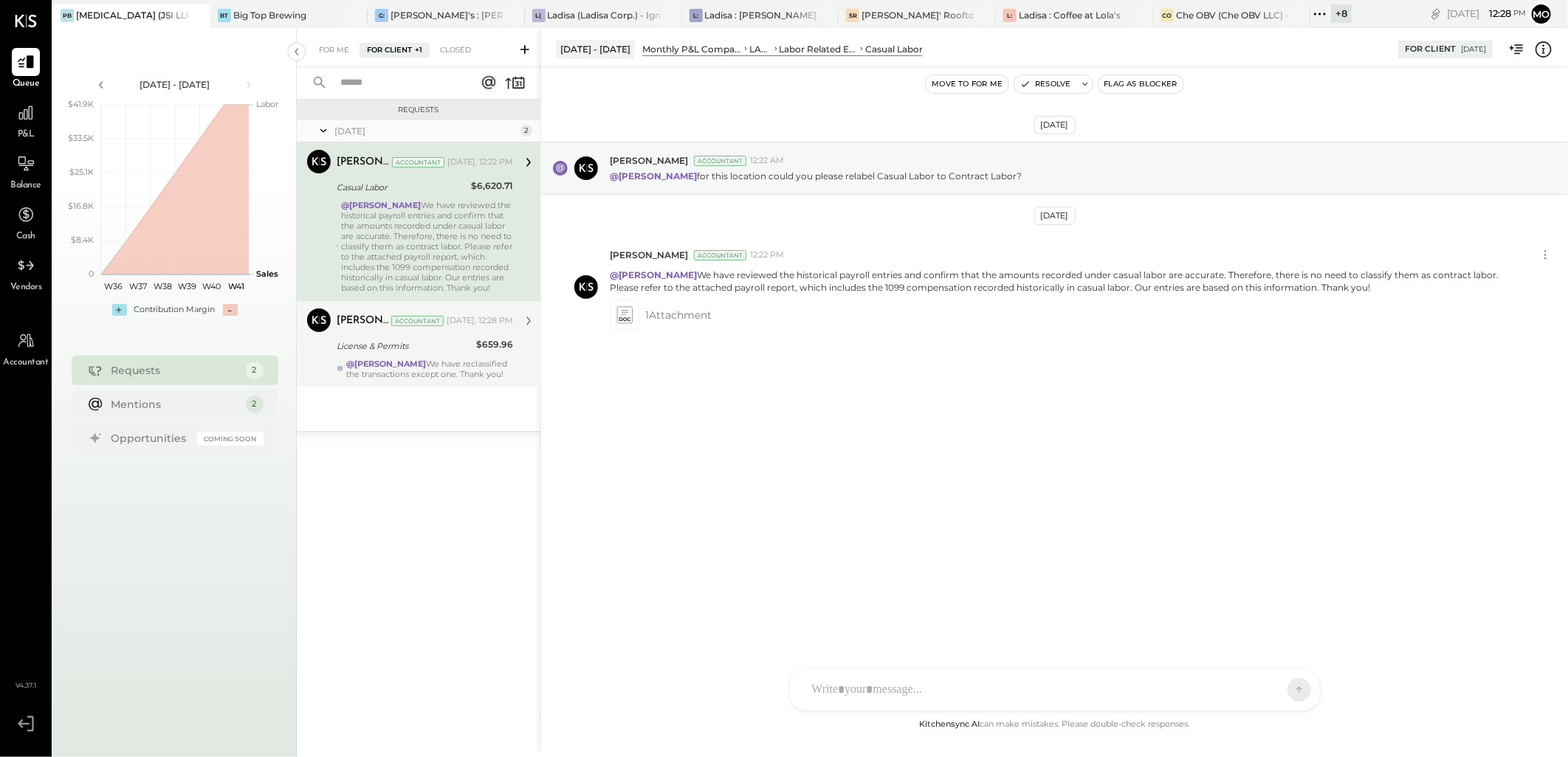
click at [476, 230] on div "@[PERSON_NAME] We have reviewed the historical payroll entries and confirm that…" at bounding box center [427, 246] width 172 height 93
click at [447, 355] on div "Mohammadsalkin Ansari Accountant [DATE], 12:28 PM License & Permits $659.96 @[P…" at bounding box center [425, 344] width 177 height 71
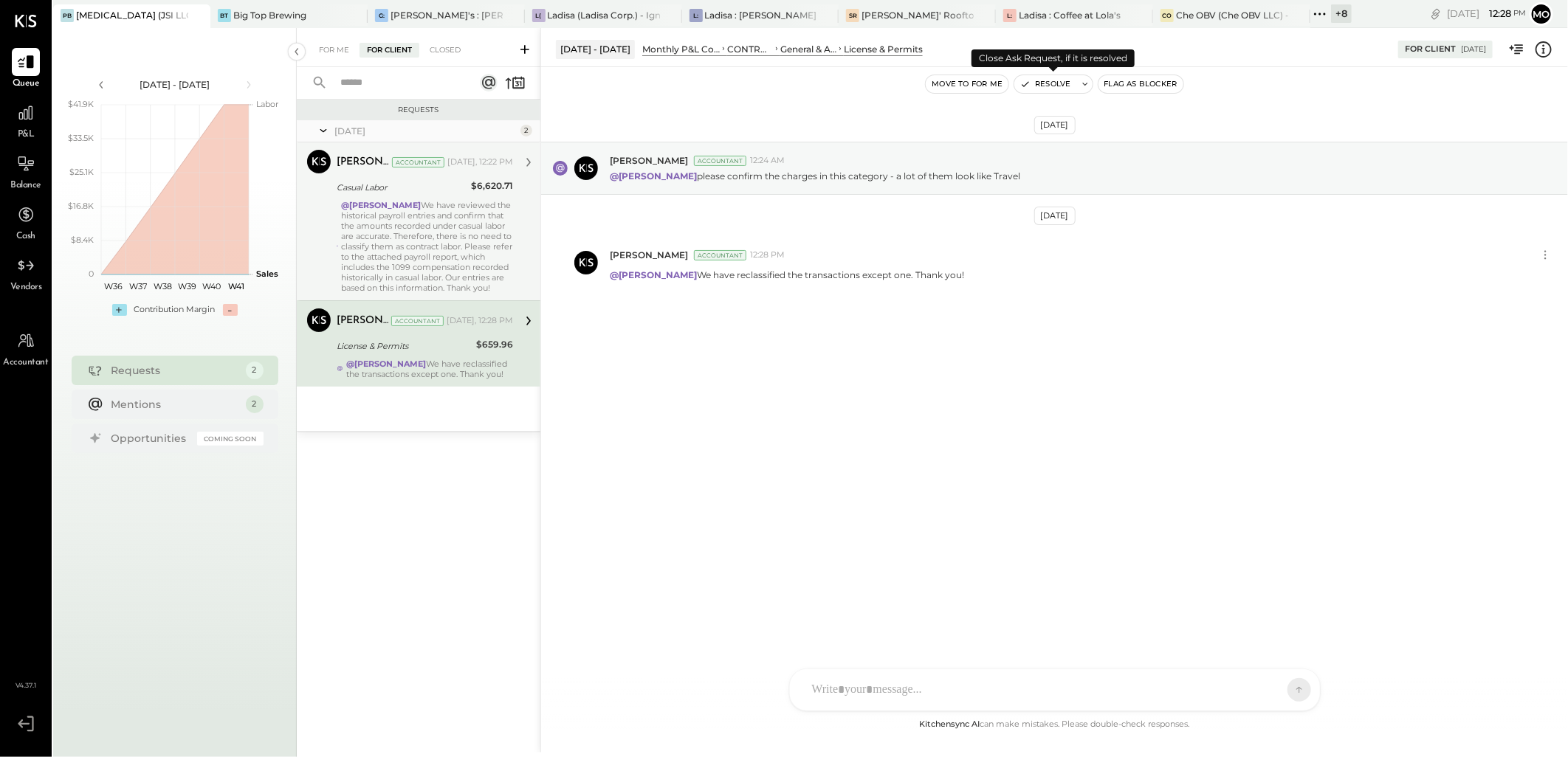
click at [1048, 83] on button "Resolve" at bounding box center [1045, 85] width 62 height 18
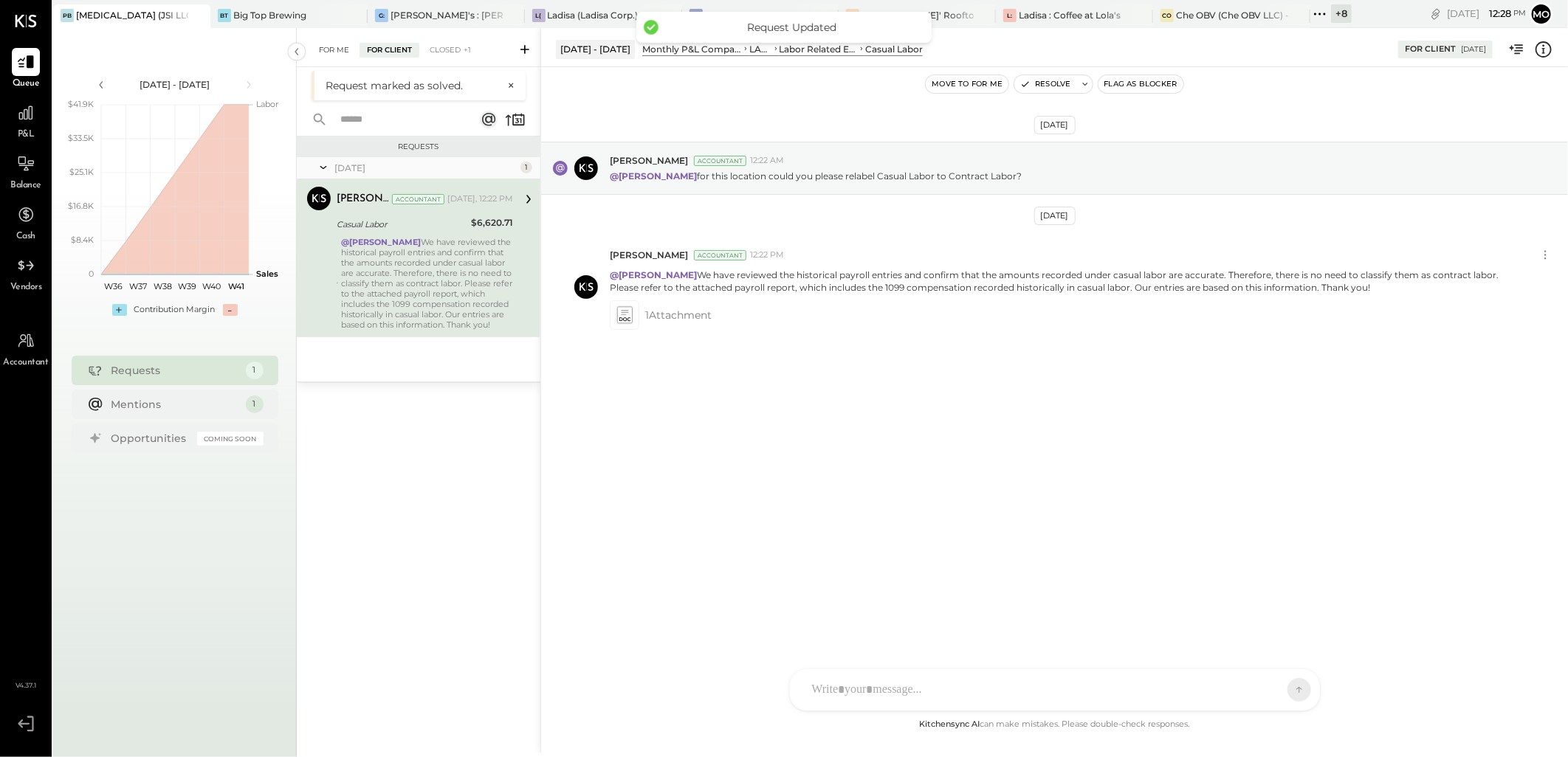
click at [336, 50] on div "For Me" at bounding box center [334, 50] width 45 height 15
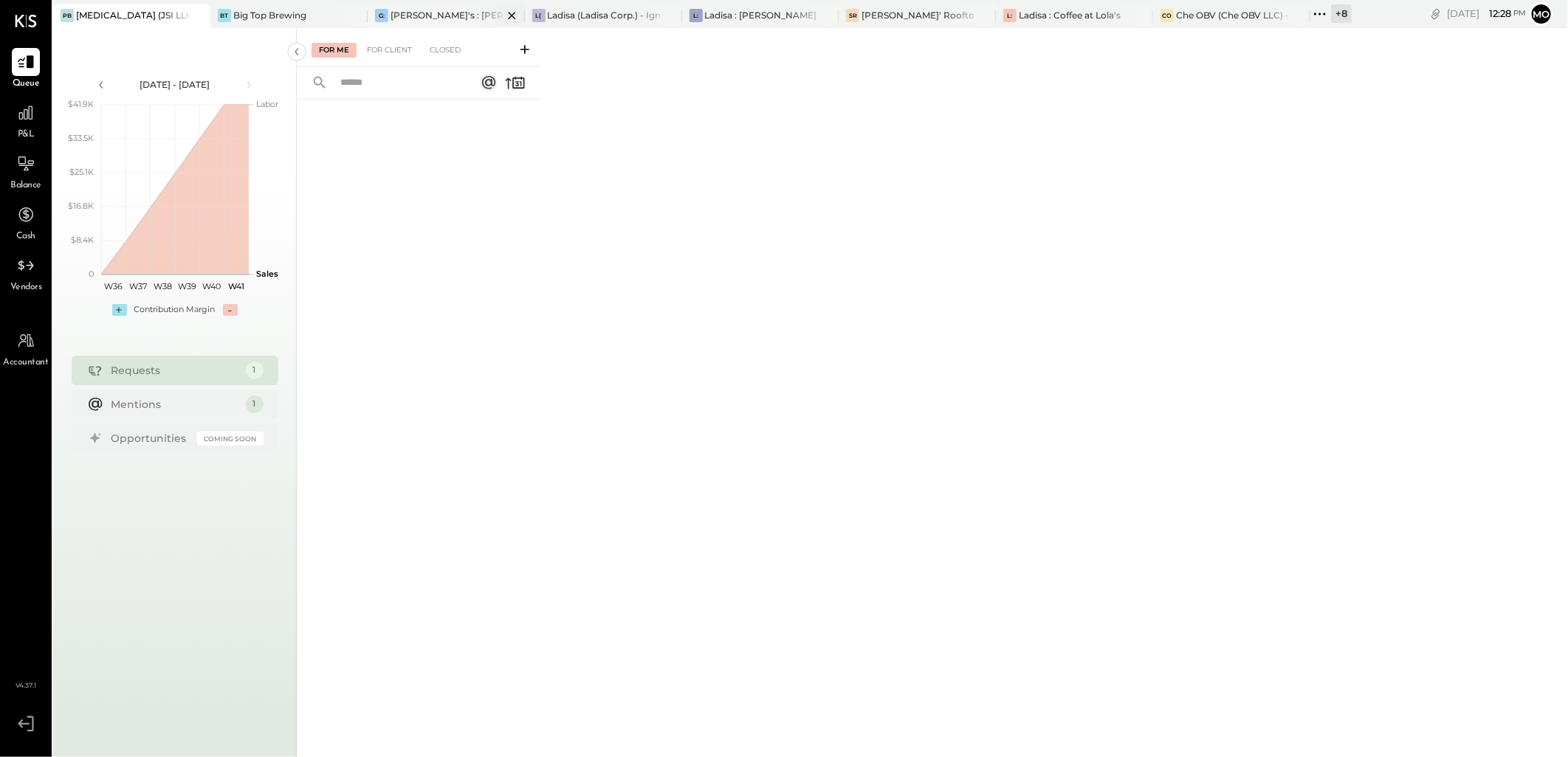
click at [450, 11] on div "[PERSON_NAME]'s : [PERSON_NAME]'s" at bounding box center [447, 15] width 112 height 13
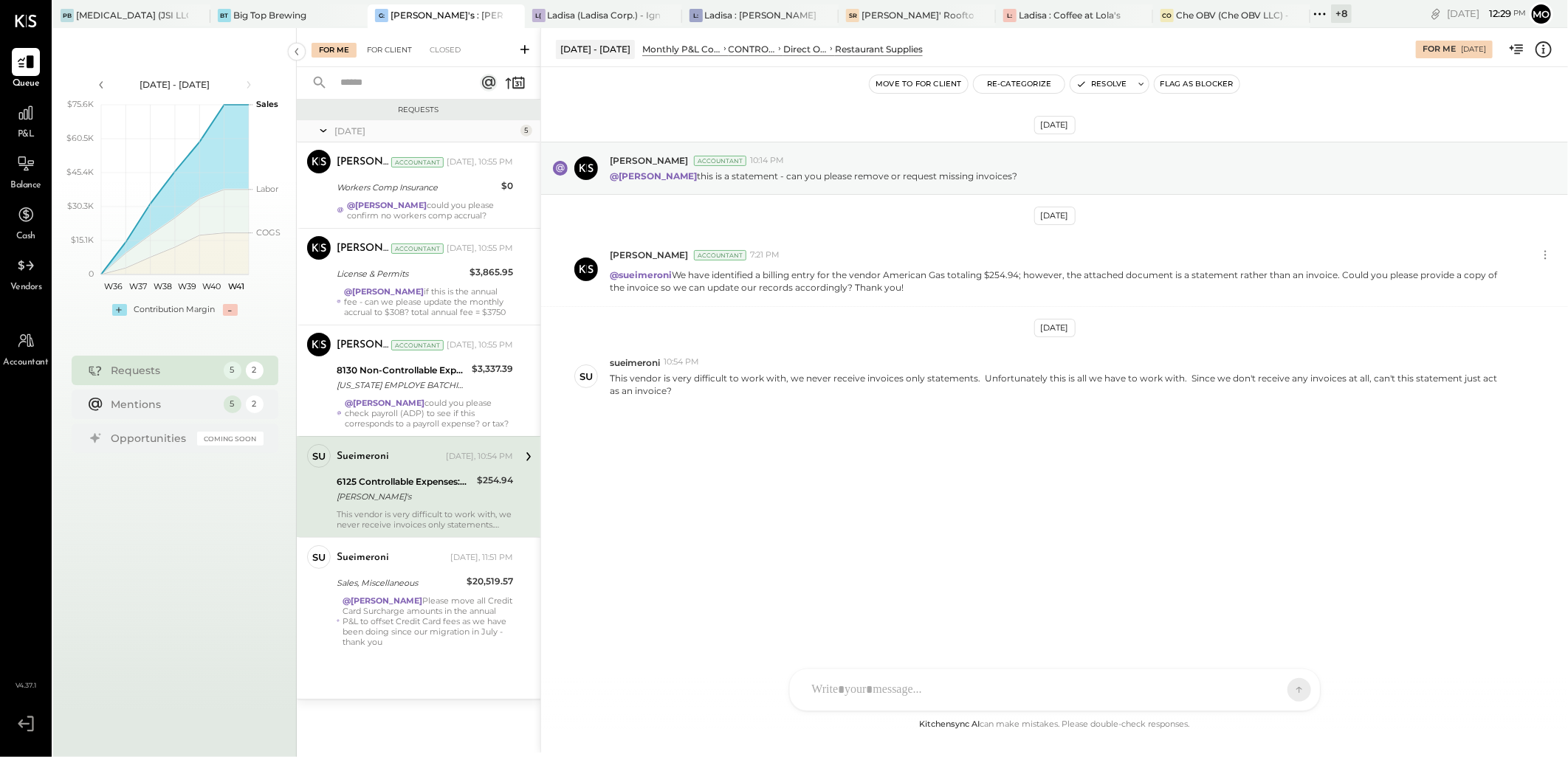
click at [390, 48] on div "For Client" at bounding box center [390, 50] width 60 height 15
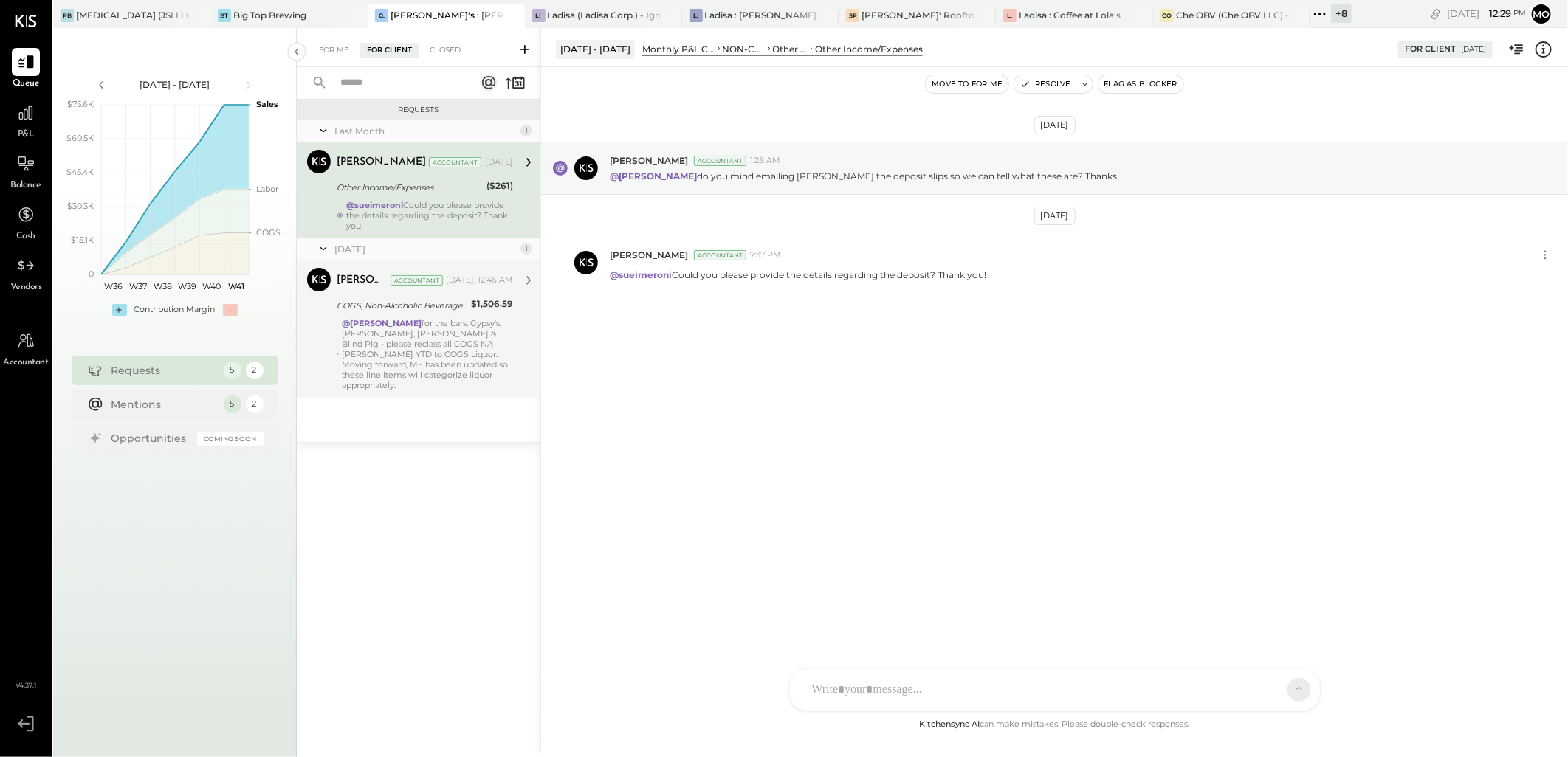
click at [387, 363] on div "@Mohammadsalkin Ansari for the bars: Gypsy's, [PERSON_NAME], [PERSON_NAME] & Bl…" at bounding box center [427, 354] width 172 height 73
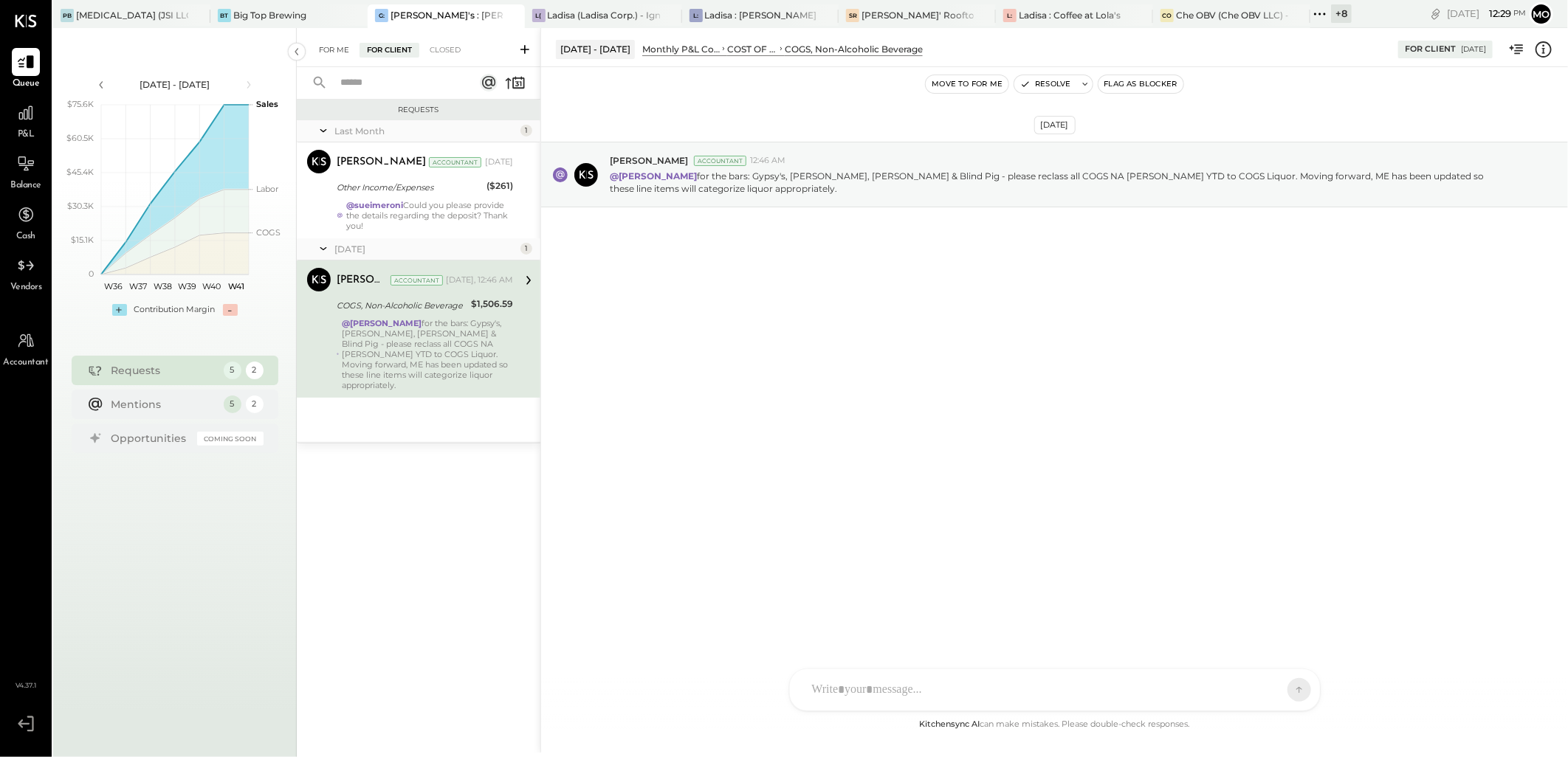
click at [328, 56] on div "For Me" at bounding box center [334, 50] width 45 height 15
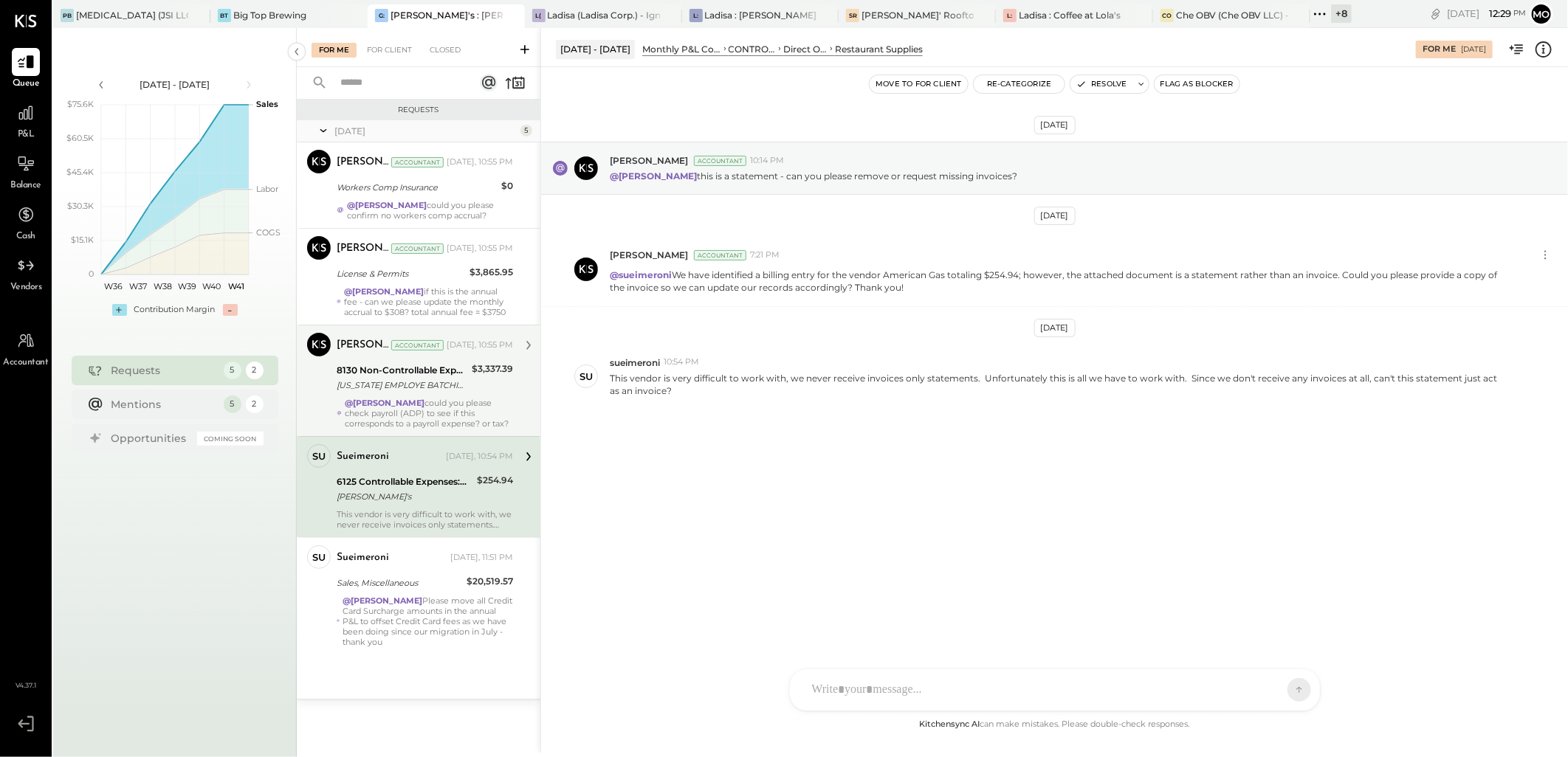
click at [425, 408] on strong "@[PERSON_NAME]" at bounding box center [384, 403] width 79 height 10
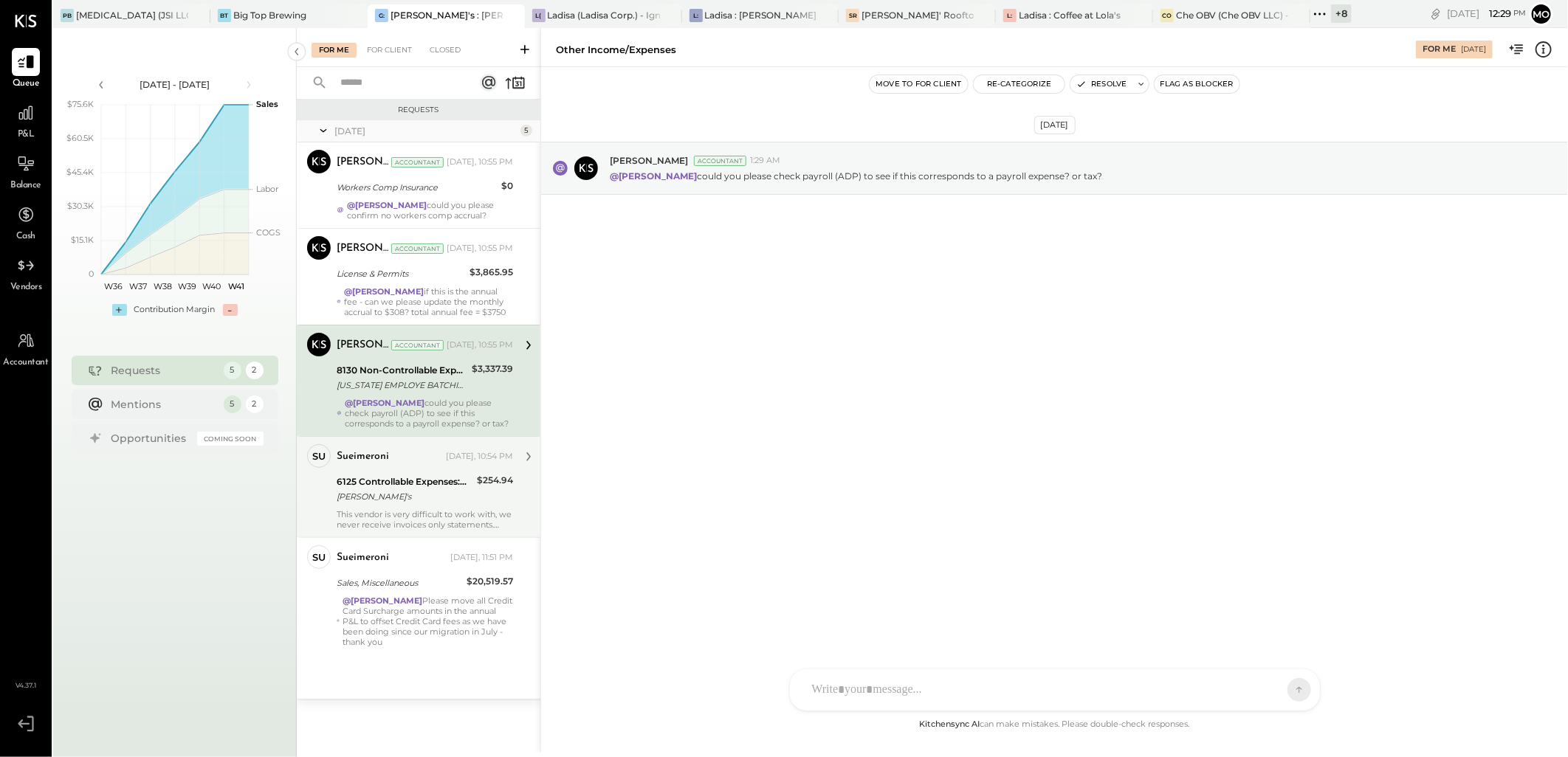
click at [452, 504] on div "[PERSON_NAME]'s" at bounding box center [404, 496] width 136 height 15
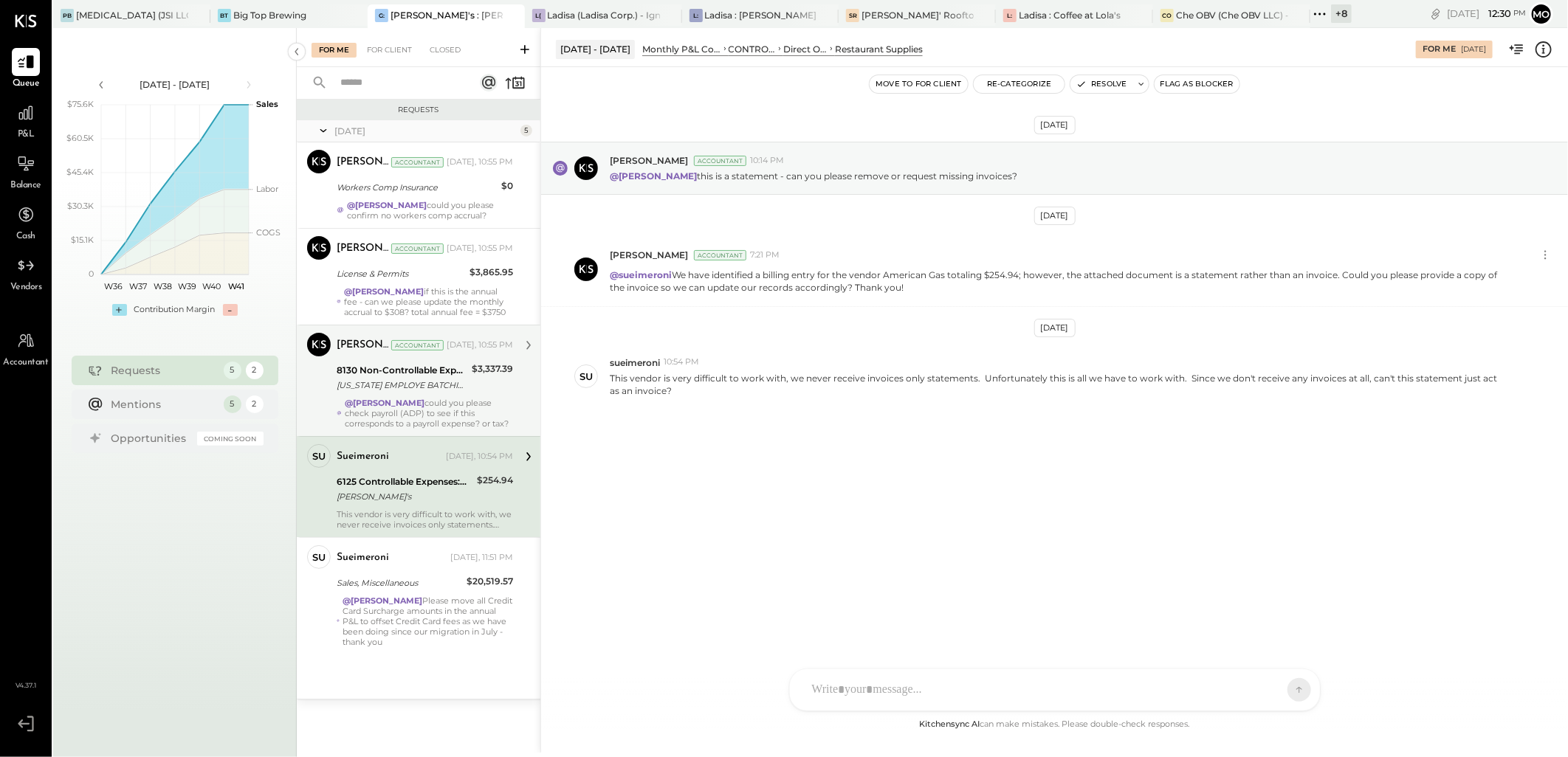
click at [847, 677] on div at bounding box center [1041, 690] width 474 height 32
click at [1282, 691] on icon at bounding box center [1287, 689] width 13 height 15
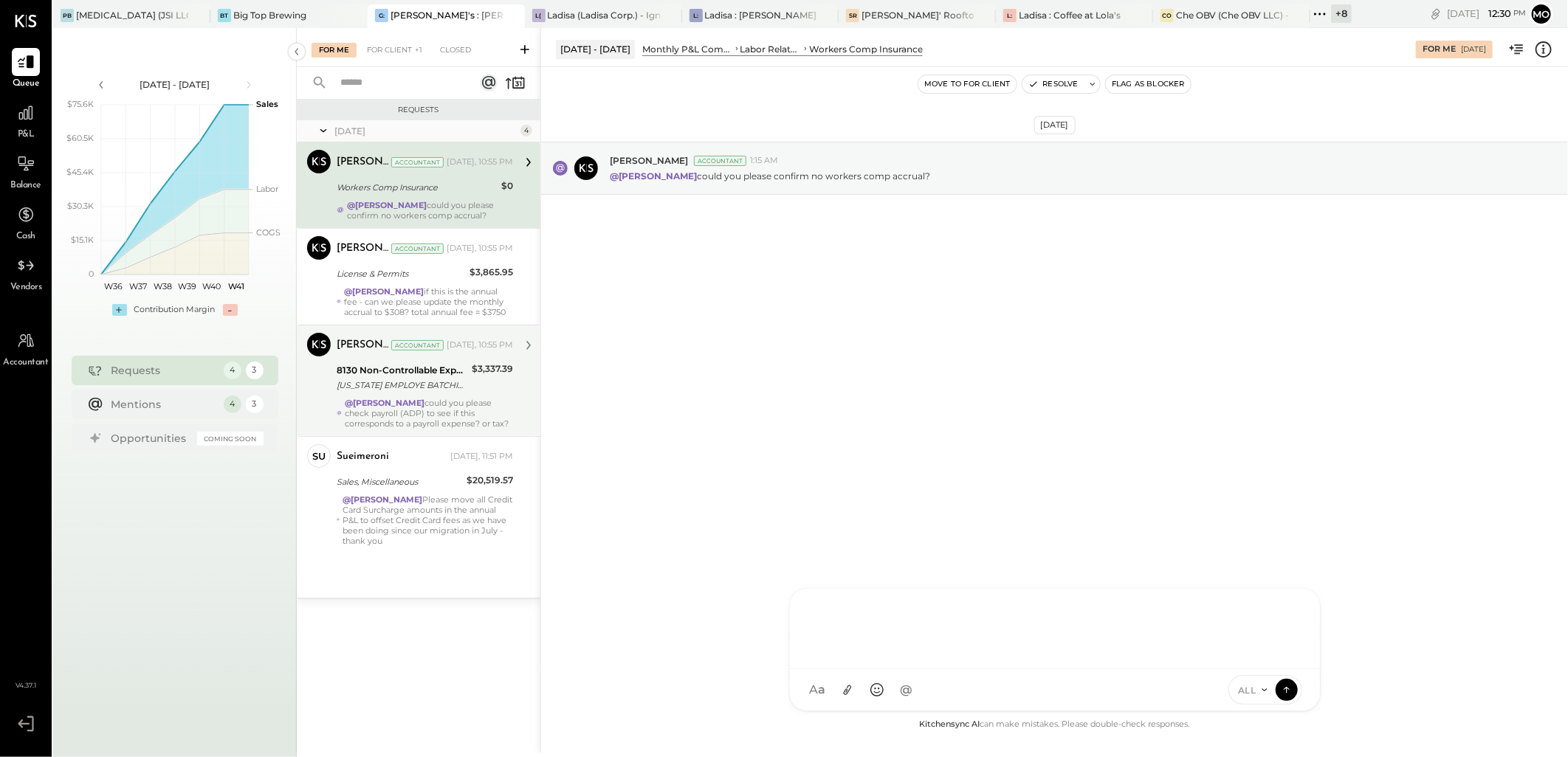
click at [390, 40] on div "For Me For Client +1 Closed" at bounding box center [418, 47] width 243 height 39
click at [391, 45] on div "For Client +1" at bounding box center [395, 50] width 70 height 15
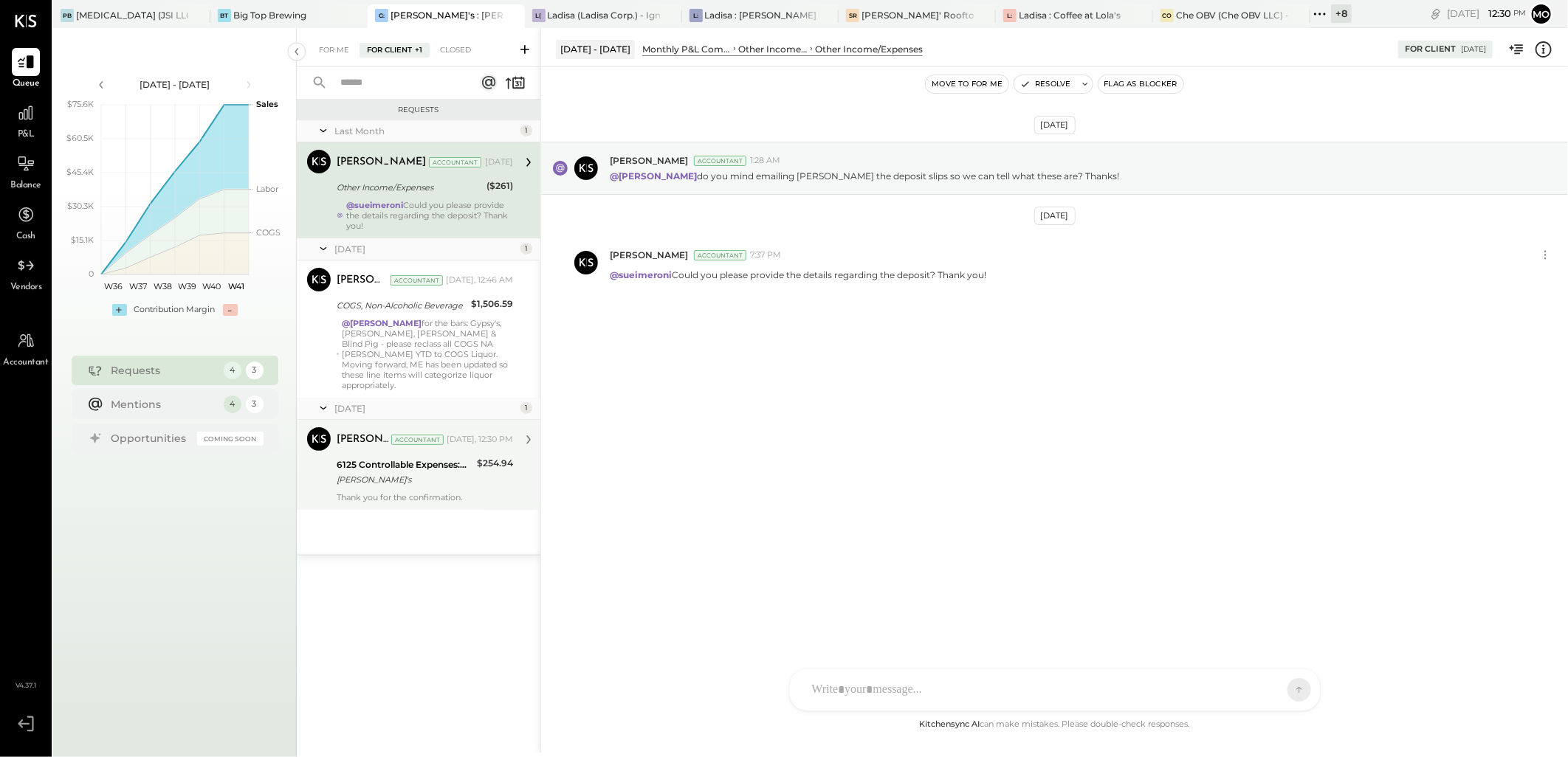
click at [482, 492] on div "Mohammadsalkin Ansari Accountant [PERSON_NAME] Accountant [DATE], 12:30 PM 6125…" at bounding box center [418, 465] width 243 height 90
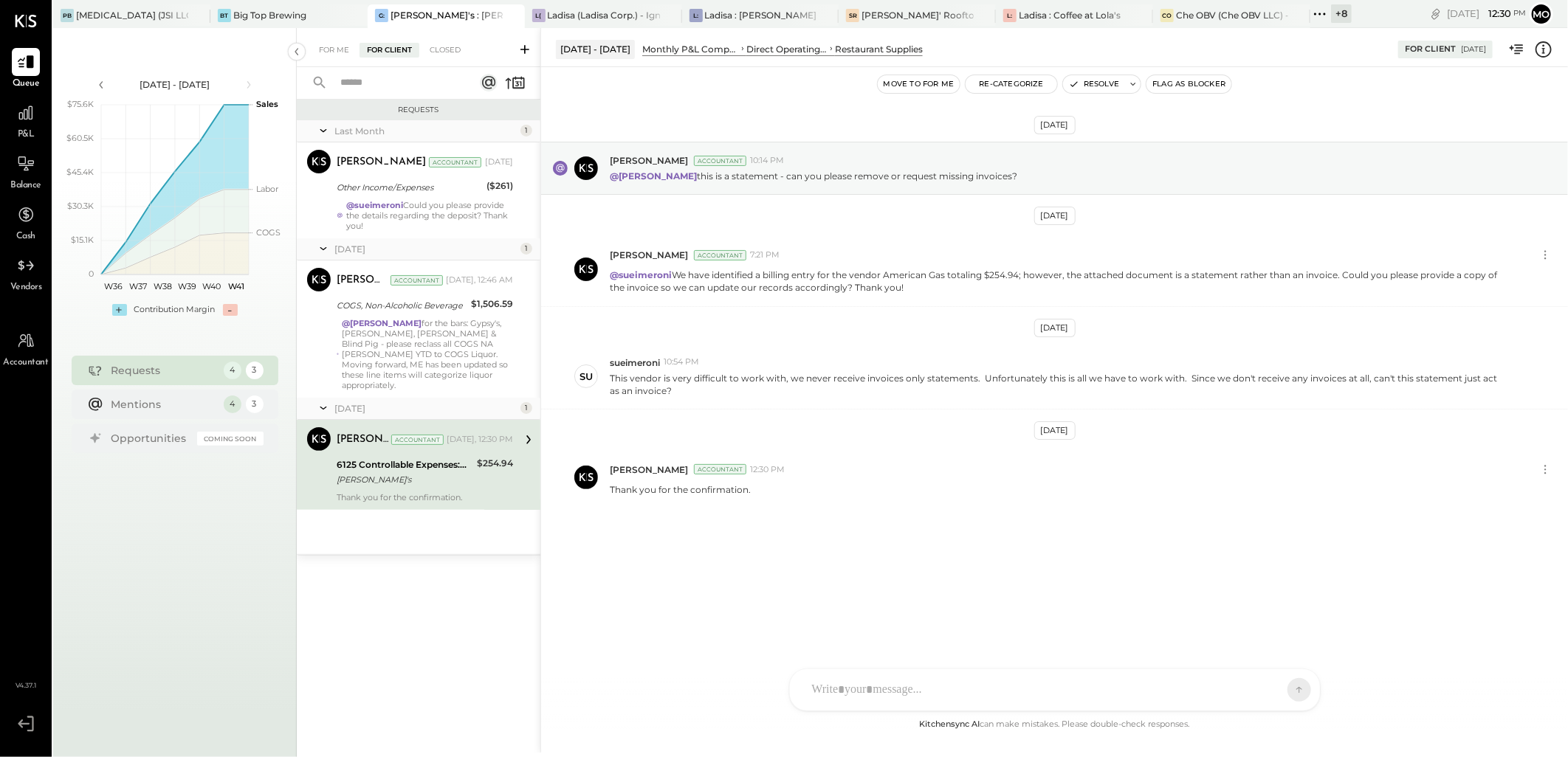
click at [1101, 84] on button "Resolve" at bounding box center [1094, 85] width 62 height 18
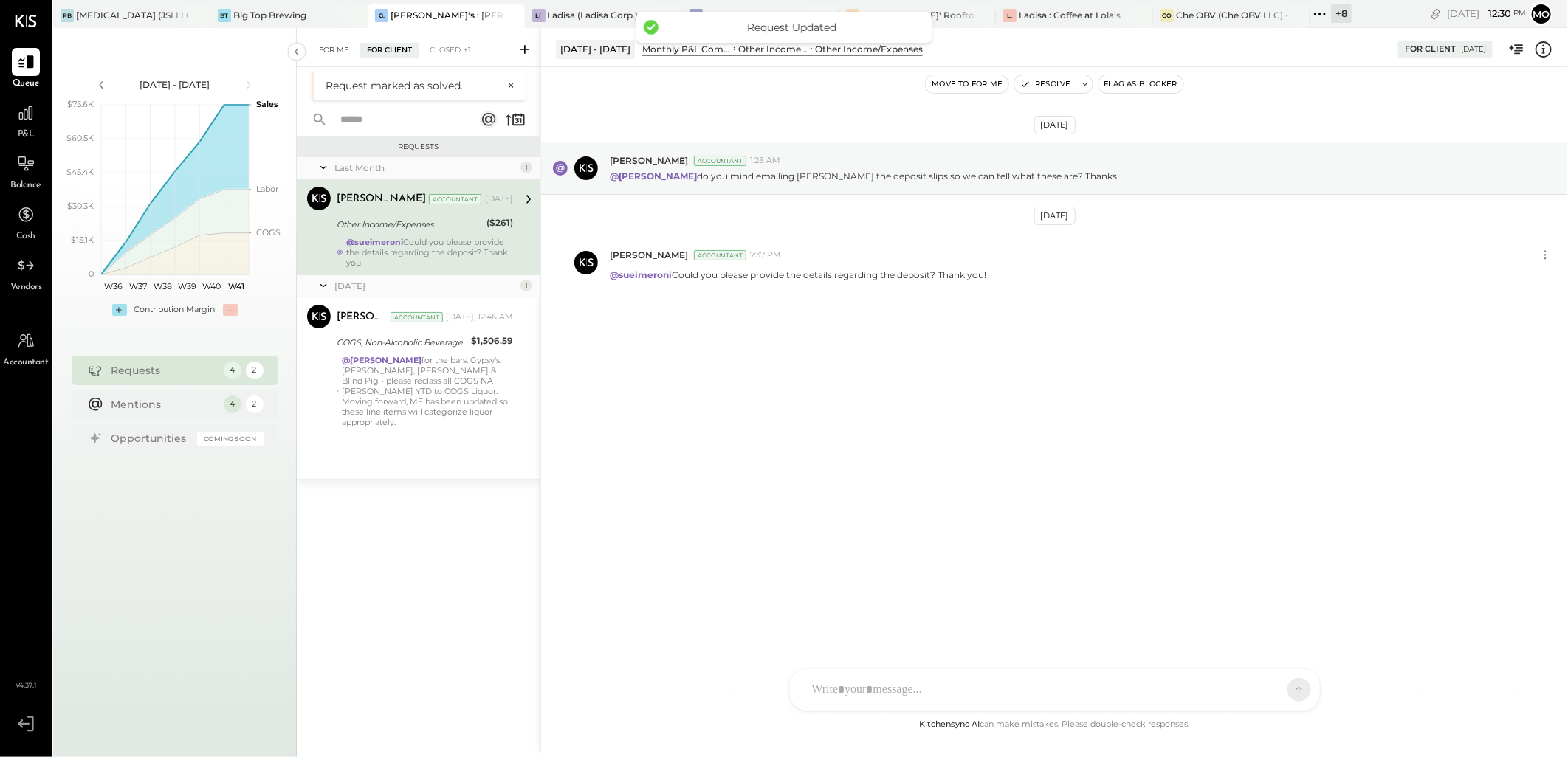
click at [325, 49] on div "For Me" at bounding box center [334, 50] width 45 height 15
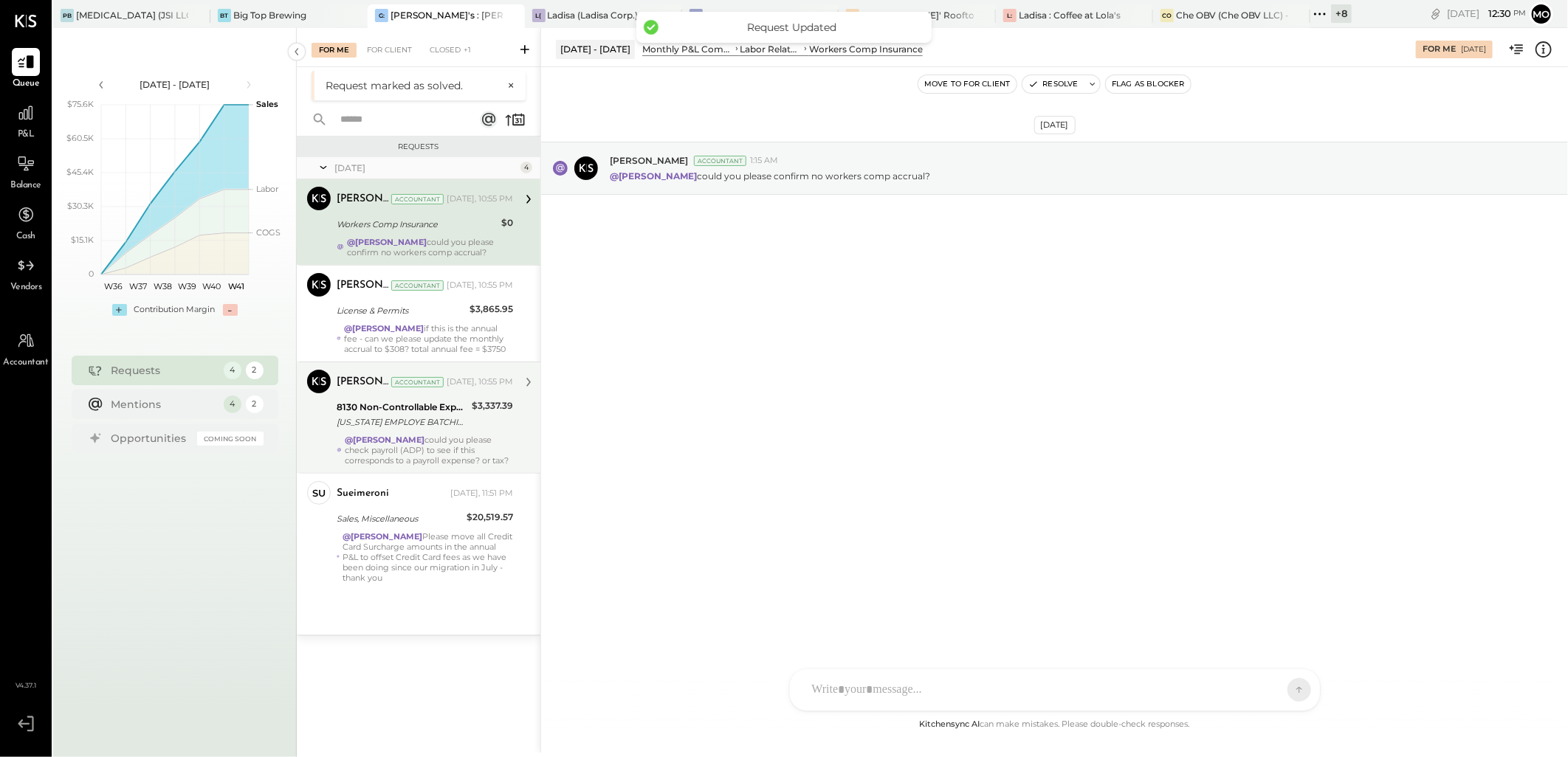
click at [430, 466] on div "@[PERSON_NAME] could you please check payroll (ADP) to see if this corresponds …" at bounding box center [429, 449] width 169 height 31
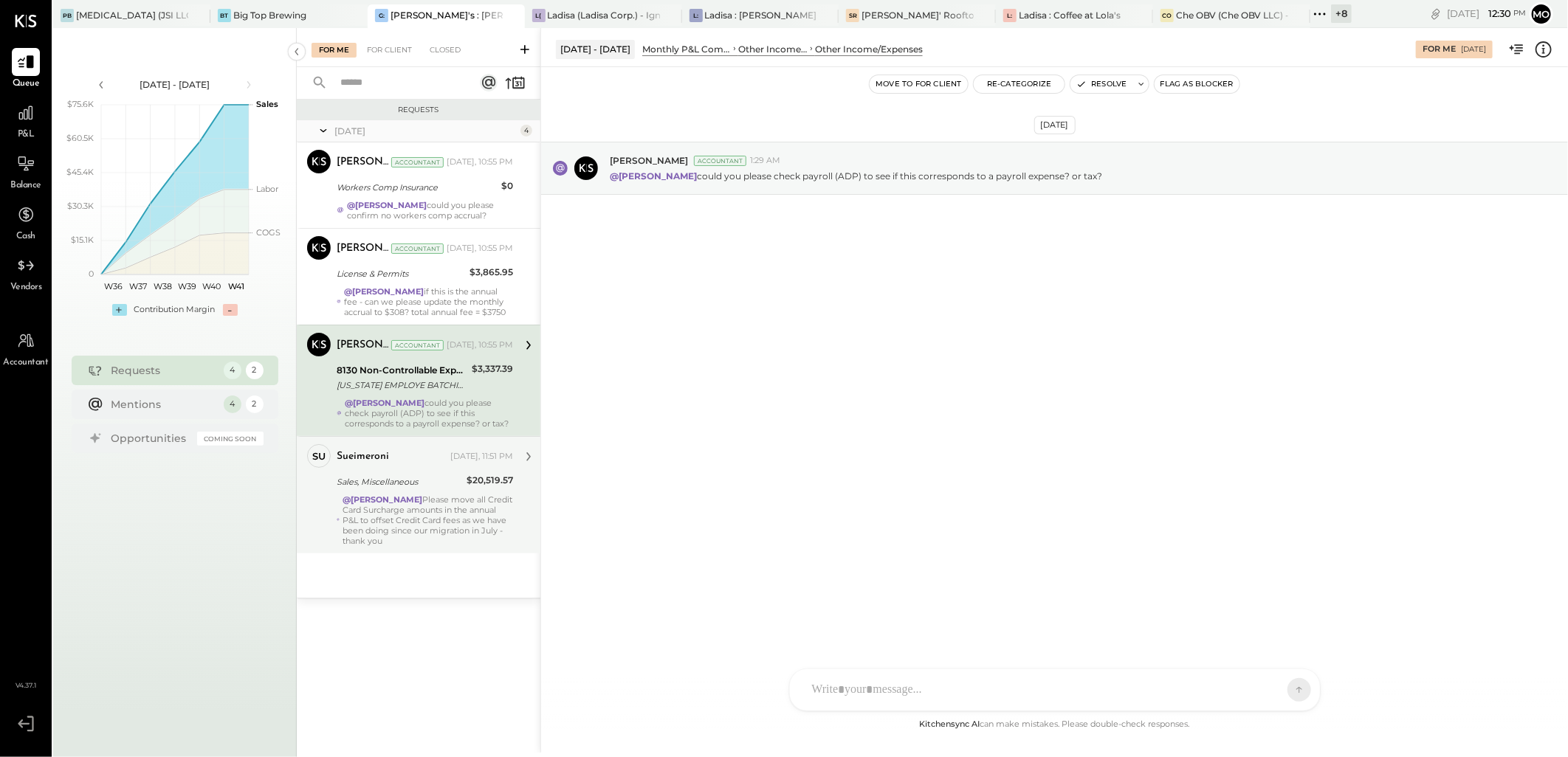
click at [448, 489] on div "Sales, Miscellaneous" at bounding box center [399, 482] width 126 height 15
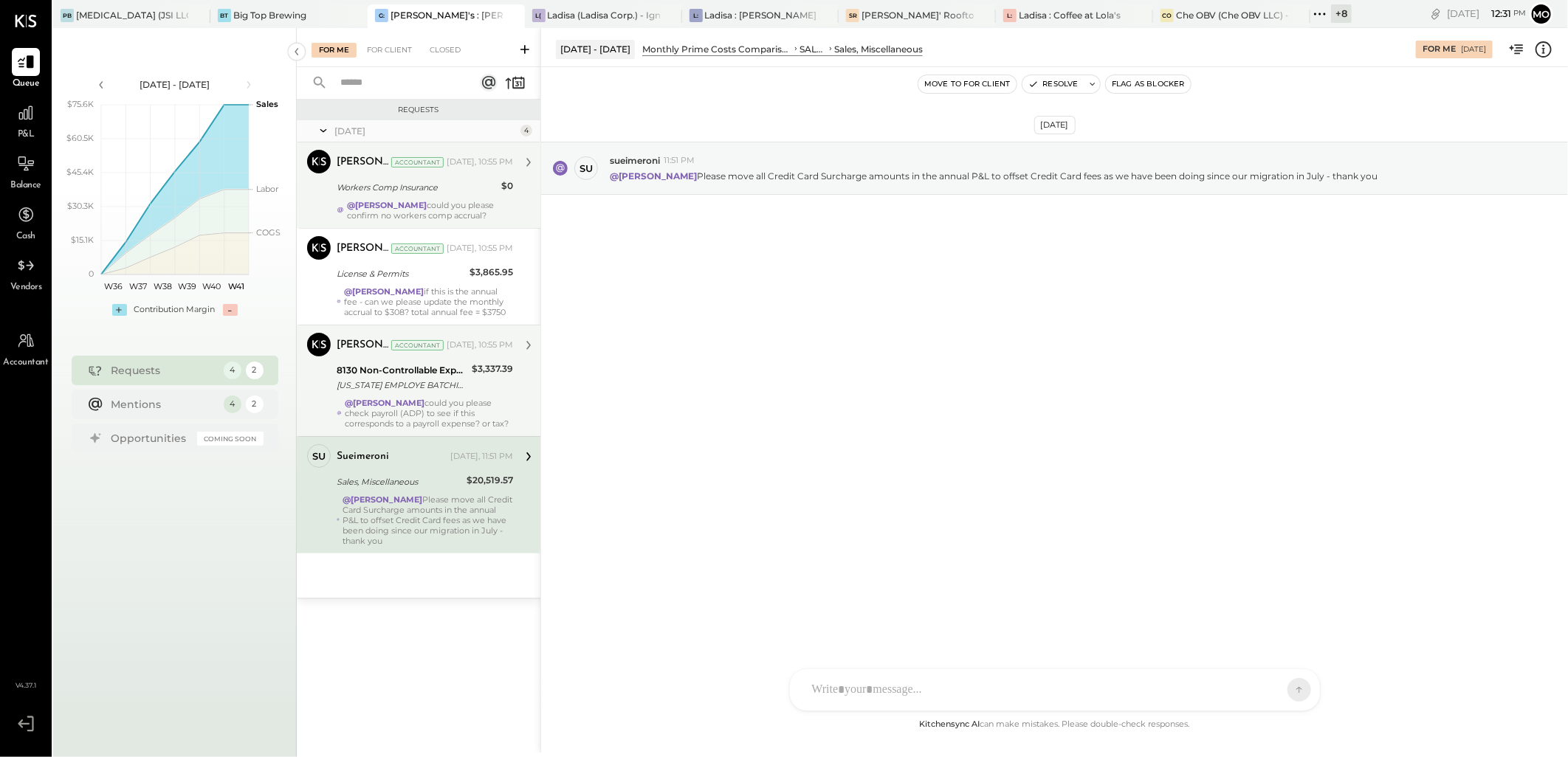
click at [387, 228] on div "[PERSON_NAME] Accountant [PERSON_NAME] Accountant [DATE], 10:55 PM Workers Comp…" at bounding box center [418, 185] width 243 height 85
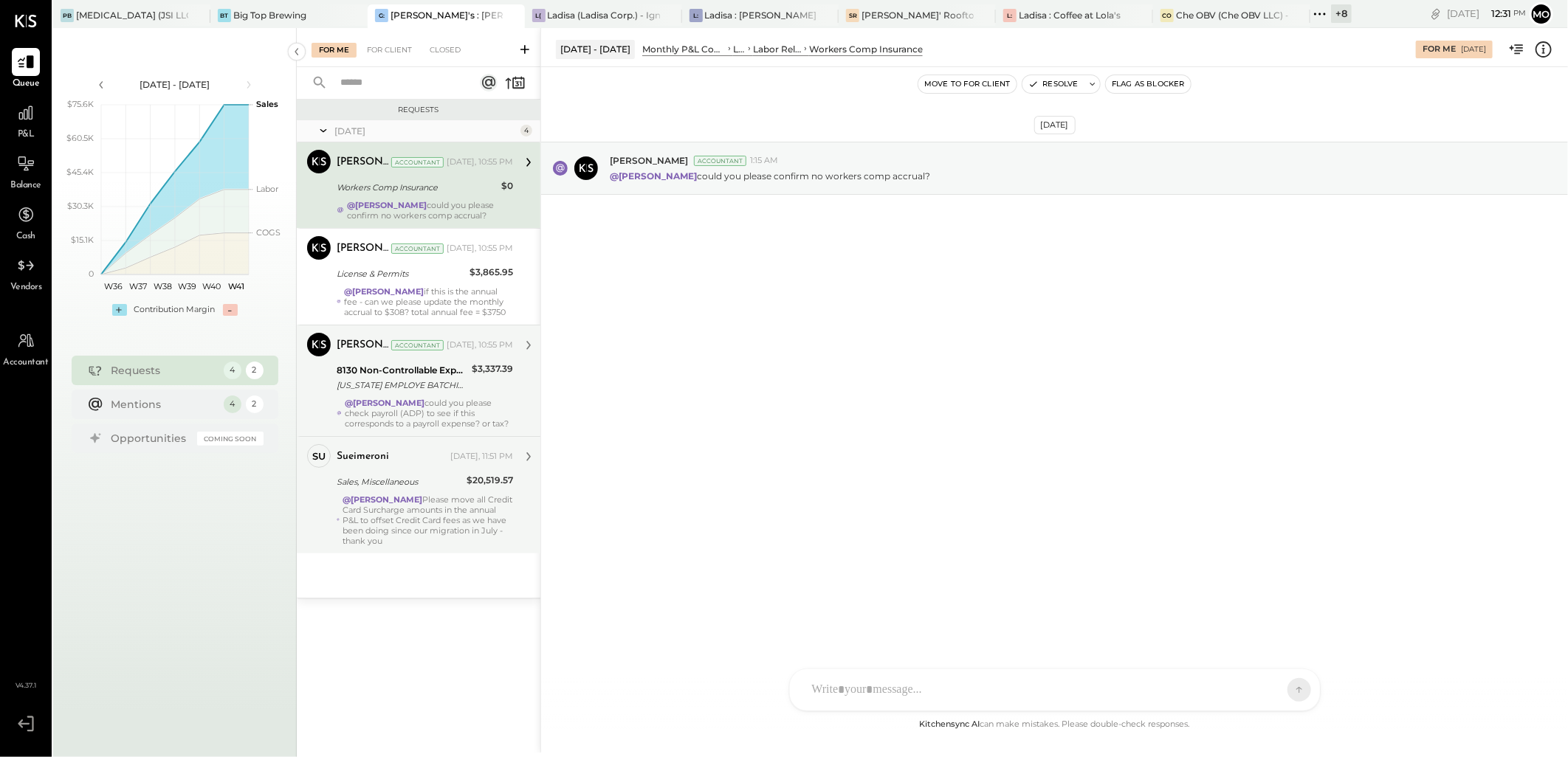
click at [426, 541] on div "@[PERSON_NAME] Please move all Credit Card Surcharge amounts in the annual P&L …" at bounding box center [428, 520] width 171 height 52
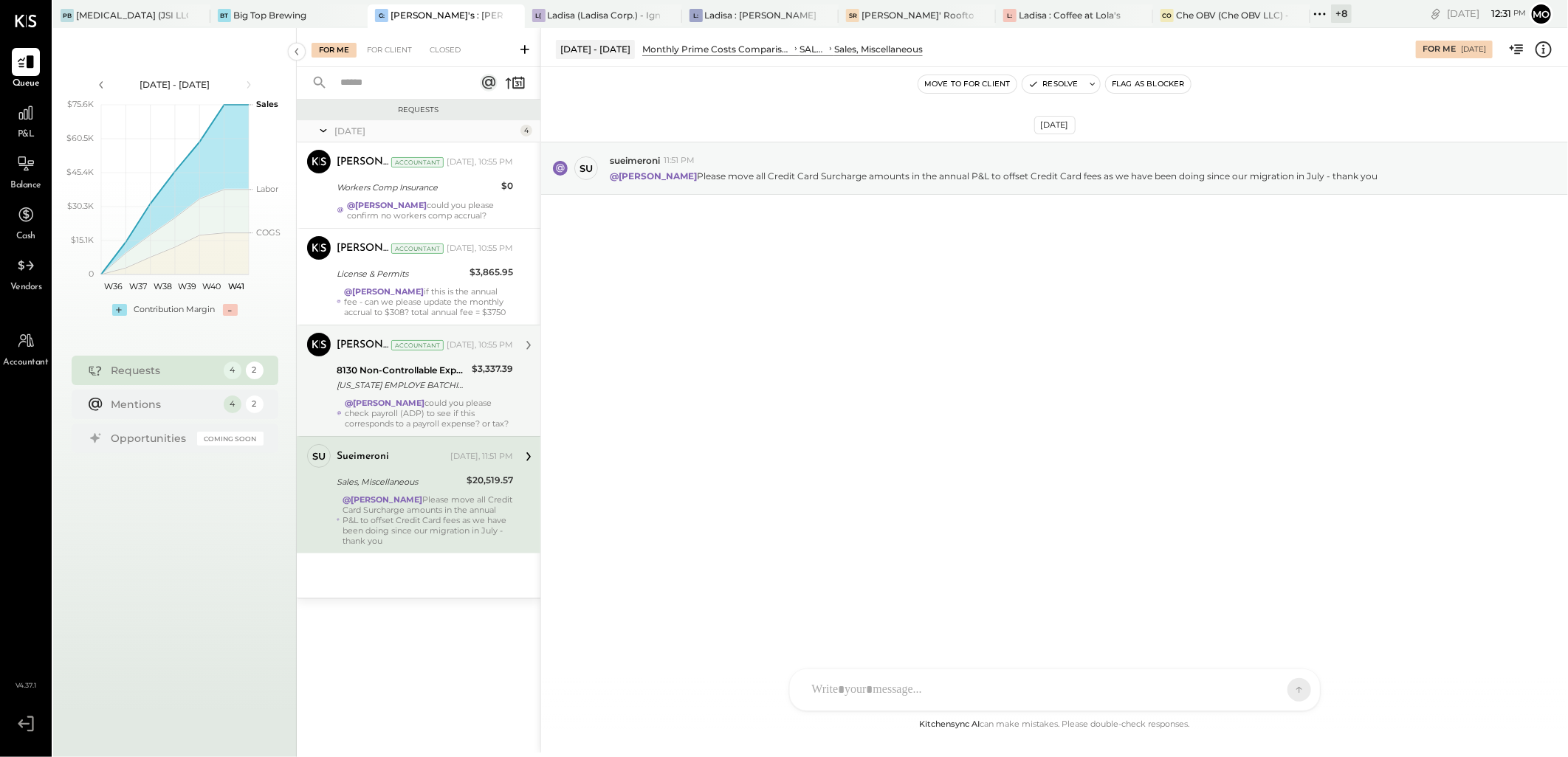
click at [453, 392] on div "[US_STATE] EMPLOYE BATCHID: 106072 ONLINE ACH [PERSON_NAME] [PERSON_NAME] NTE*Z…" at bounding box center [402, 386] width 130 height 15
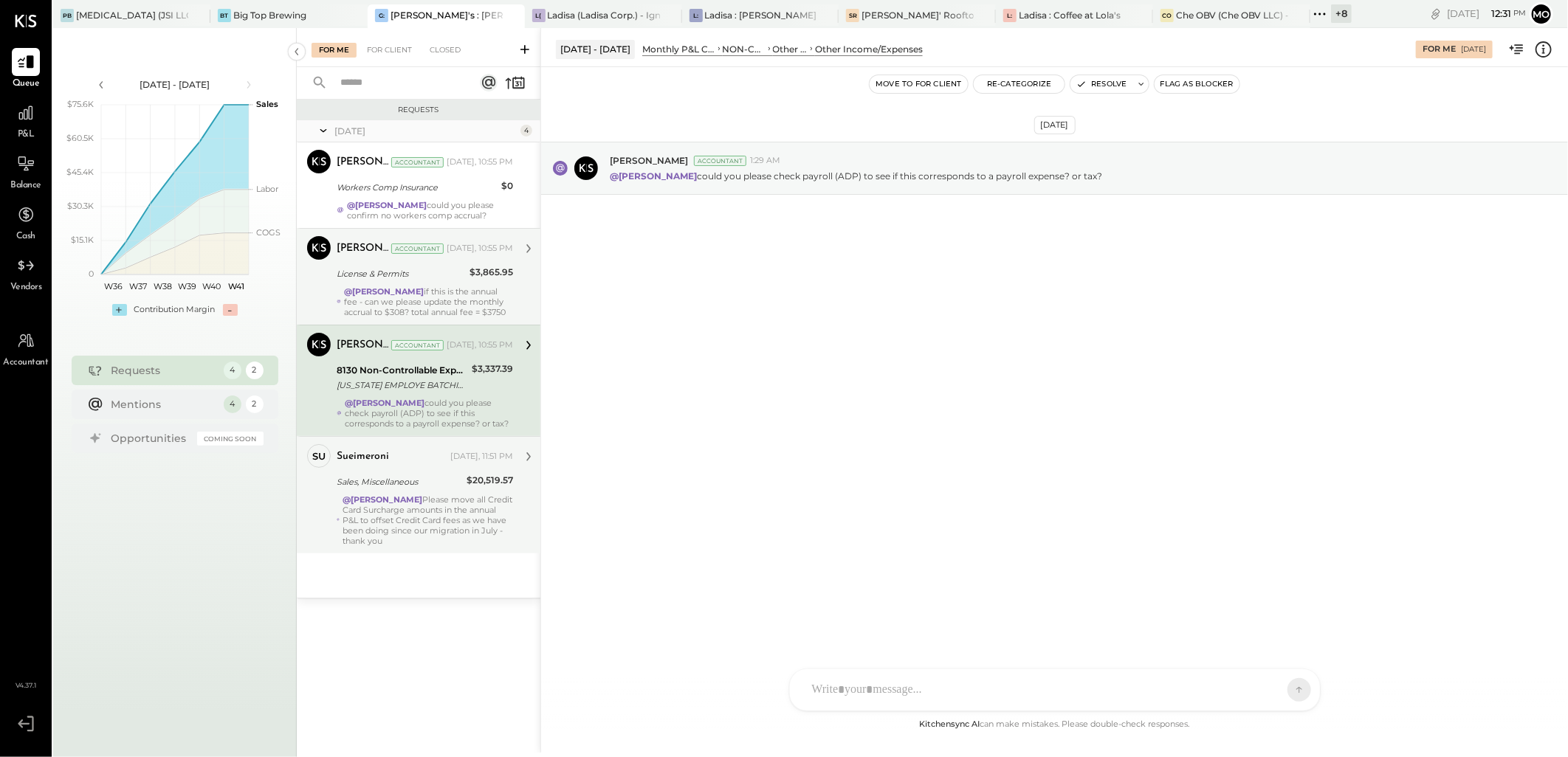
drag, startPoint x: 425, startPoint y: 315, endPoint x: 425, endPoint y: 286, distance: 29.0
click at [425, 314] on div "@Mohammadsalkin Ansari if this is the annual fee - can we please update the mon…" at bounding box center [429, 301] width 169 height 31
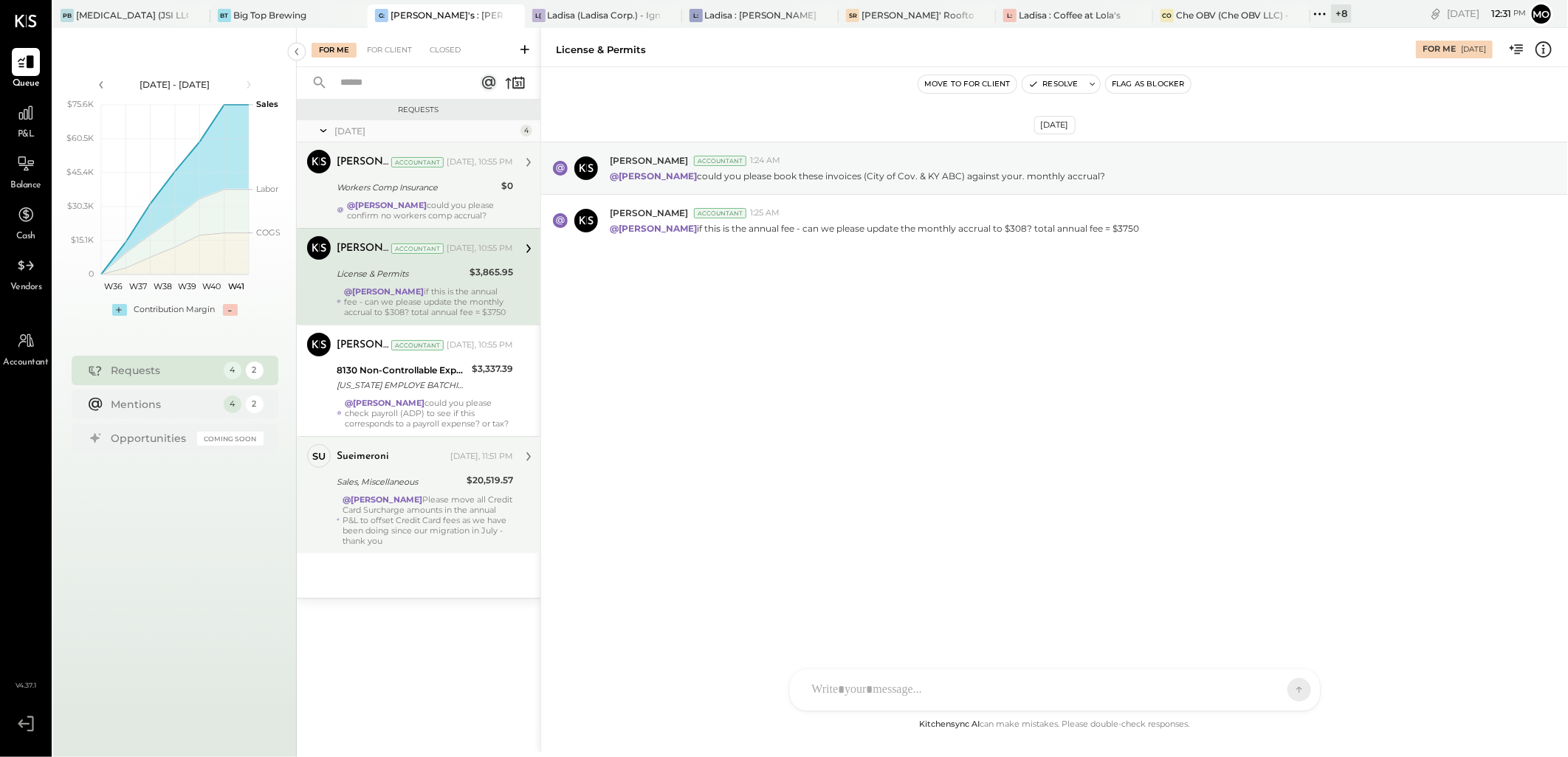
click at [417, 195] on div "Workers Comp Insurance" at bounding box center [417, 187] width 160 height 18
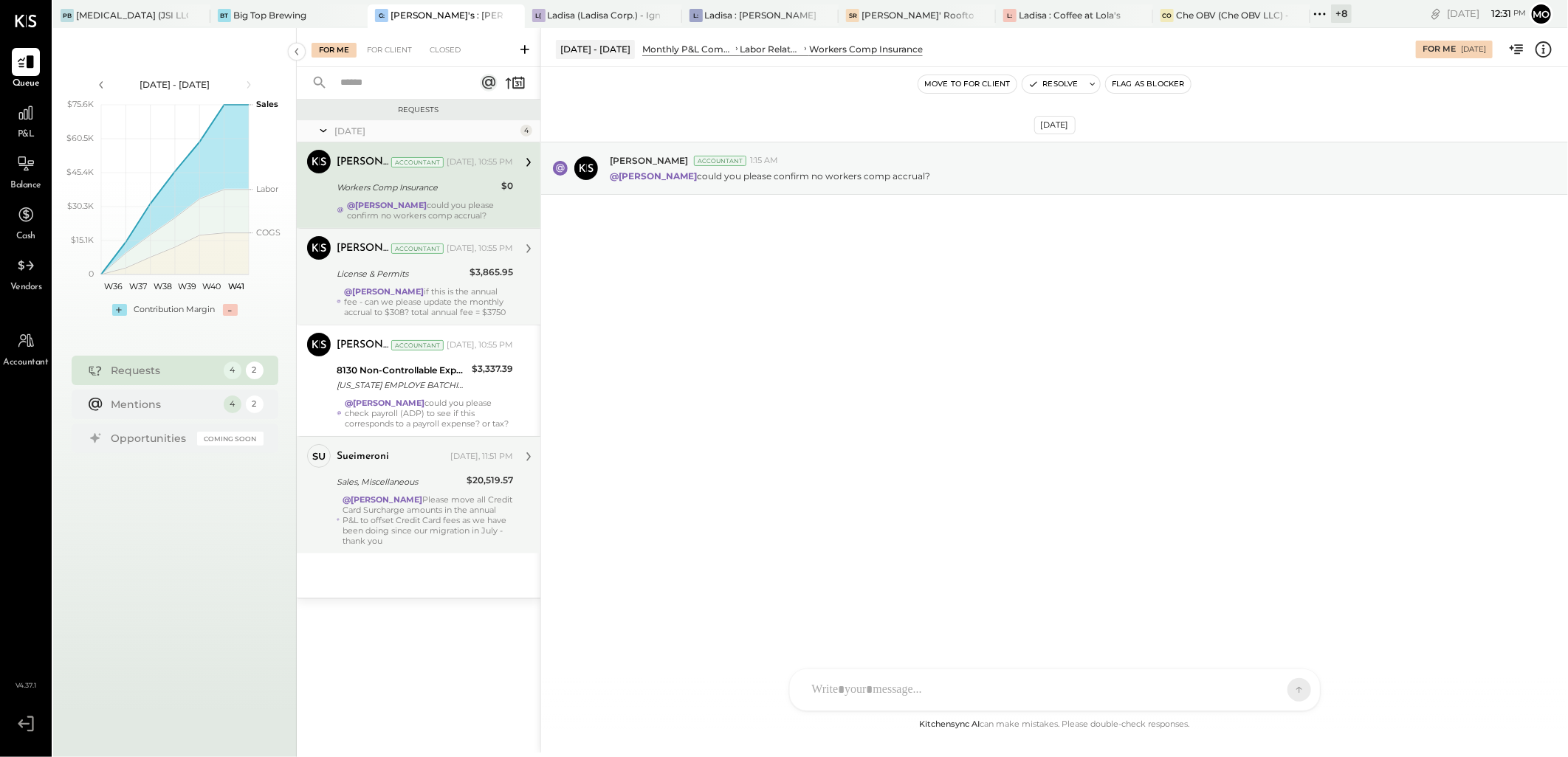
click at [426, 281] on div "License & Permits" at bounding box center [400, 274] width 128 height 15
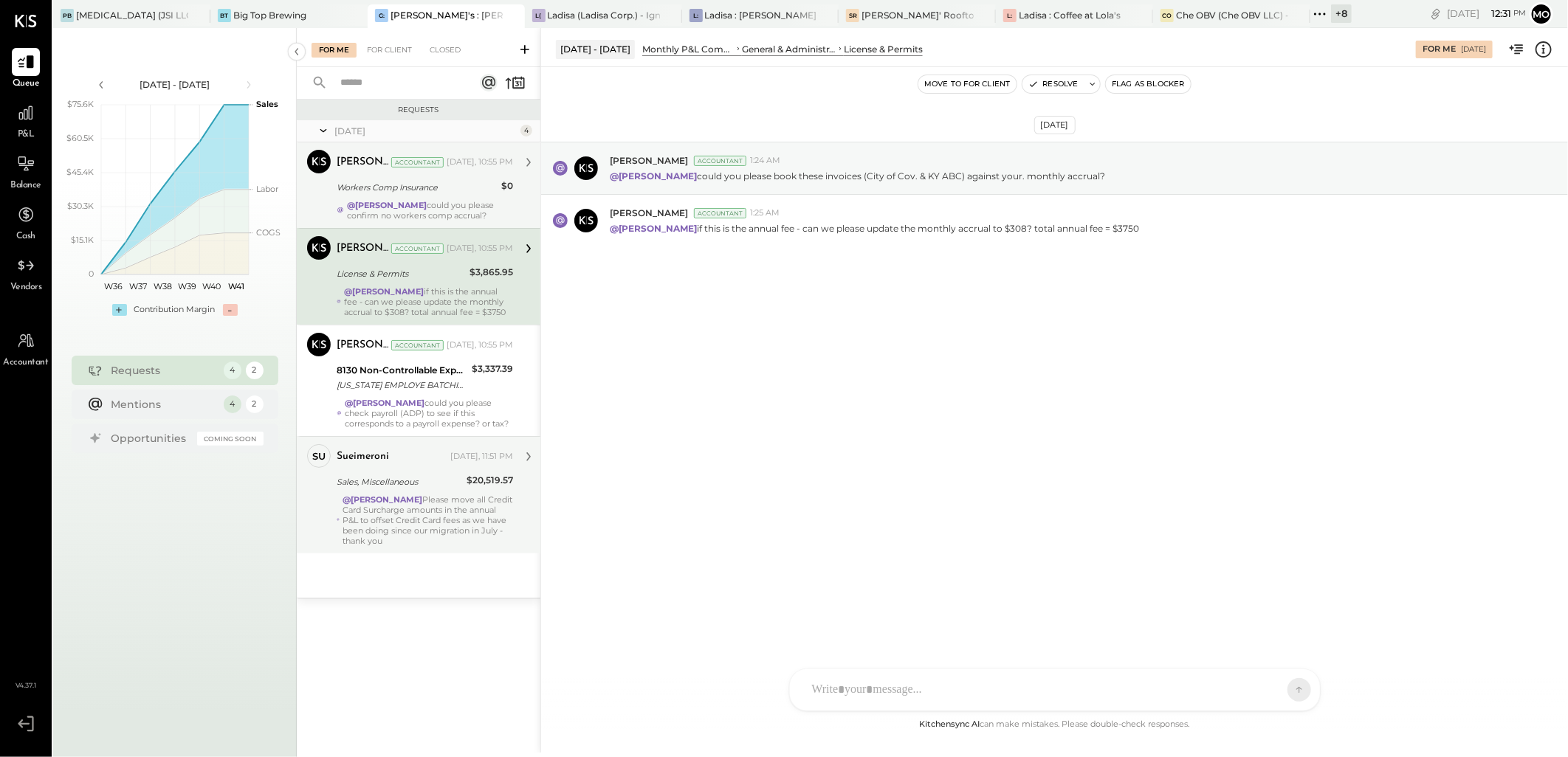
click at [464, 192] on div "Workers Comp Insurance" at bounding box center [417, 187] width 160 height 15
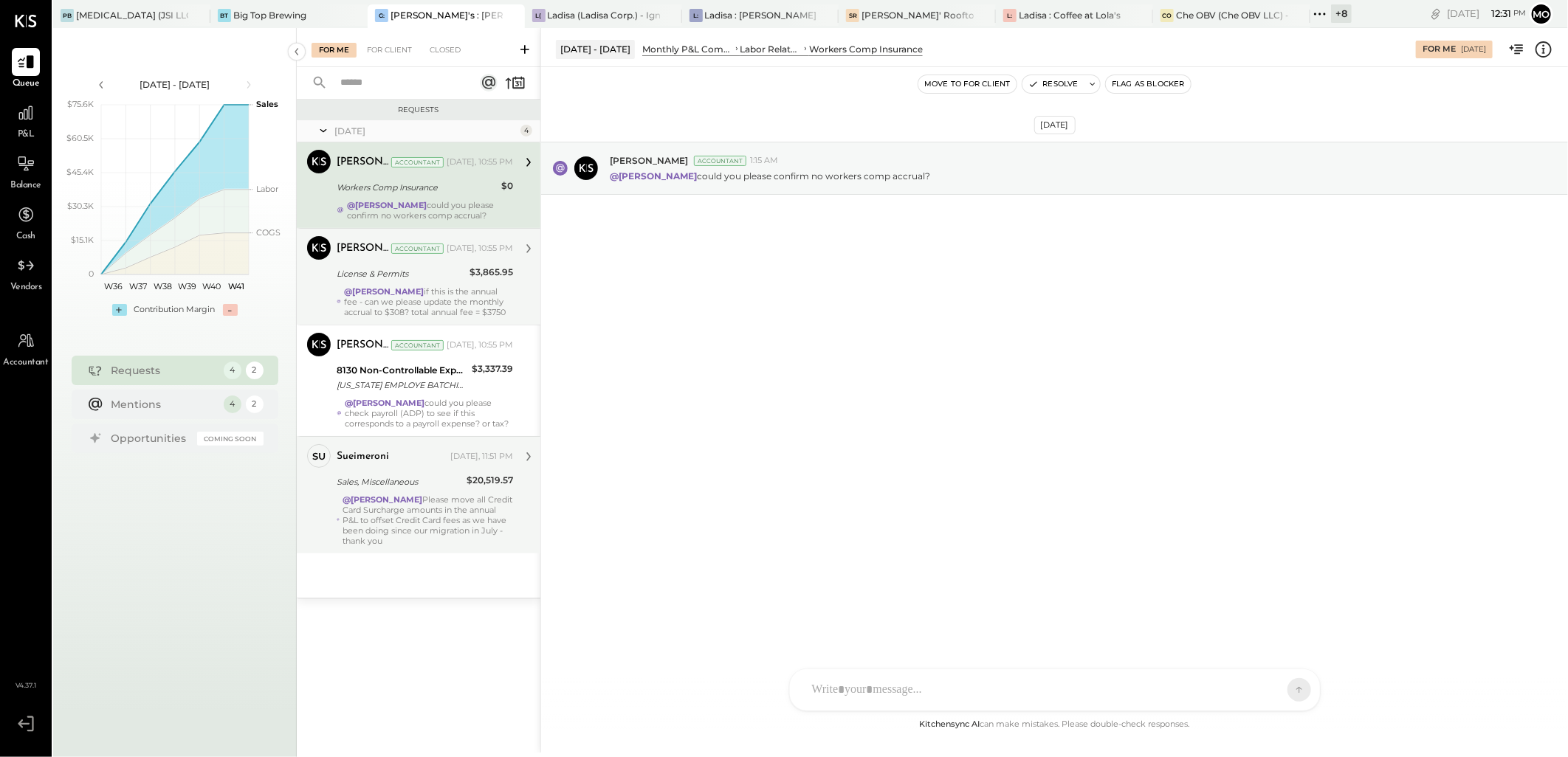
click at [450, 281] on div "License & Permits" at bounding box center [400, 274] width 128 height 15
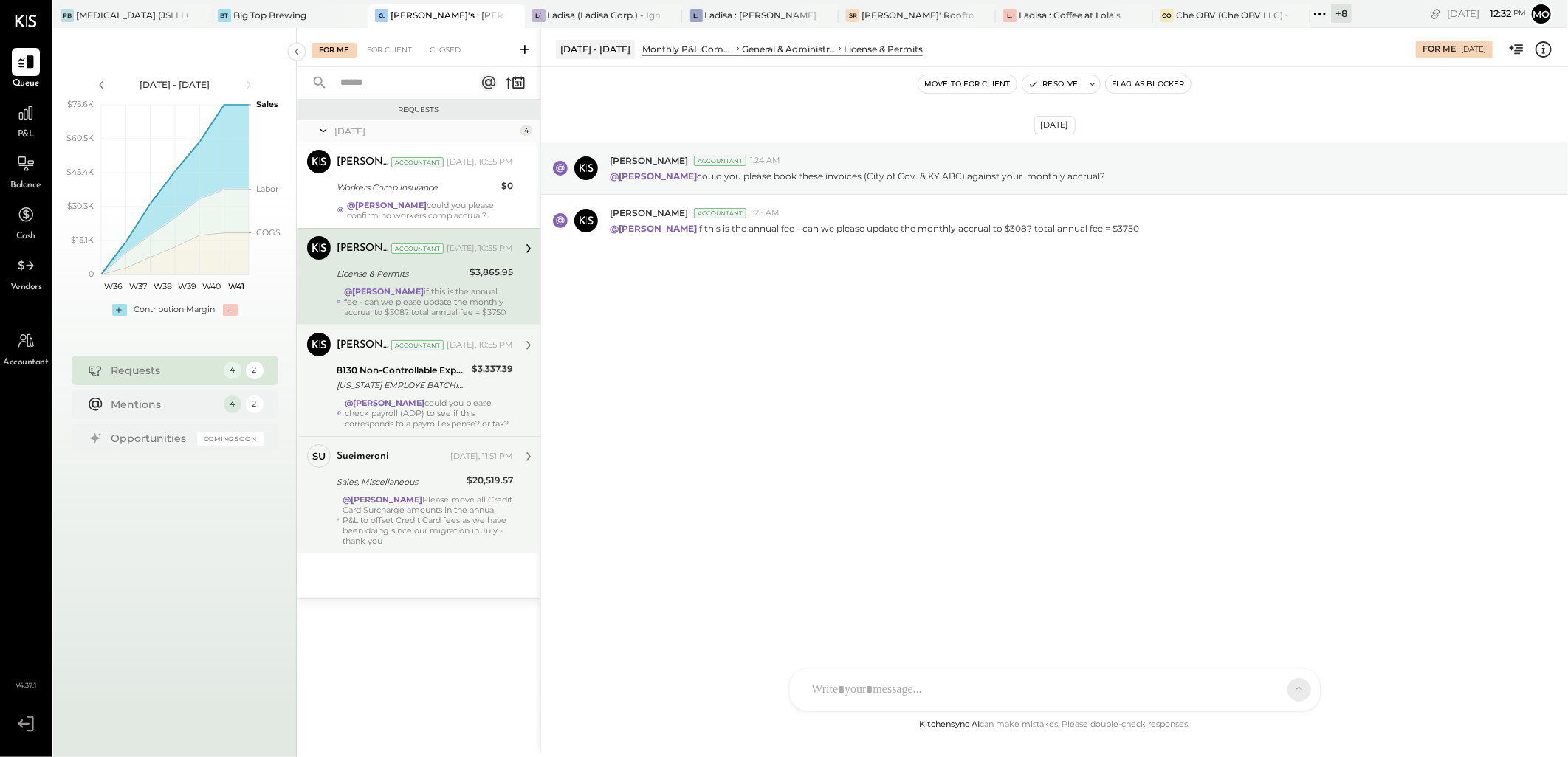
click at [441, 392] on div "[US_STATE] EMPLOYE BATCHID: 106072 ONLINE ACH [PERSON_NAME] [PERSON_NAME] NTE*Z…" at bounding box center [402, 386] width 130 height 15
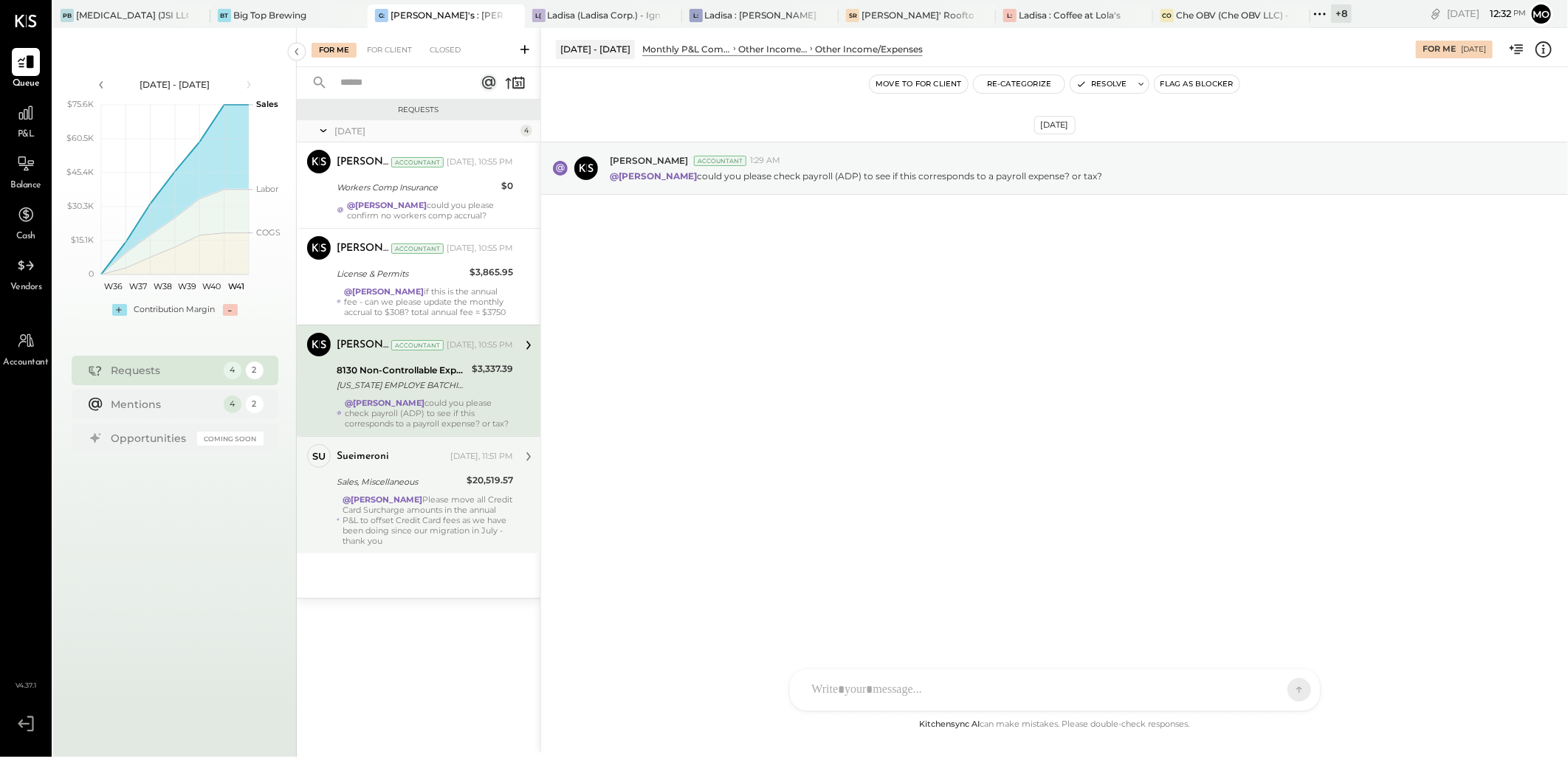
click at [451, 535] on div "@[PERSON_NAME] Please move all Credit Card Surcharge amounts in the annual P&L …" at bounding box center [428, 520] width 171 height 52
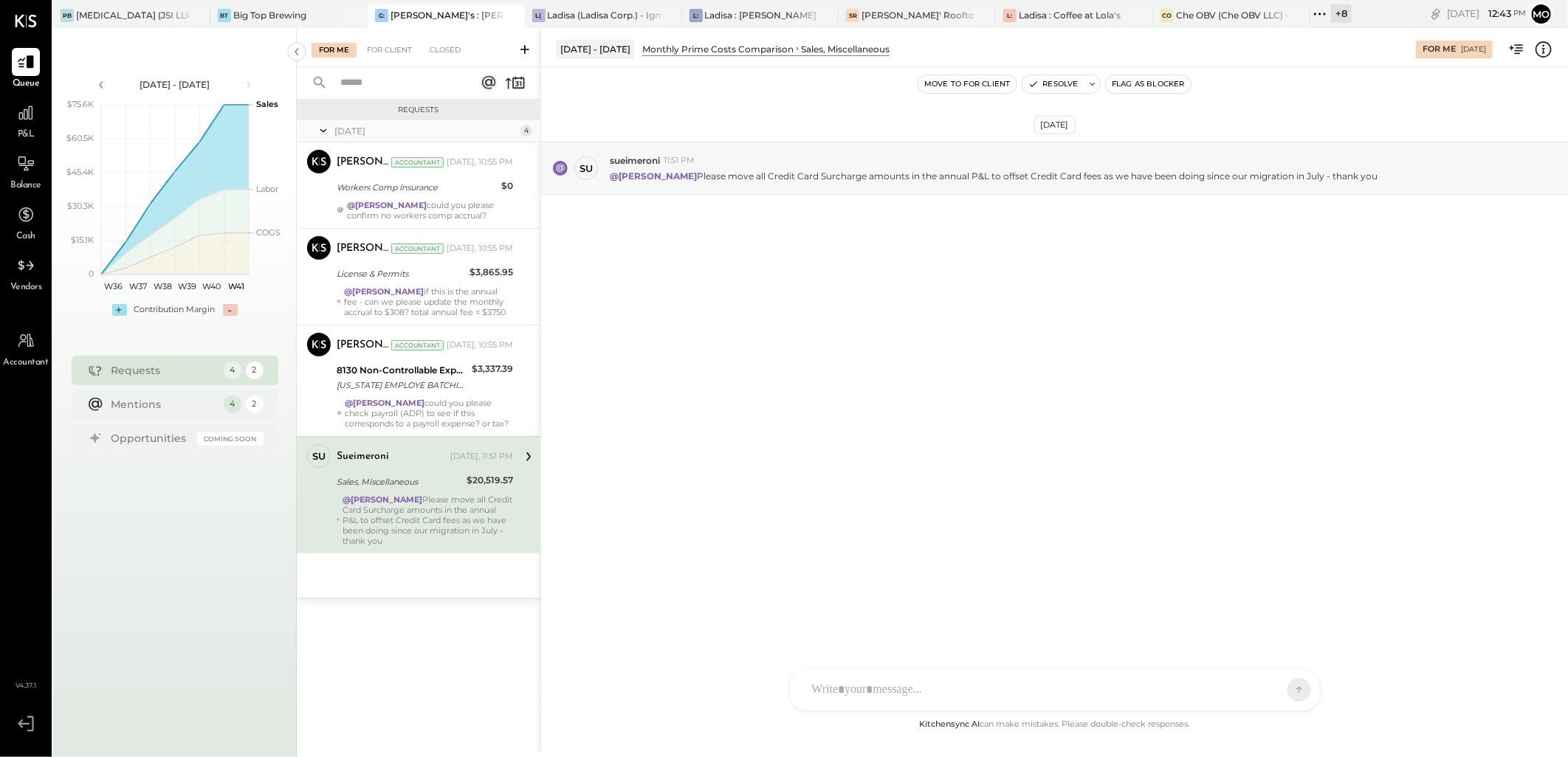
click at [844, 679] on div at bounding box center [1041, 690] width 474 height 32
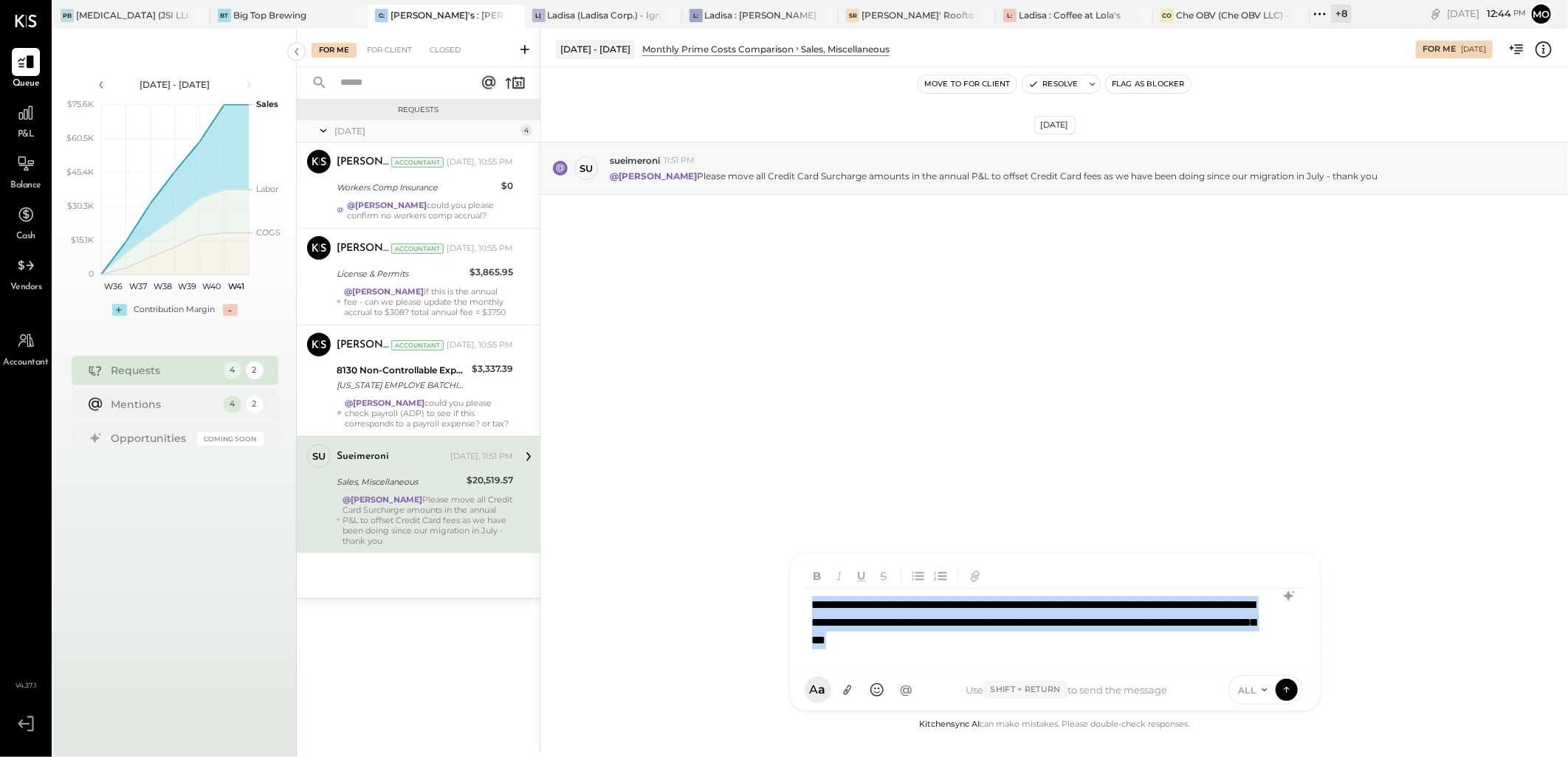
drag, startPoint x: 1169, startPoint y: 640, endPoint x: 797, endPoint y: 581, distance: 376.6
click at [797, 581] on div "**********" at bounding box center [1055, 611] width 530 height 116
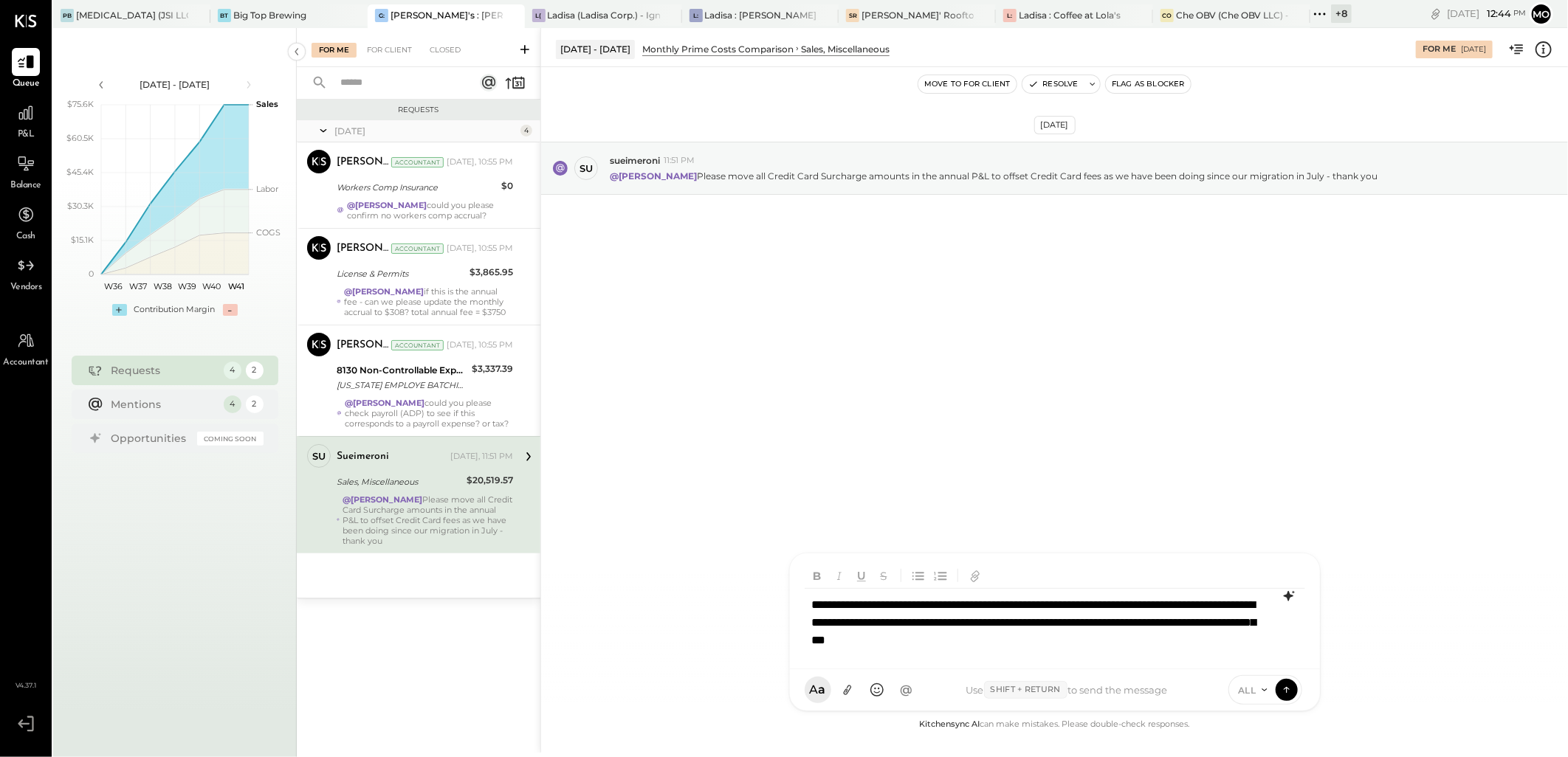
click at [1289, 594] on icon at bounding box center [1289, 596] width 18 height 18
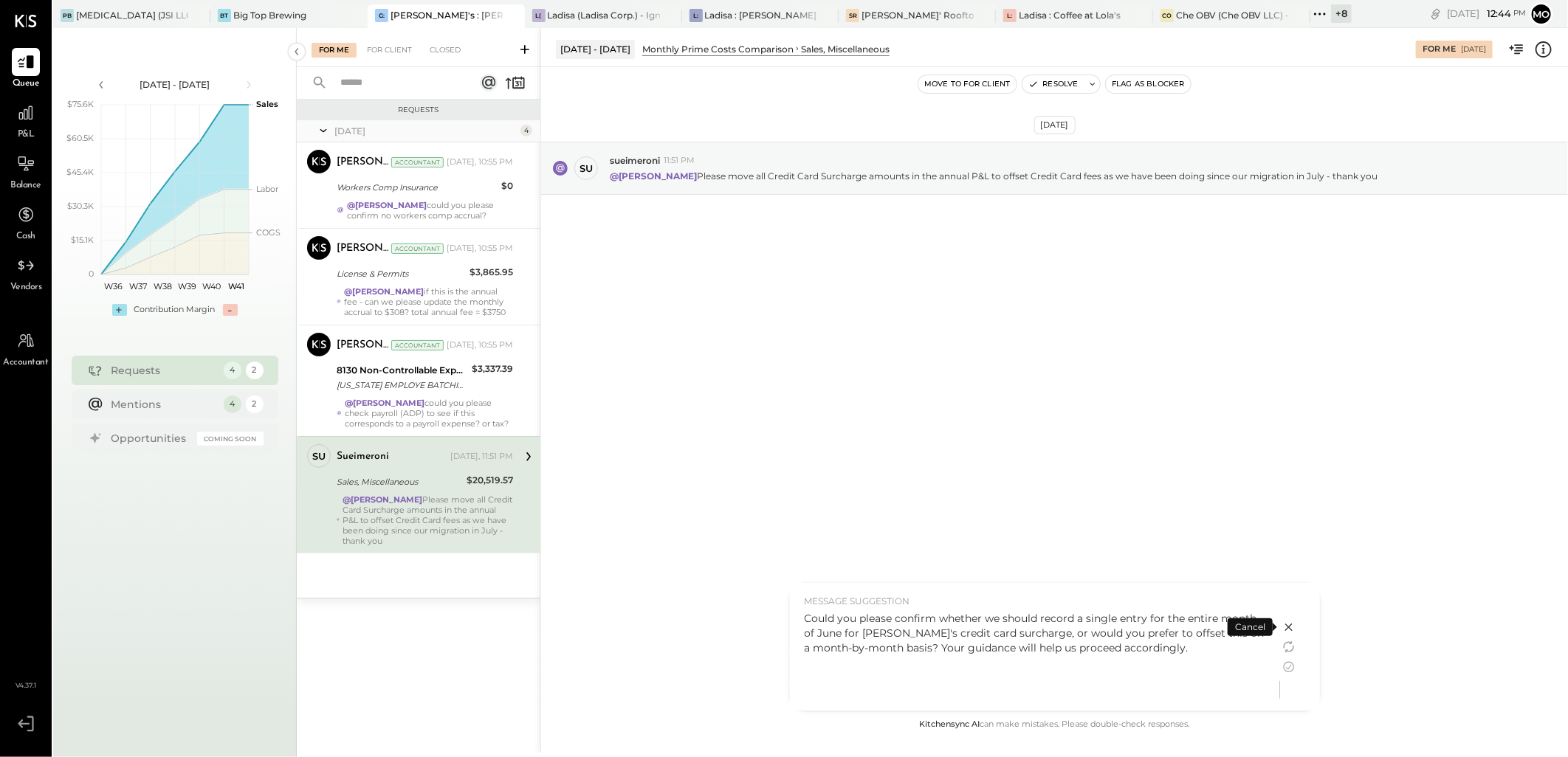
click at [1142, 660] on div "Could you please confirm whether we should record a single entry for the entire…" at bounding box center [1035, 657] width 461 height 92
click at [817, 632] on div "Could you please confirm whether we should record a single entry for the entire…" at bounding box center [1035, 633] width 461 height 44
click at [1288, 665] on icon at bounding box center [1289, 667] width 18 height 18
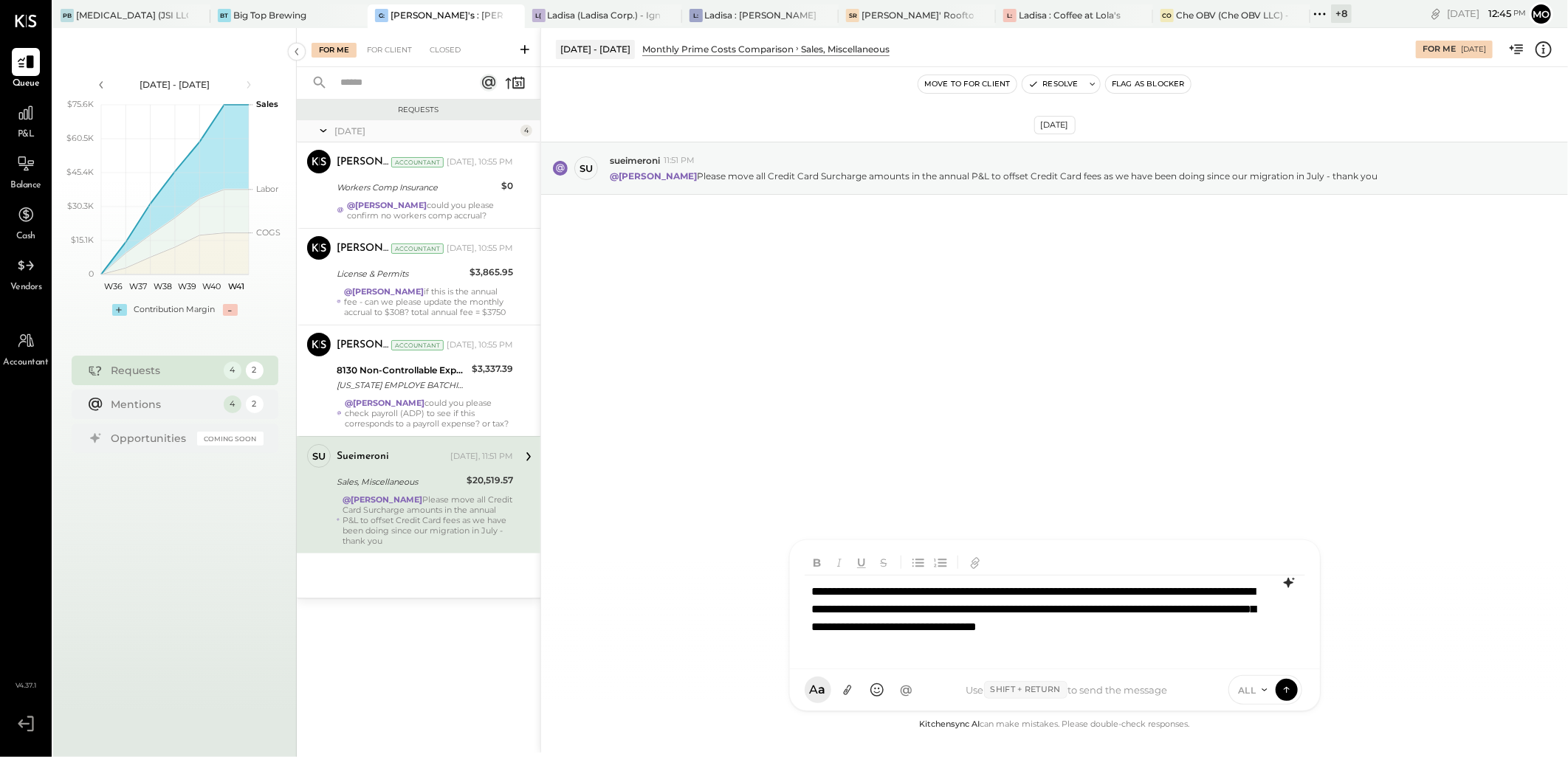
click at [909, 603] on div "**********" at bounding box center [1054, 618] width 500 height 85
click at [957, 604] on div "**********" at bounding box center [1054, 618] width 500 height 85
click at [1038, 610] on div "**********" at bounding box center [1054, 618] width 500 height 85
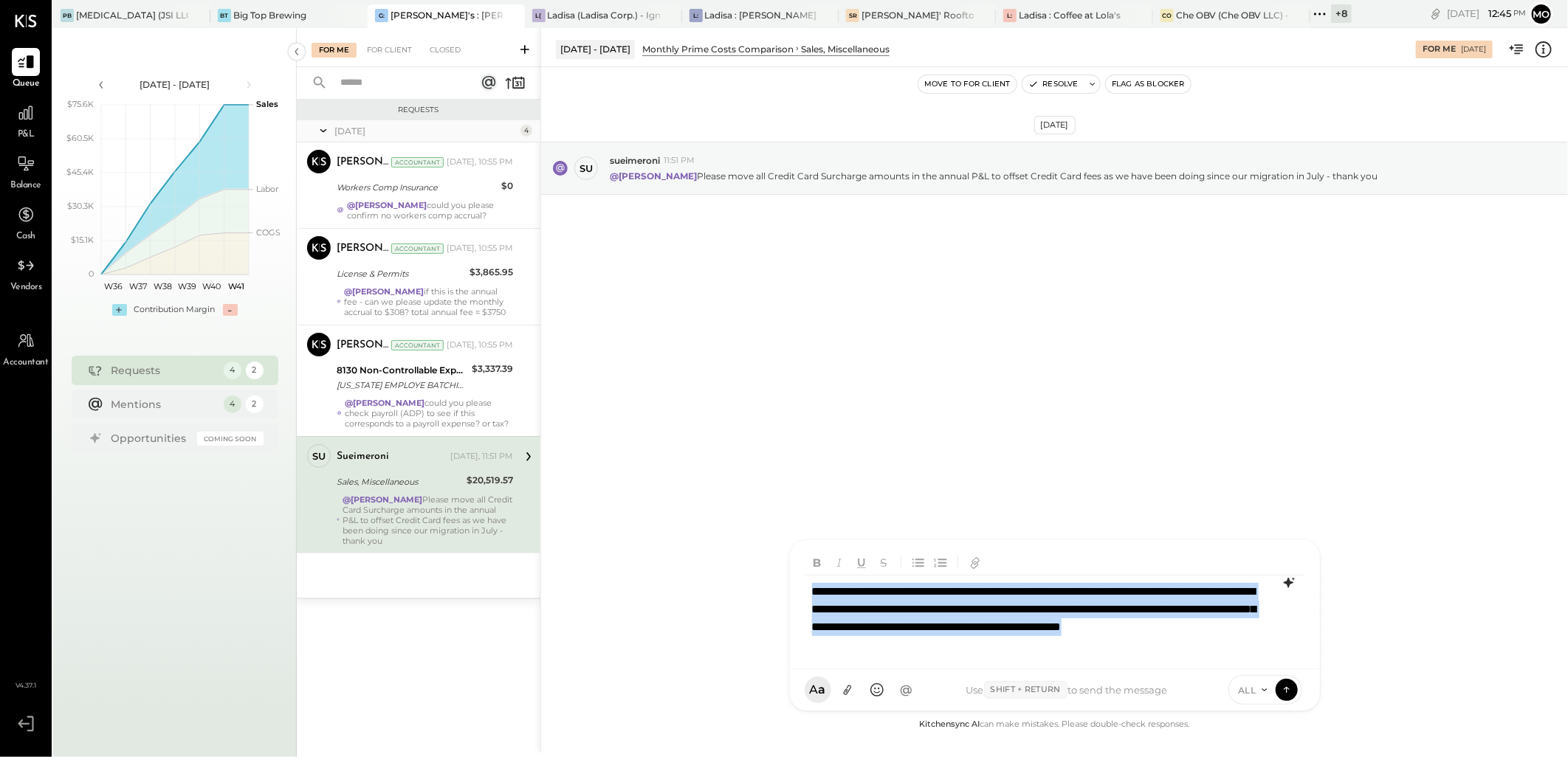
drag, startPoint x: 1086, startPoint y: 642, endPoint x: 765, endPoint y: 565, distance: 330.1
click at [765, 565] on div "[DATE] - [DATE] Monthly Prime Costs Comparison SALES Sales, Miscellaneous For M…" at bounding box center [1054, 390] width 1028 height 725
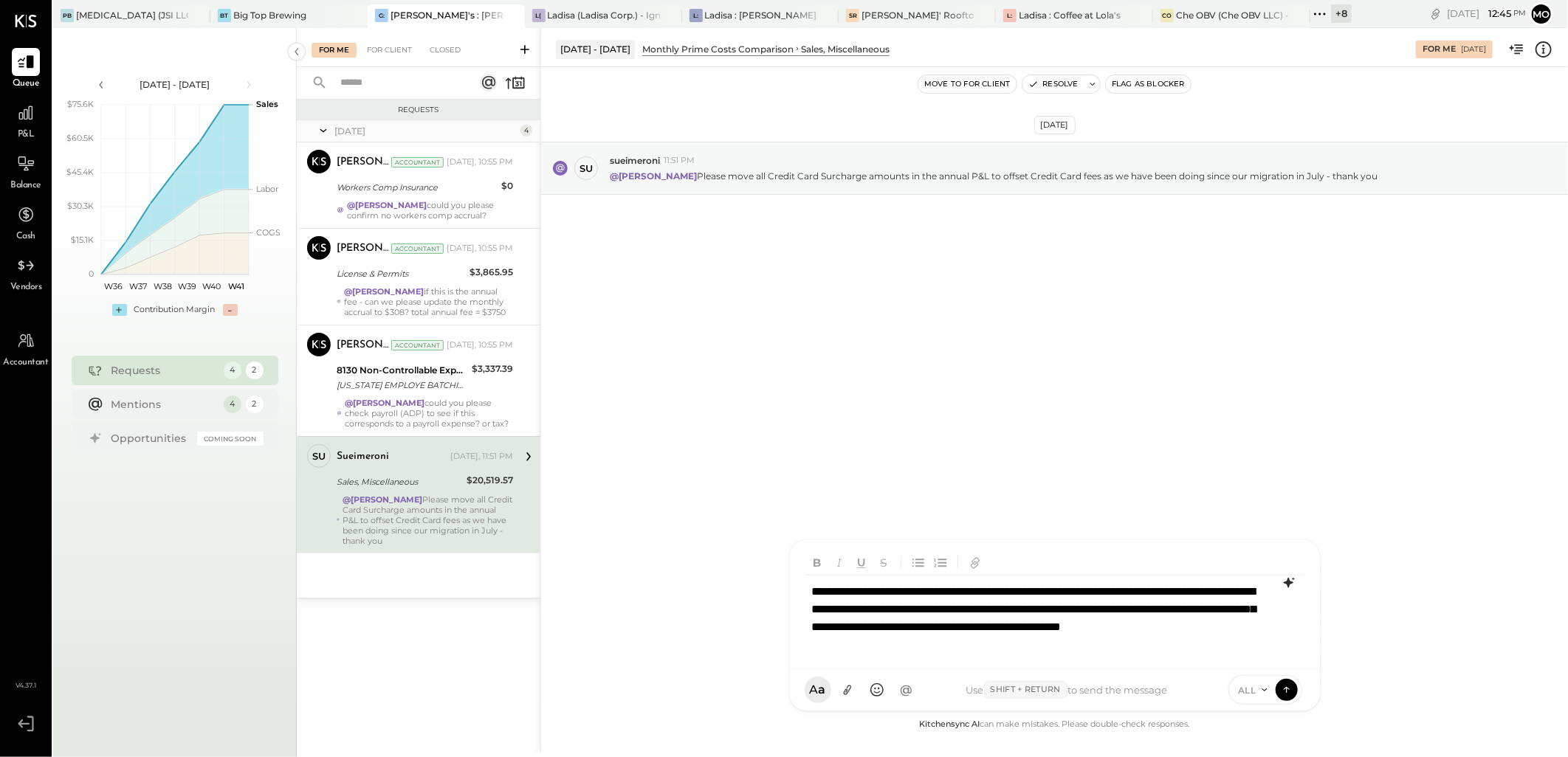
click at [1283, 586] on icon at bounding box center [1289, 583] width 18 height 18
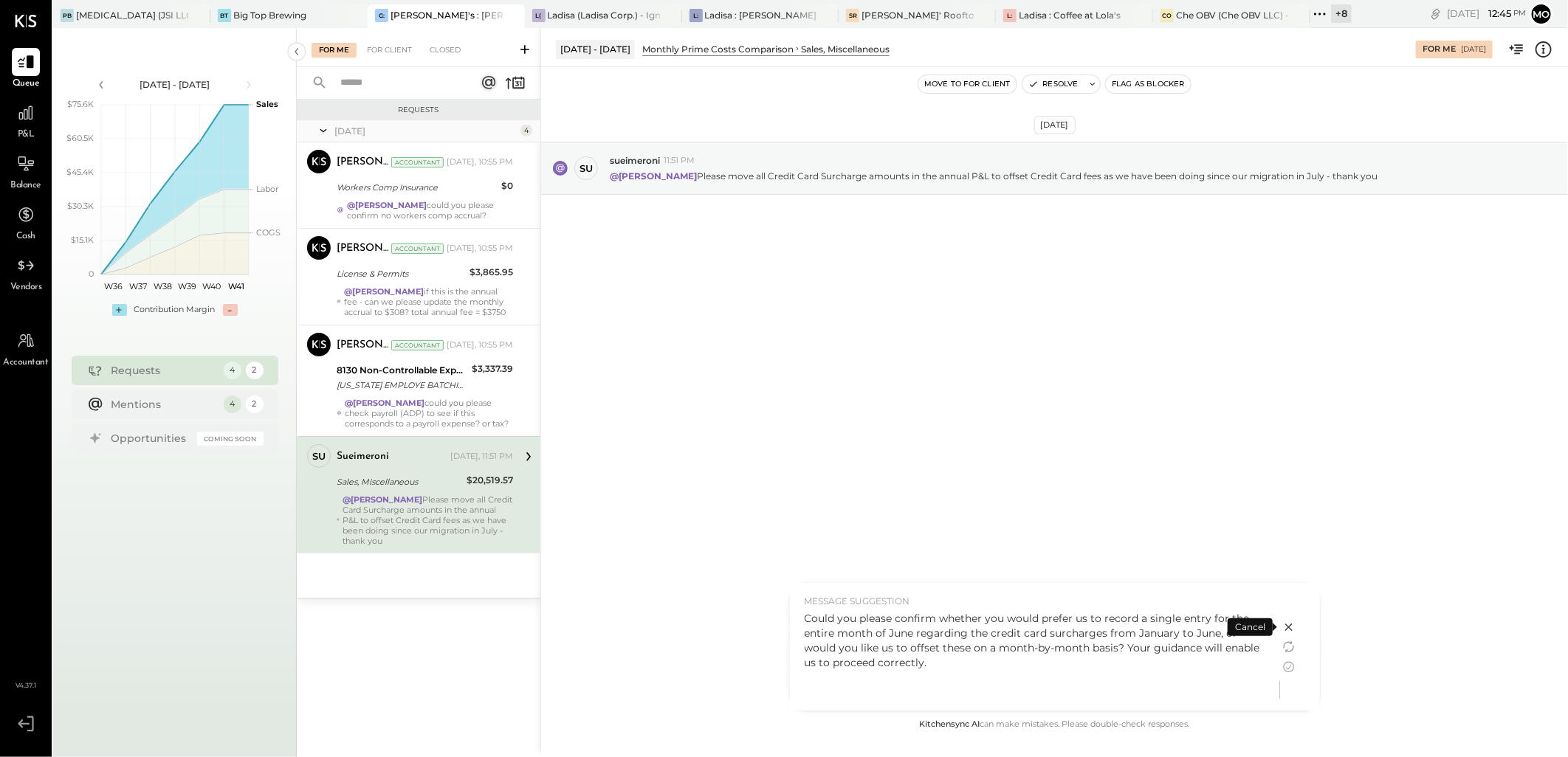
click at [960, 675] on div "Could you please confirm whether you would prefer us to record a single entry f…" at bounding box center [1035, 657] width 461 height 92
click at [1289, 667] on icon at bounding box center [1289, 667] width 11 height 11
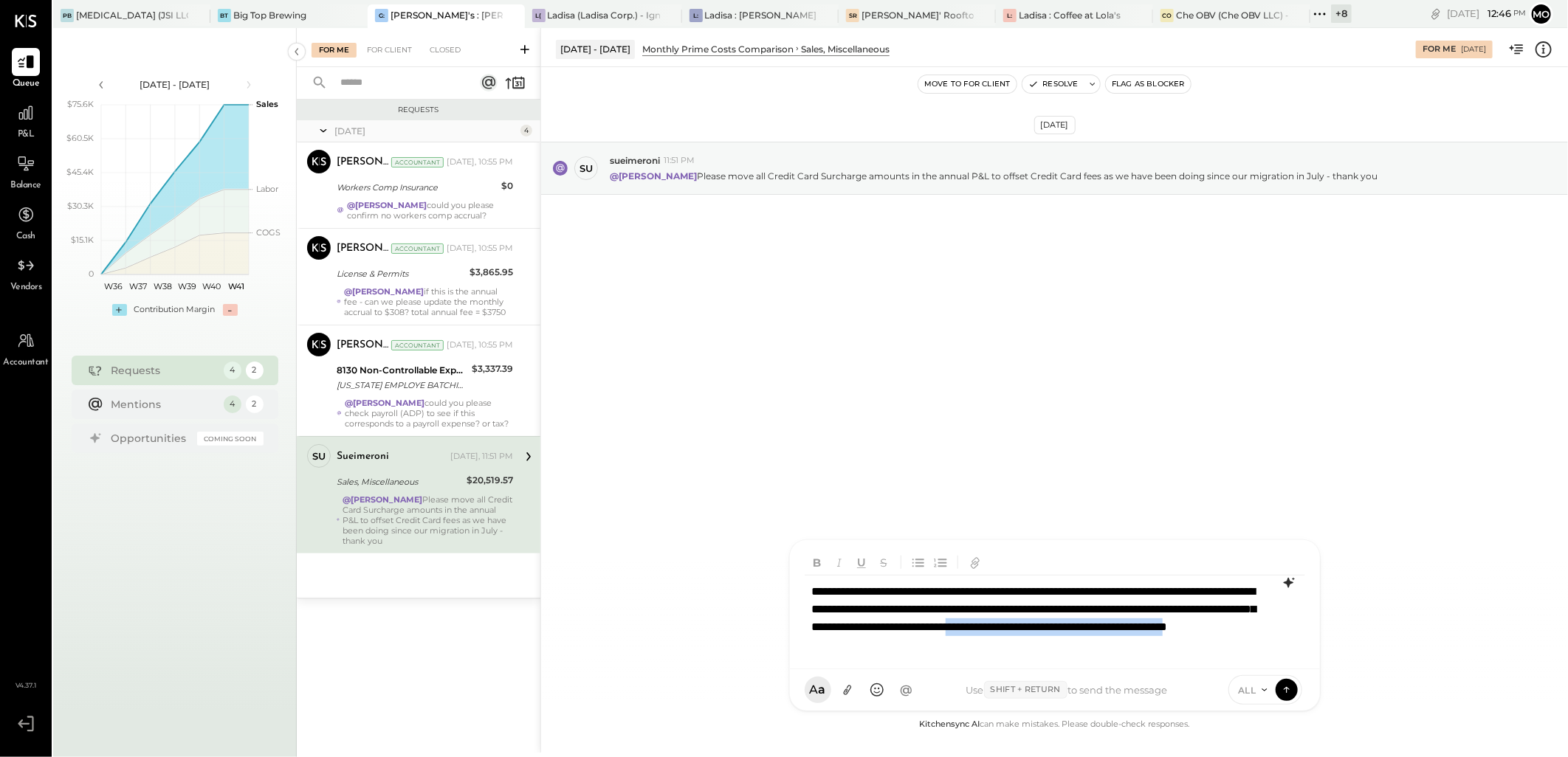
drag, startPoint x: 896, startPoint y: 643, endPoint x: 1184, endPoint y: 645, distance: 288.0
click at [1184, 645] on p "**********" at bounding box center [1036, 618] width 448 height 71
click at [979, 612] on p "**********" at bounding box center [1036, 618] width 448 height 71
drag, startPoint x: 940, startPoint y: 651, endPoint x: 1191, endPoint y: 650, distance: 251.0
click at [1196, 650] on p "**********" at bounding box center [1036, 618] width 448 height 71
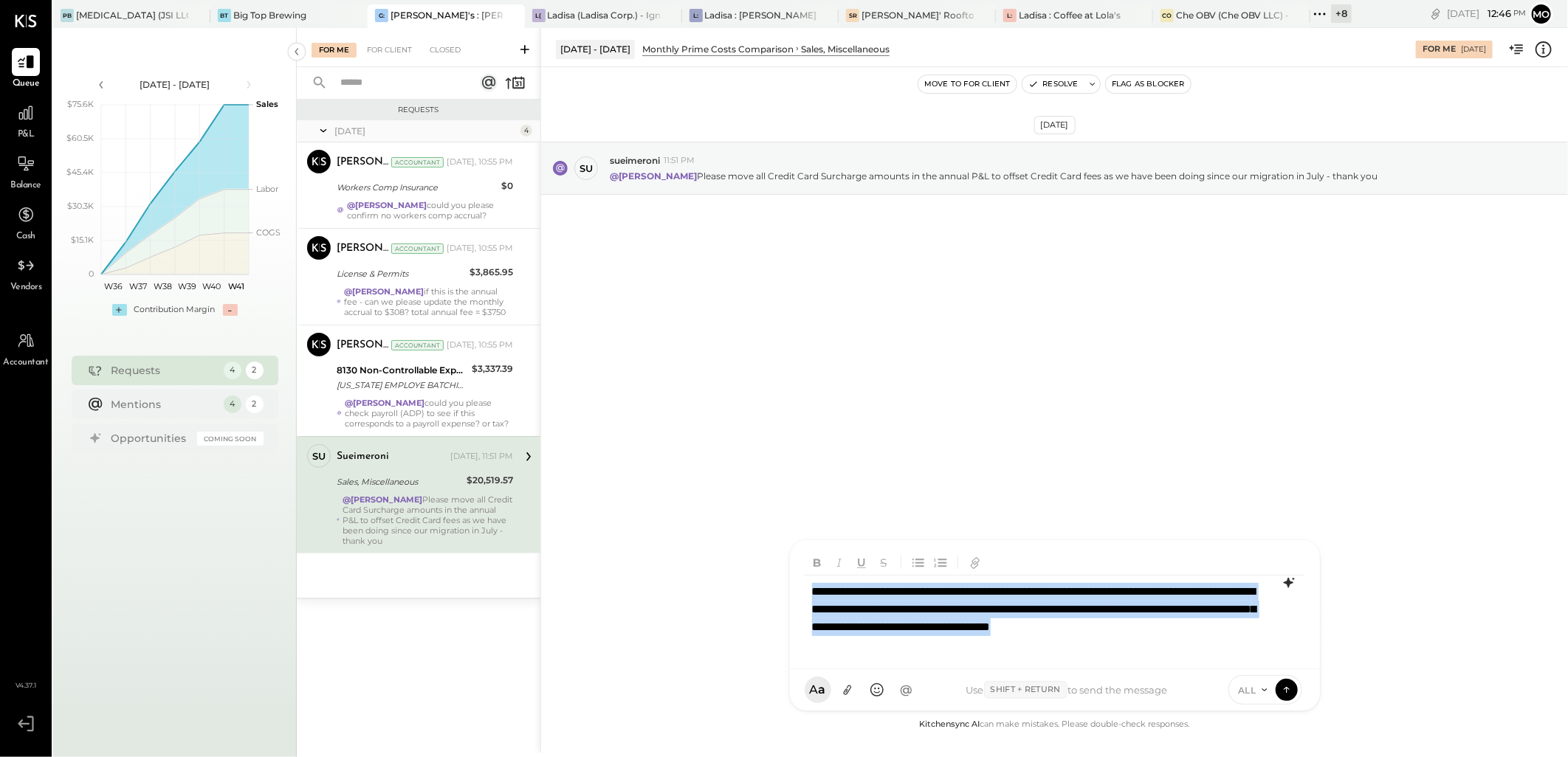
drag, startPoint x: 982, startPoint y: 645, endPoint x: 777, endPoint y: 562, distance: 221.2
click at [777, 562] on div "[DATE] - [DATE] Monthly Prime Costs Comparison SALES Sales, Miscellaneous For M…" at bounding box center [1054, 390] width 1028 height 725
copy p "**********"
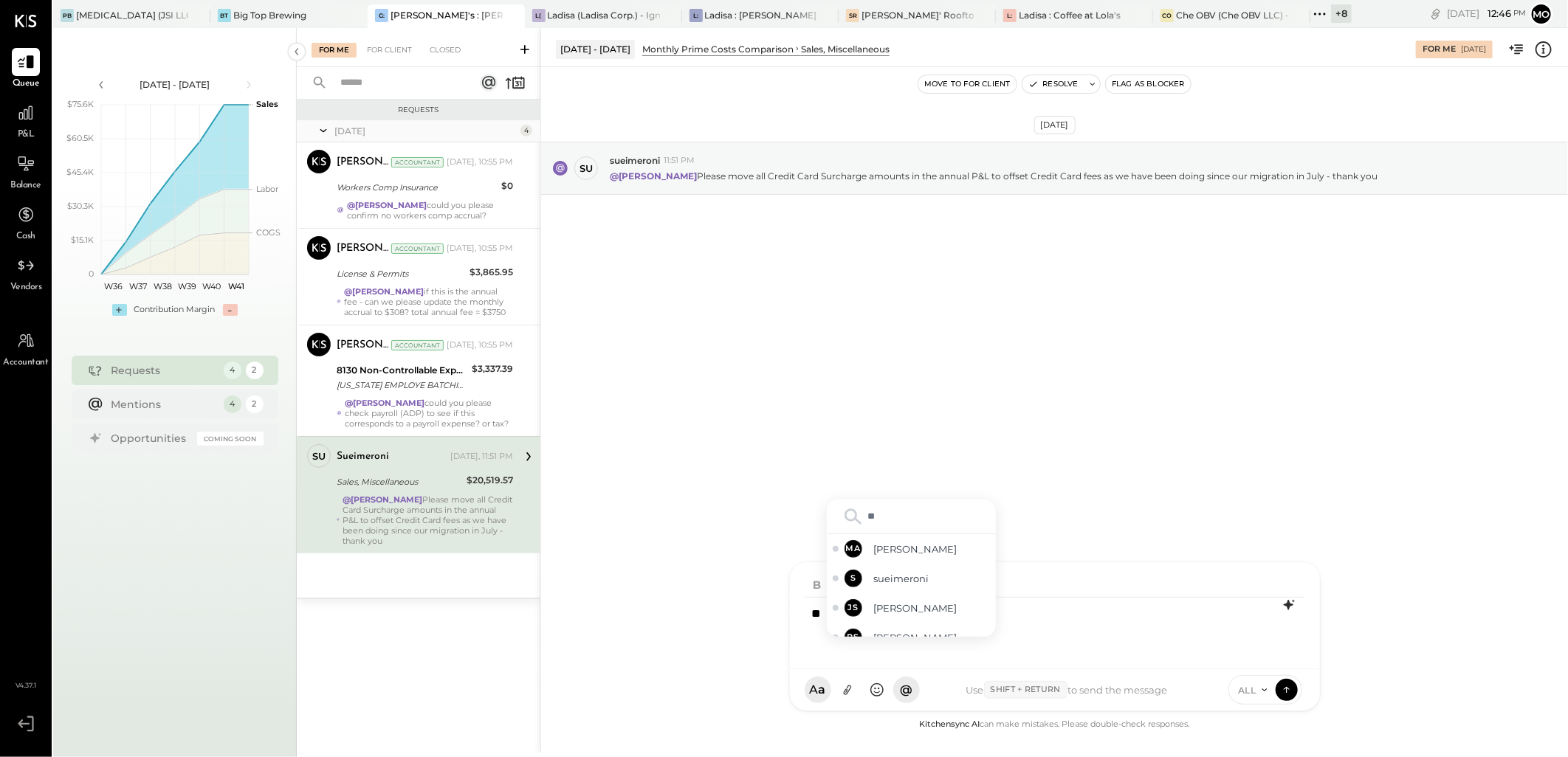
type input "***"
click at [925, 628] on span "sueimeroni" at bounding box center [932, 622] width 116 height 14
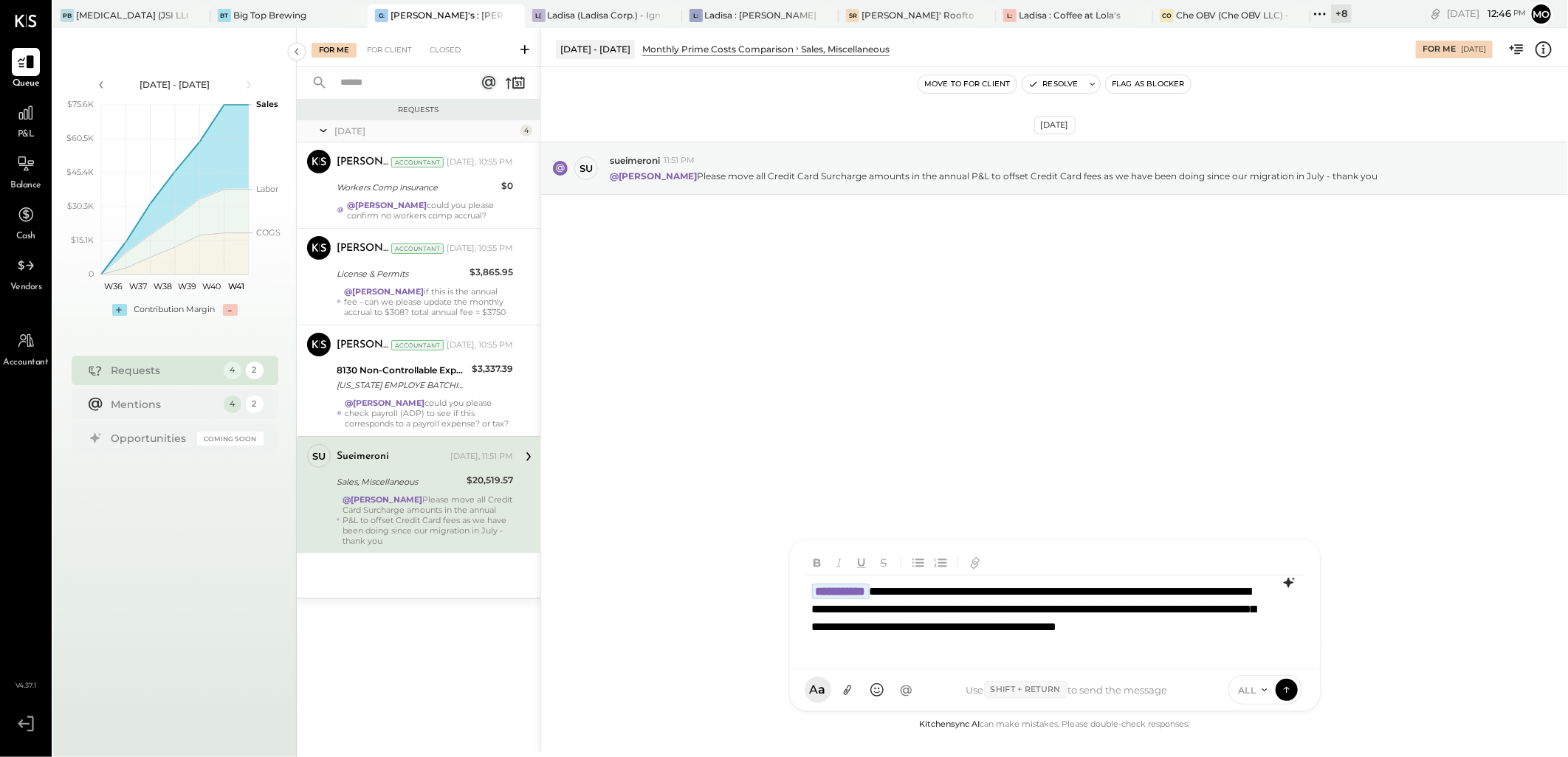
drag, startPoint x: 1281, startPoint y: 694, endPoint x: 1289, endPoint y: 598, distance: 96.3
click at [1283, 694] on icon at bounding box center [1287, 690] width 13 height 15
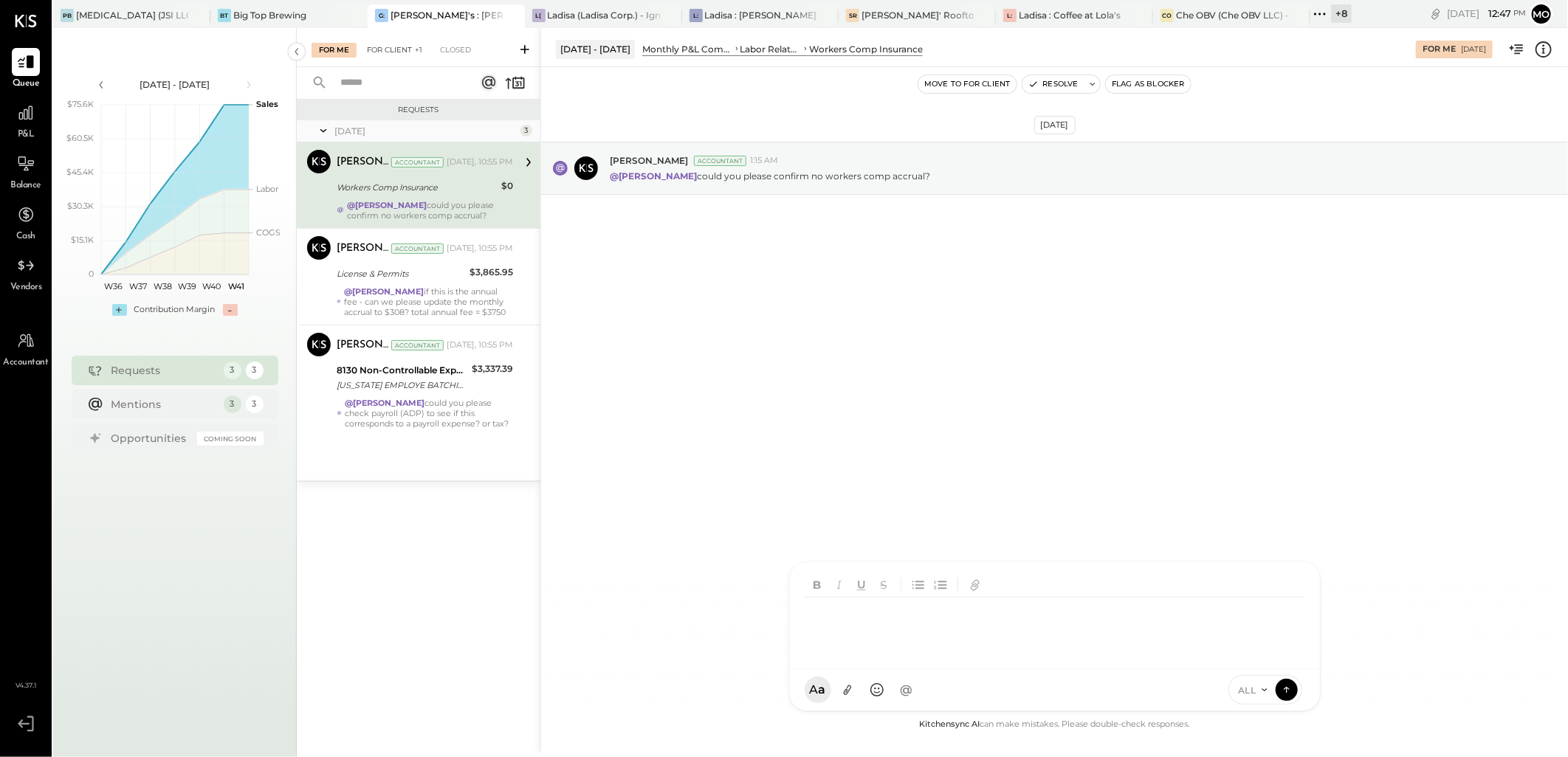
click at [407, 56] on div "For Client +1" at bounding box center [395, 50] width 70 height 15
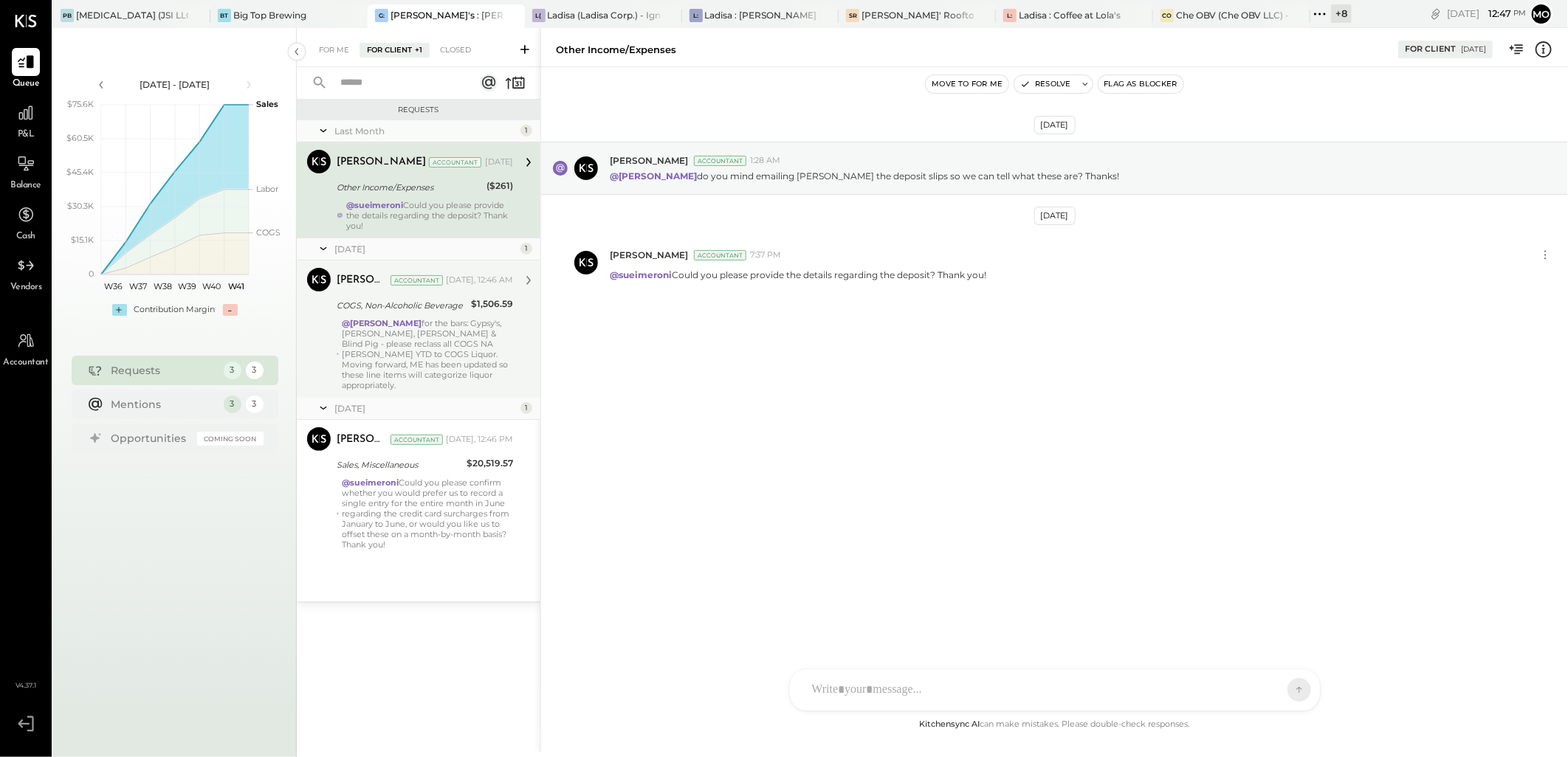
click at [444, 342] on div "@Mohammadsalkin Ansari for the bars: Gypsy's, [PERSON_NAME], [PERSON_NAME] & Bl…" at bounding box center [427, 354] width 172 height 73
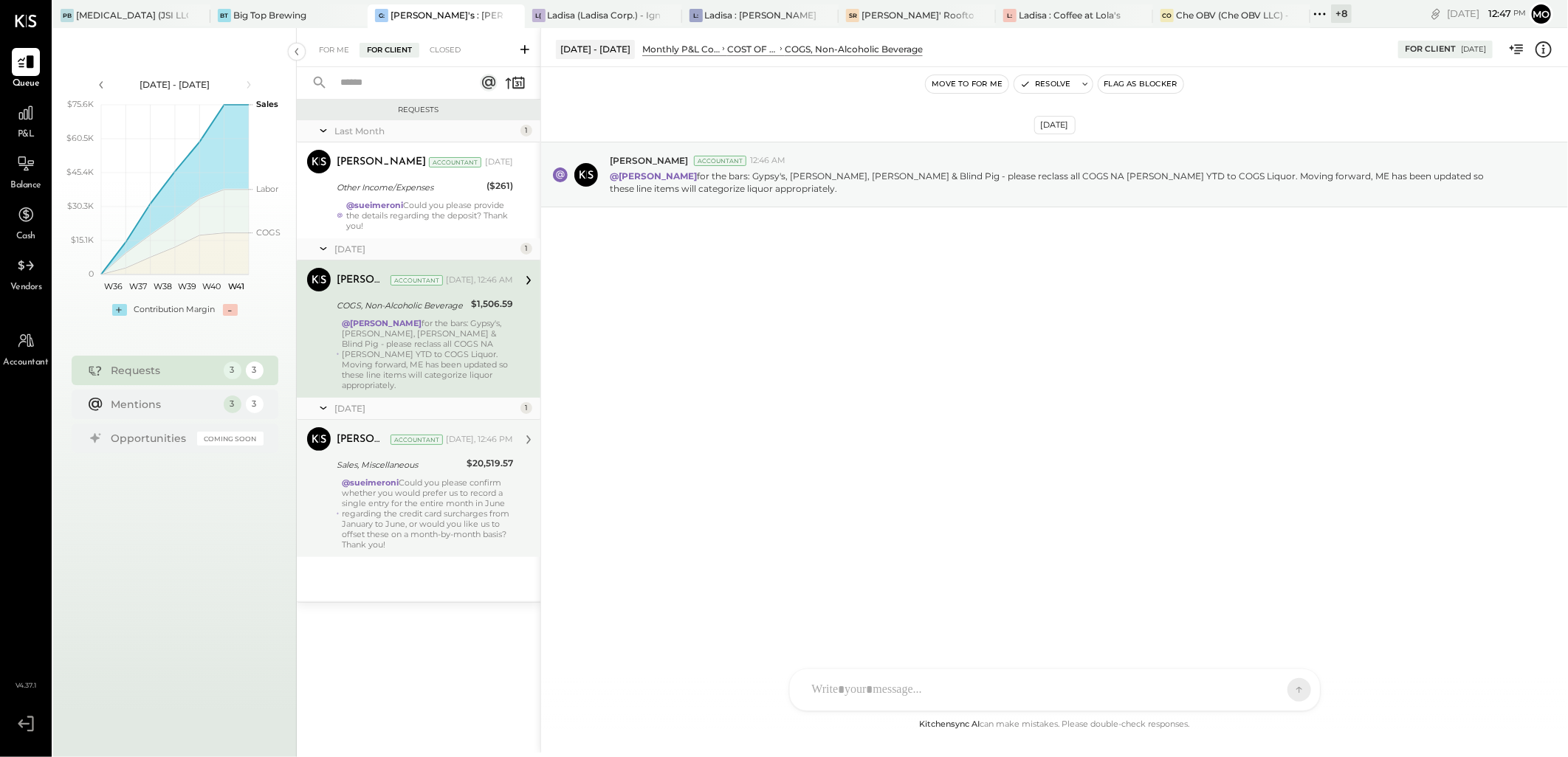
click at [422, 482] on div "@sueimeroni Could you please confirm whether you would prefer us to record a si…" at bounding box center [427, 514] width 172 height 73
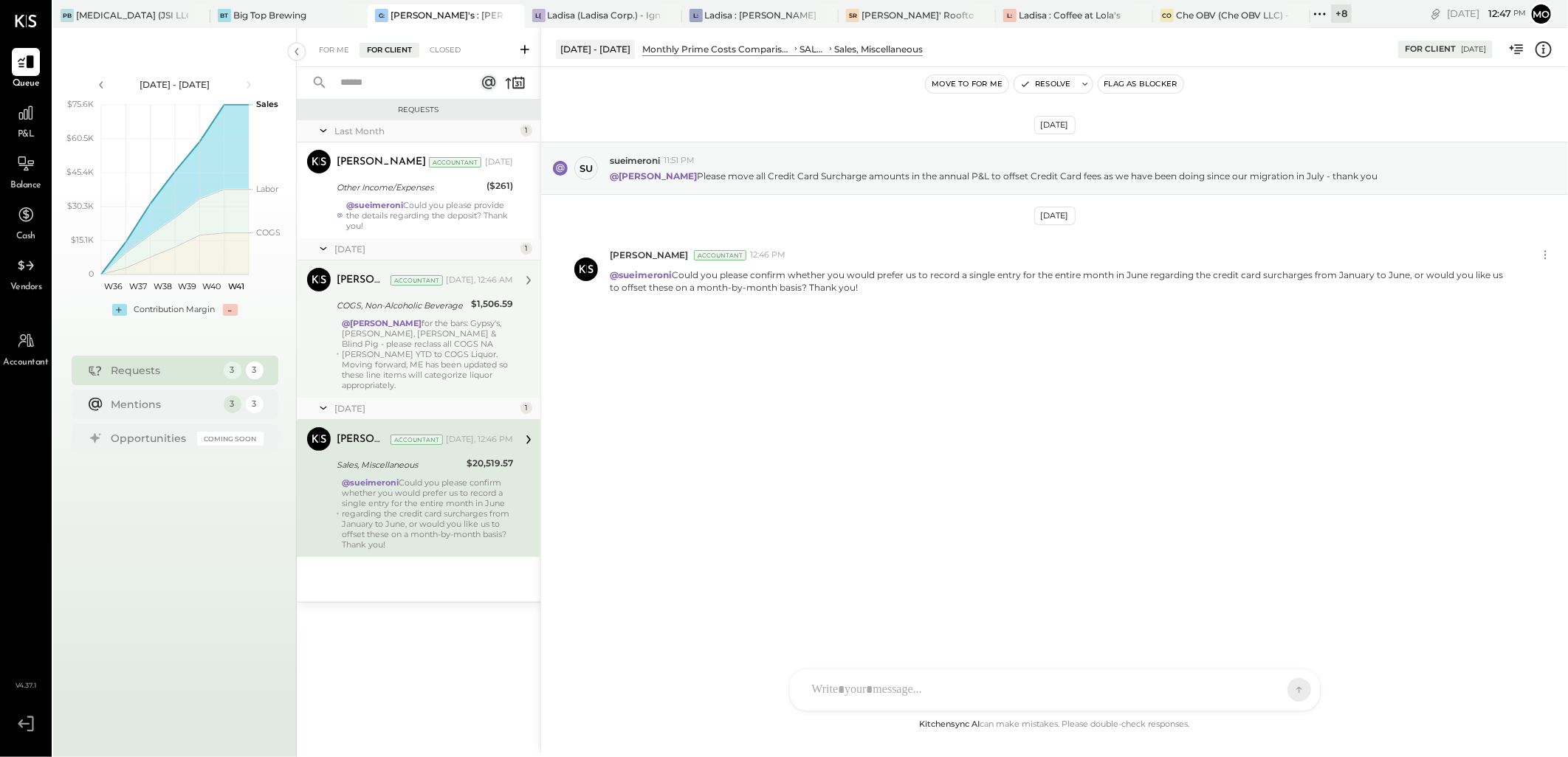
click at [420, 244] on div "[DATE]" at bounding box center [425, 249] width 182 height 13
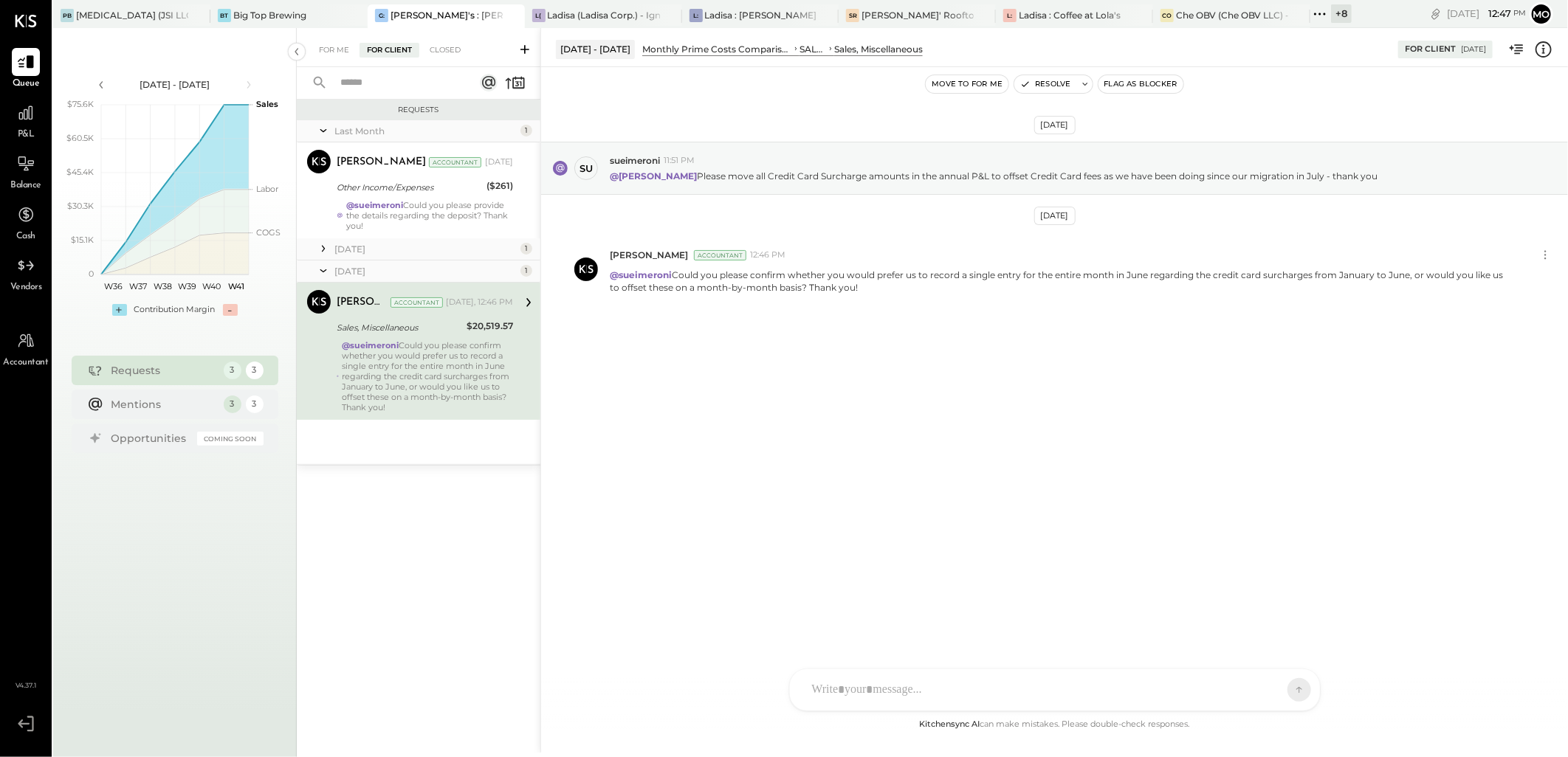
click at [320, 273] on icon at bounding box center [324, 270] width 15 height 37
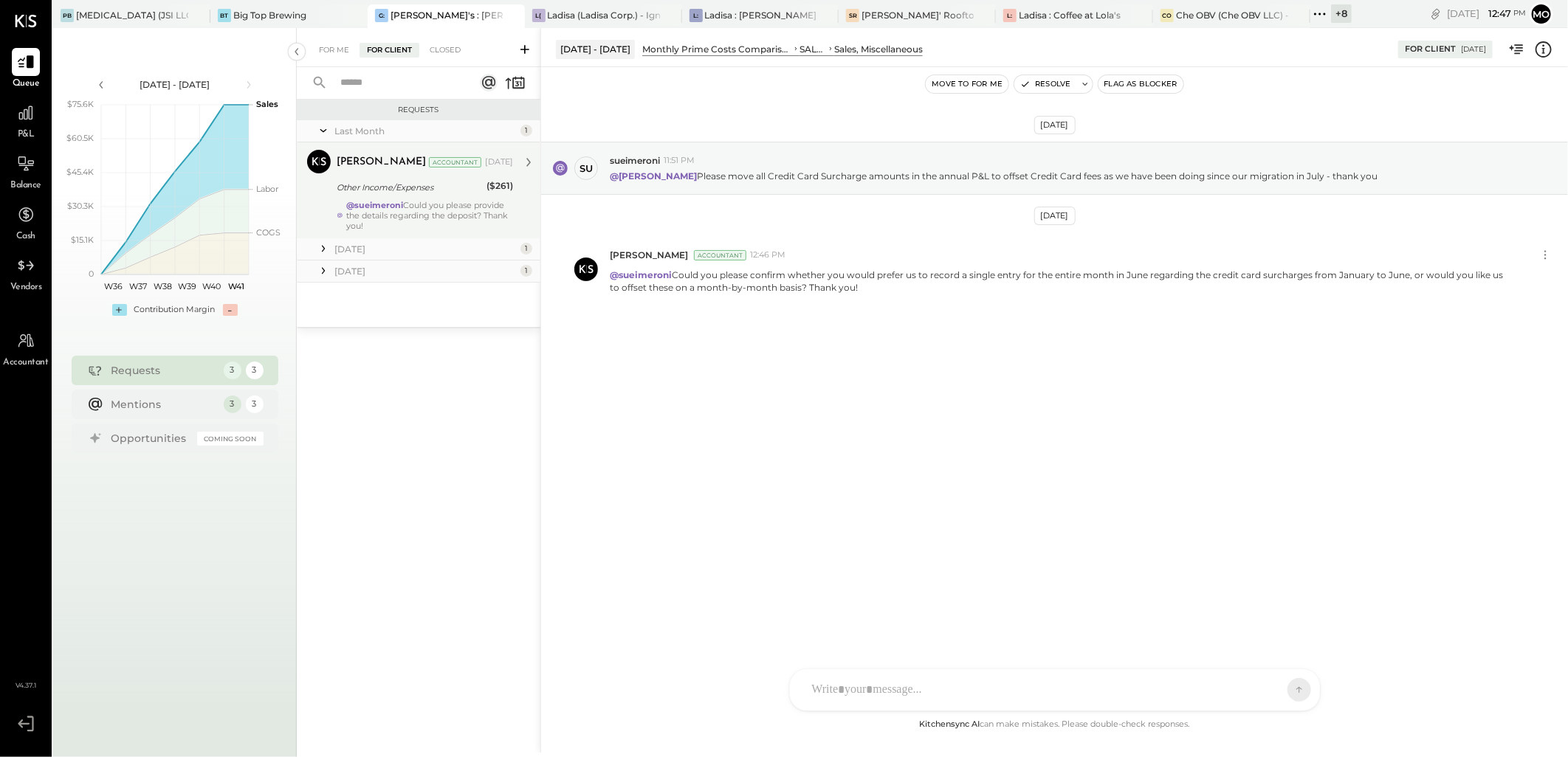
click at [384, 207] on strong "@sueimeroni" at bounding box center [375, 205] width 57 height 10
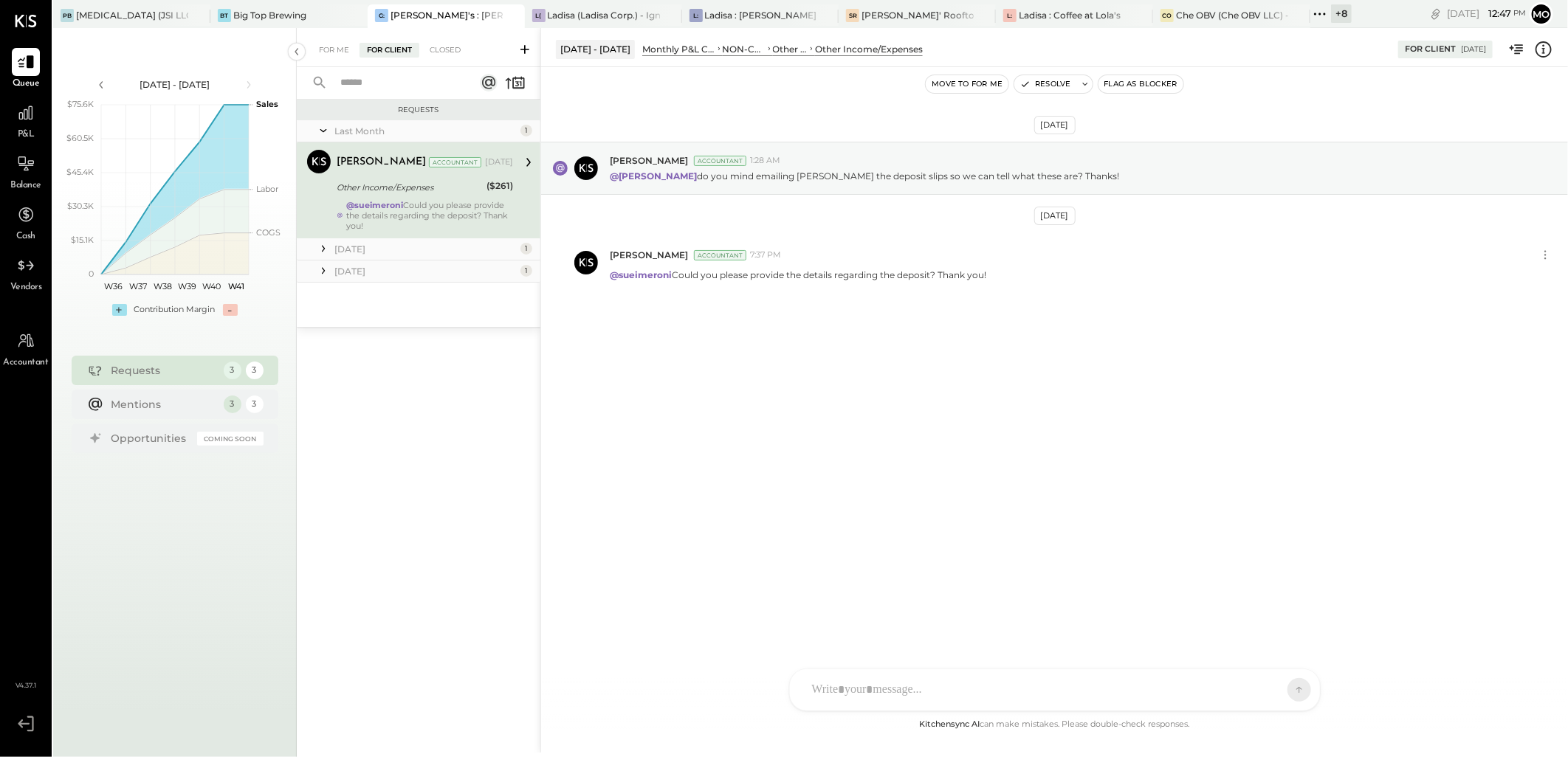
click at [321, 276] on icon at bounding box center [324, 271] width 15 height 15
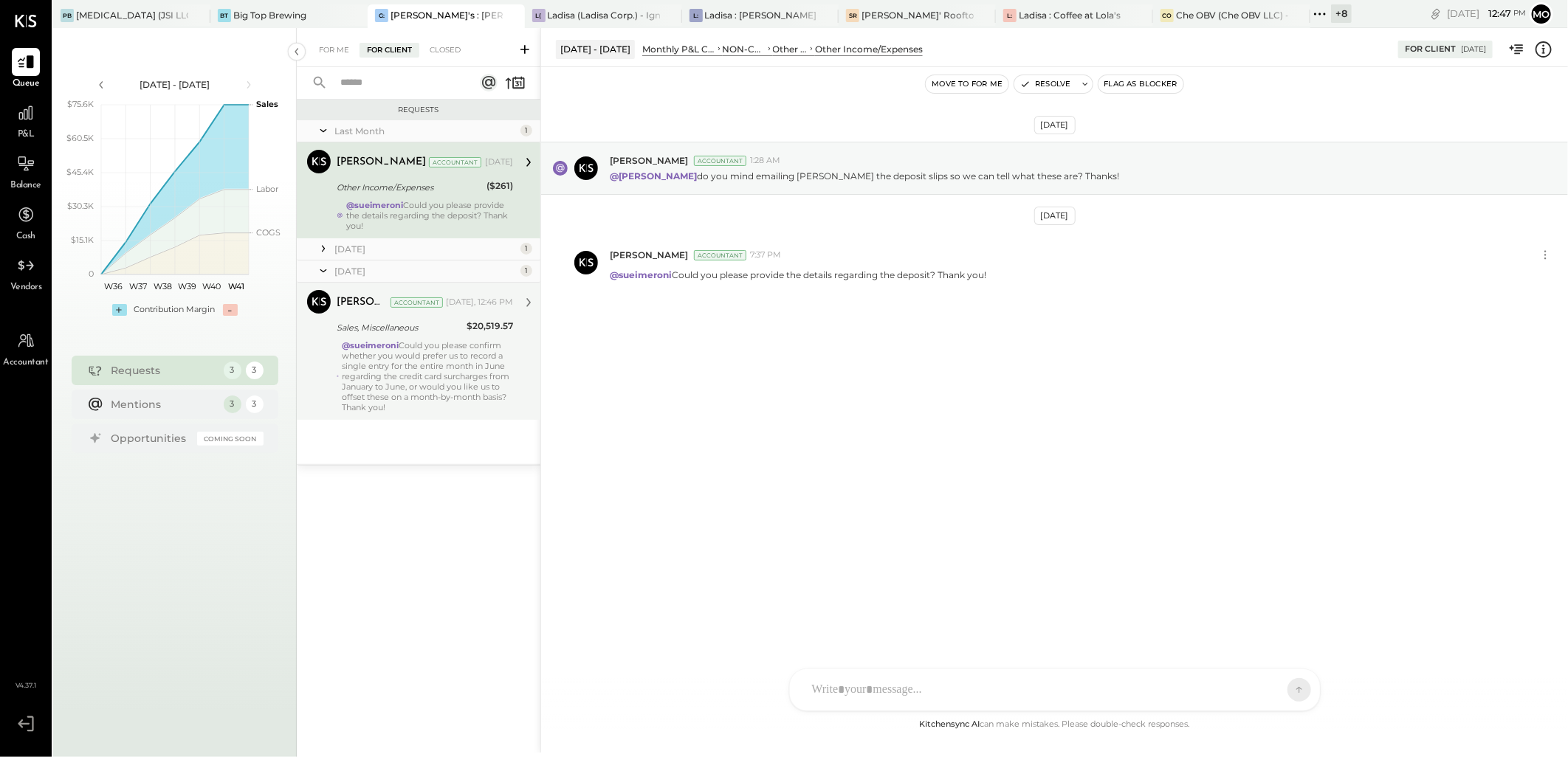
click at [327, 248] on icon at bounding box center [324, 249] width 15 height 15
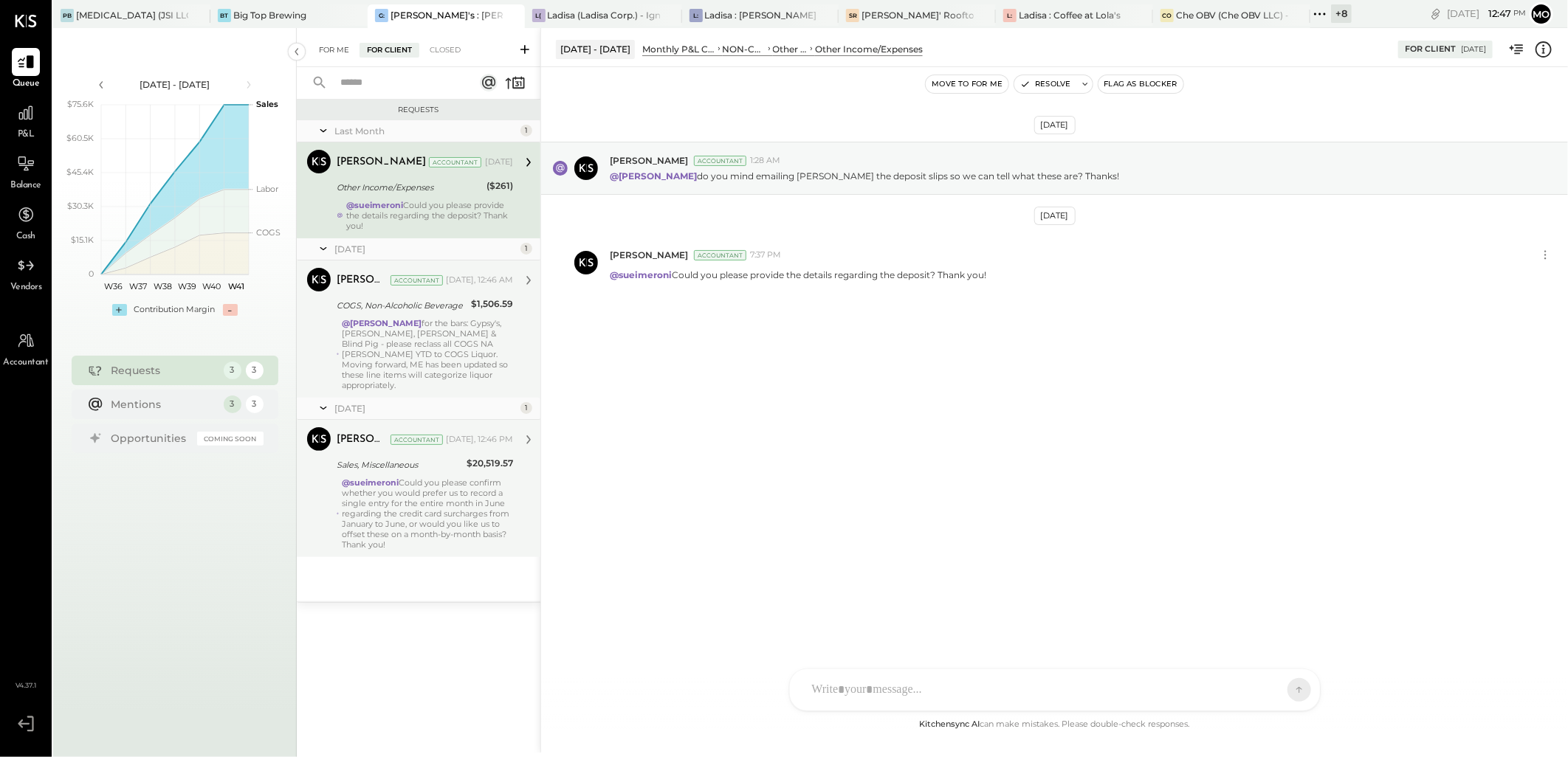
click at [334, 47] on div "For Me" at bounding box center [334, 50] width 45 height 15
